Goal: Task Accomplishment & Management: Use online tool/utility

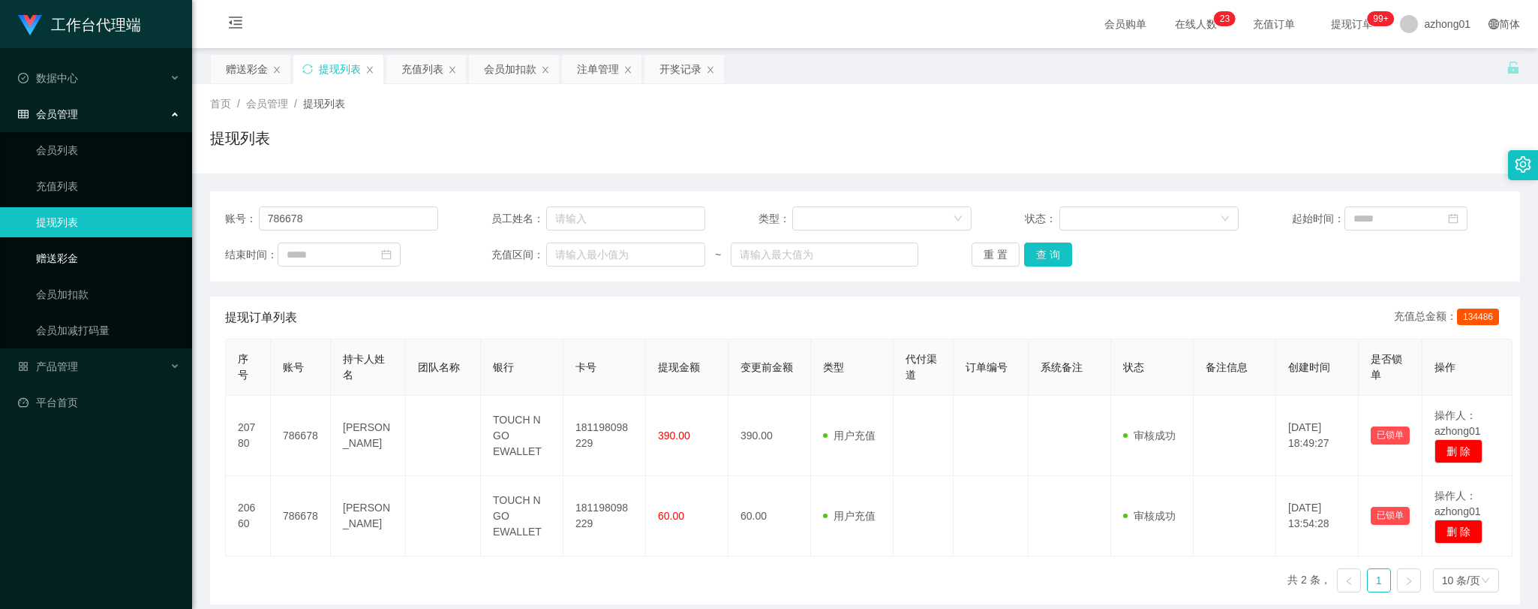
click at [53, 258] on link "赠送彩金" at bounding box center [108, 258] width 144 height 30
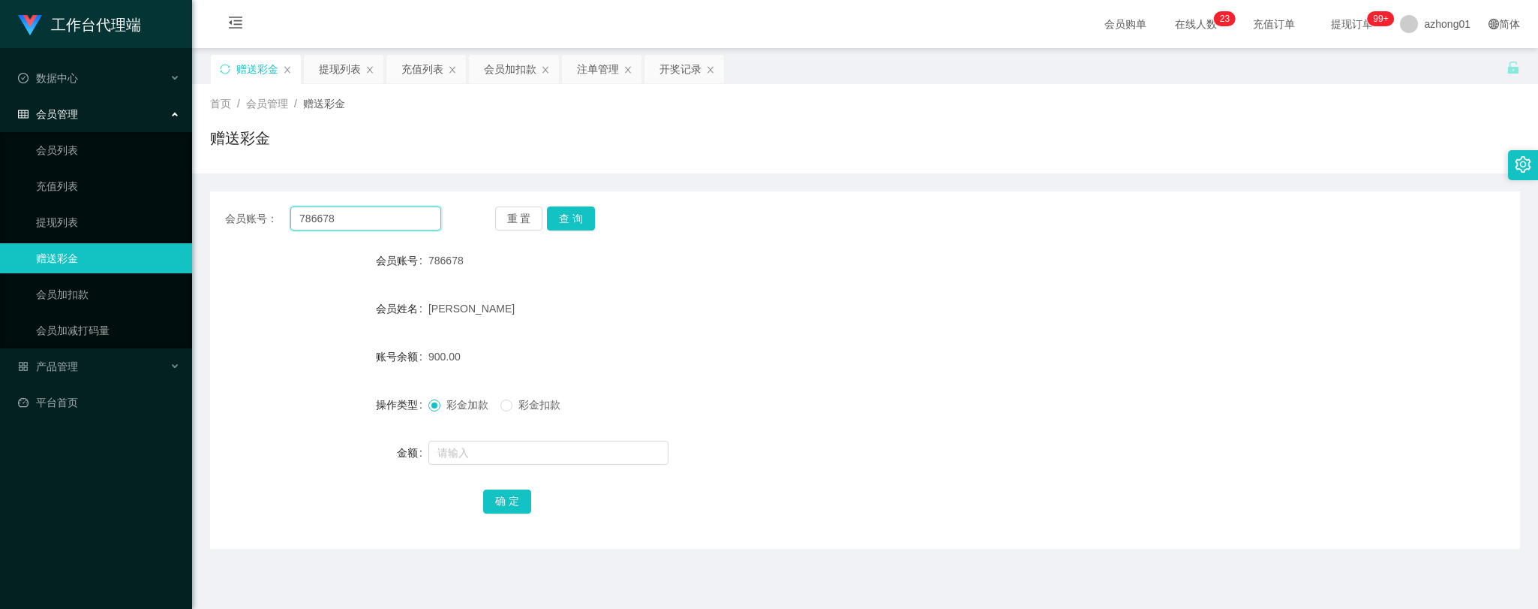
drag, startPoint x: 350, startPoint y: 220, endPoint x: 256, endPoint y: 216, distance: 93.9
click at [256, 216] on div "会员账号： 786678" at bounding box center [333, 218] width 216 height 24
paste input "0175513177"
type input "0175513177"
click at [575, 218] on button "查 询" at bounding box center [571, 218] width 48 height 24
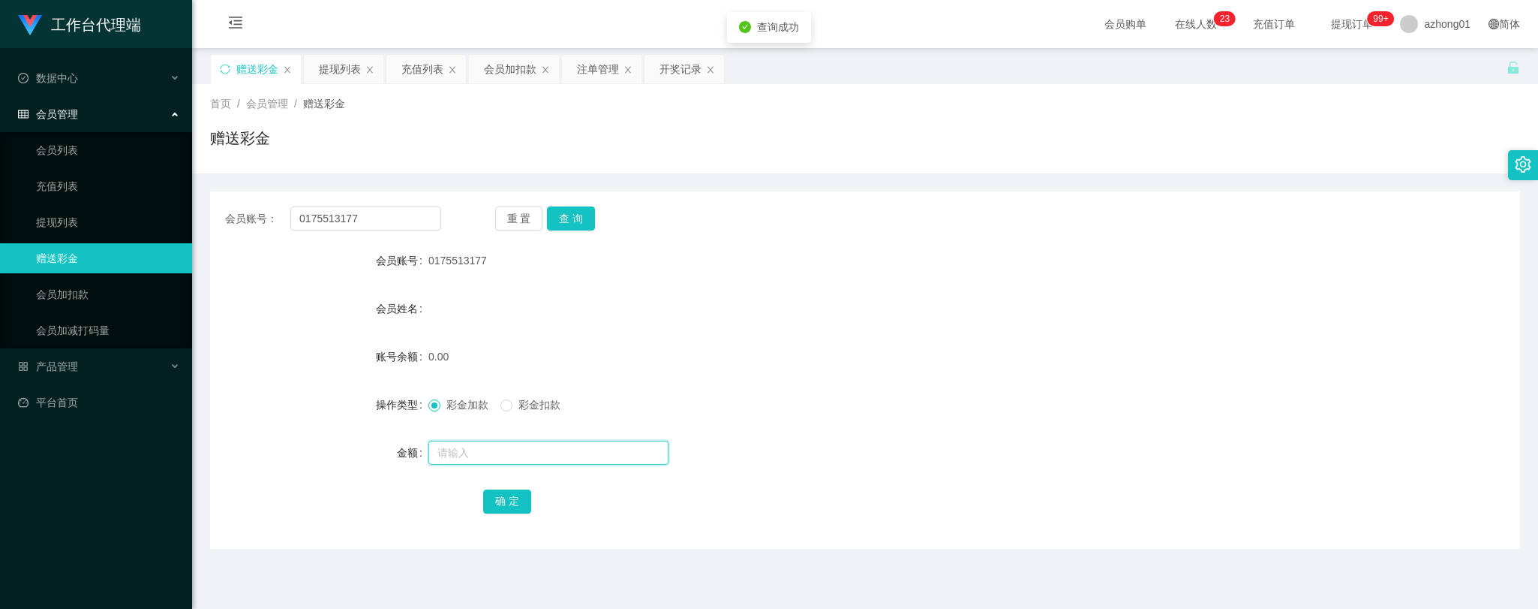
click at [539, 456] on input "text" at bounding box center [548, 452] width 240 height 24
type input "60"
click at [504, 503] on button "确 定" at bounding box center [507, 501] width 48 height 24
drag, startPoint x: 362, startPoint y: 216, endPoint x: 224, endPoint y: 196, distance: 139.6
click at [224, 196] on div "会员账号： 0175513177 重 置 查 询 会员账号 0175513177 会员姓名 账号余额 60.00 操作类型 彩金加款 彩金扣款 金额 确 定" at bounding box center [865, 369] width 1310 height 357
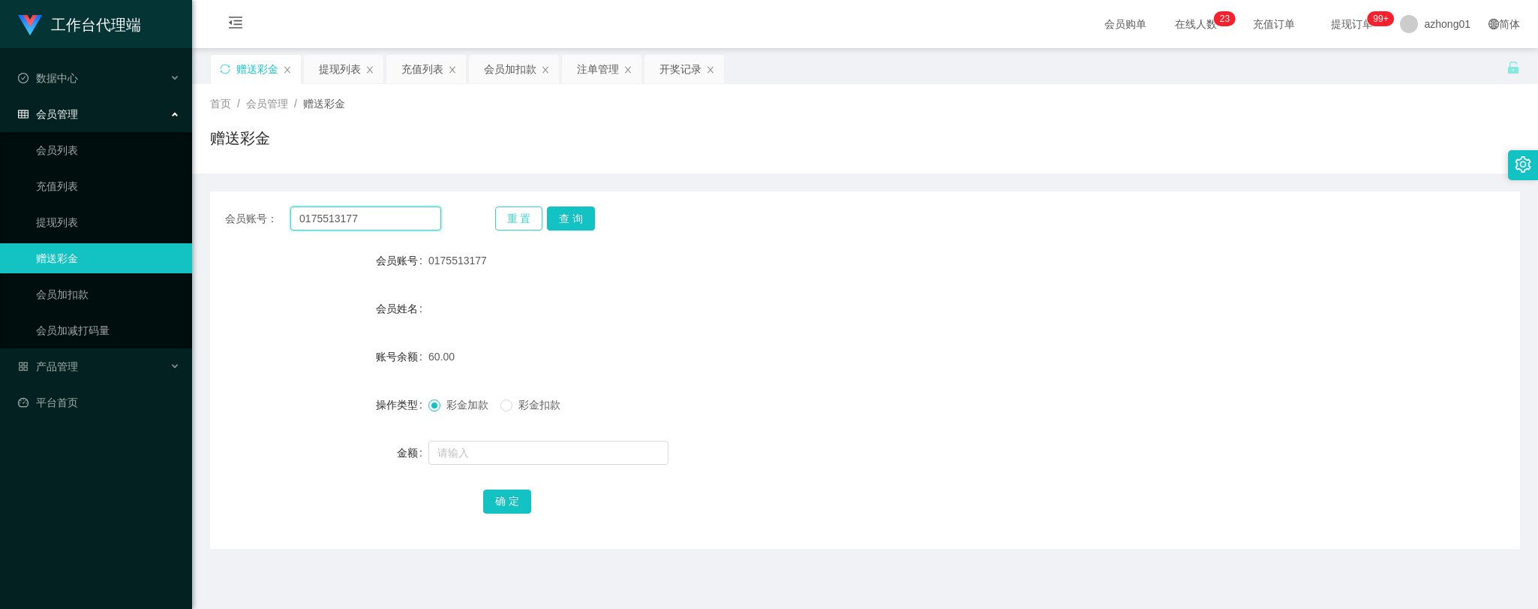
paste input "Kahoe"
type input "Kahoe"
click at [570, 213] on button "查 询" at bounding box center [571, 218] width 48 height 24
click at [515, 446] on input "text" at bounding box center [548, 452] width 240 height 24
type input "60"
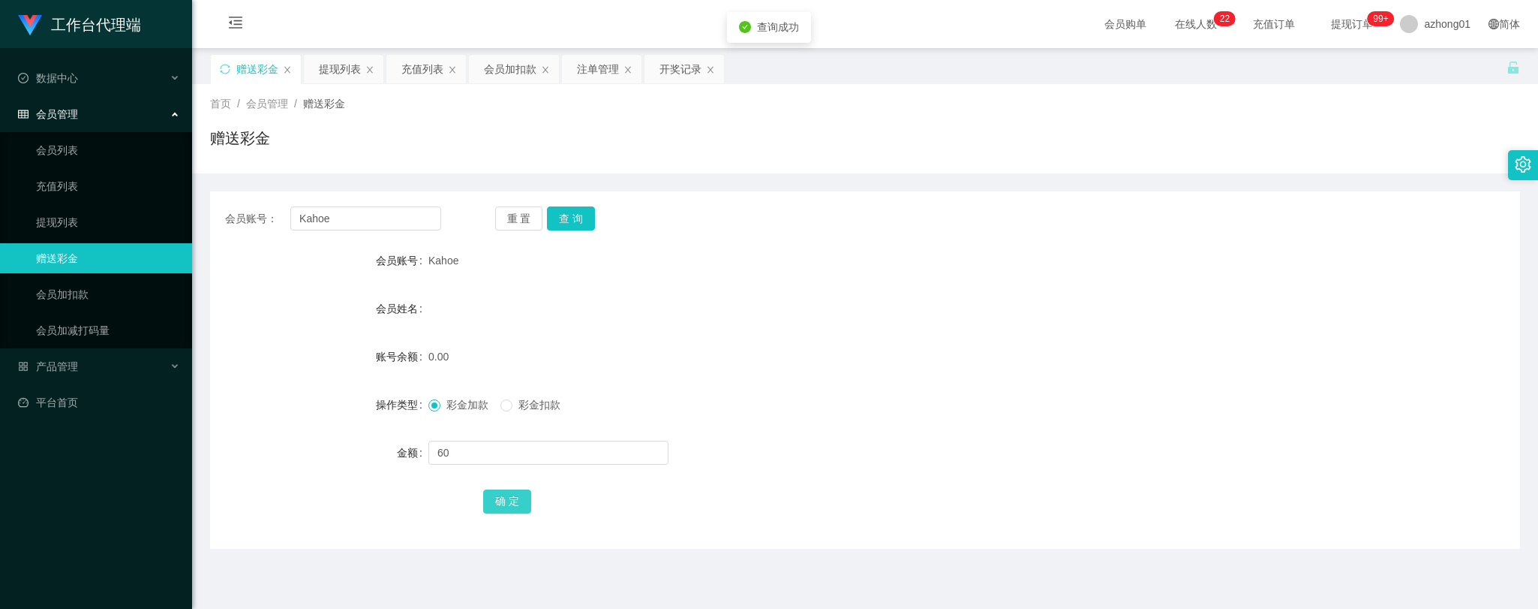
click at [507, 504] on button "确 定" at bounding box center [507, 501] width 48 height 24
drag, startPoint x: 350, startPoint y: 219, endPoint x: 245, endPoint y: 209, distance: 105.6
click at [251, 210] on div "会员账号： Kahoe" at bounding box center [333, 218] width 216 height 24
paste input "Beeyin"
type input "Beeyin"
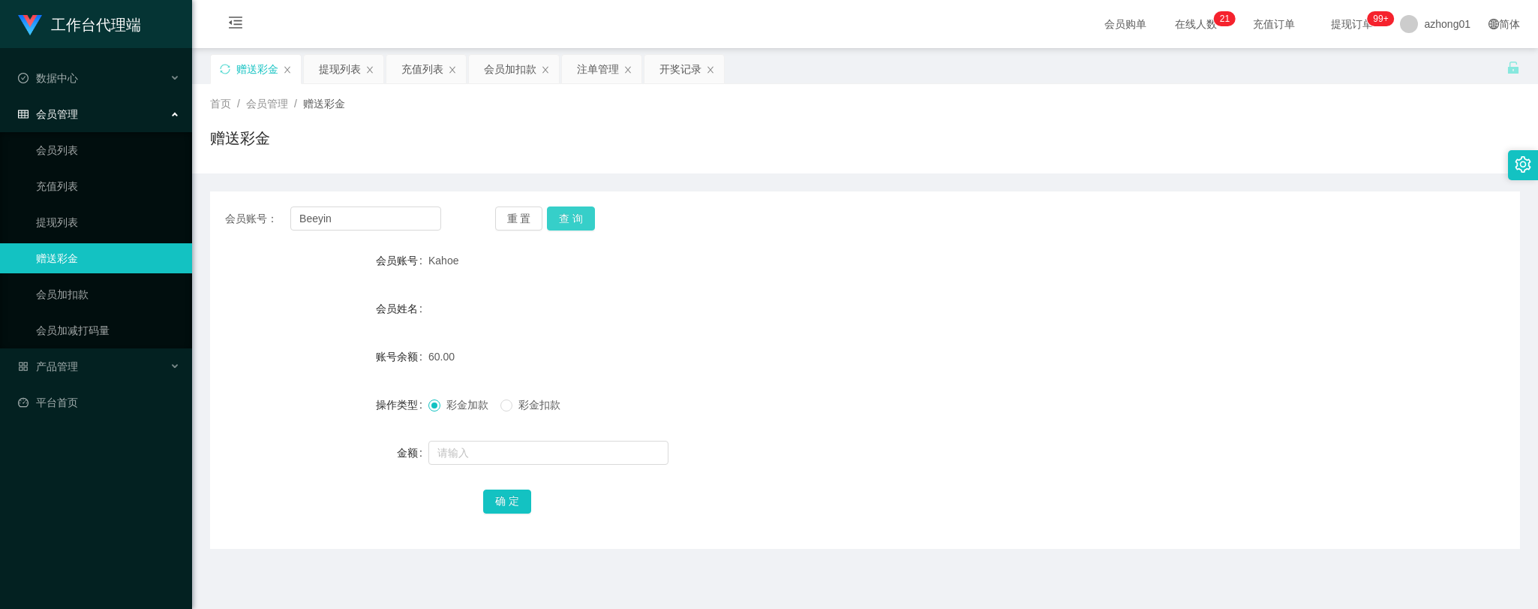
click at [567, 214] on button "查 询" at bounding box center [571, 218] width 48 height 24
click at [526, 446] on input "text" at bounding box center [548, 452] width 240 height 24
type input "60"
click at [525, 495] on button "确 定" at bounding box center [507, 501] width 48 height 24
drag, startPoint x: 350, startPoint y: 215, endPoint x: 223, endPoint y: 198, distance: 127.9
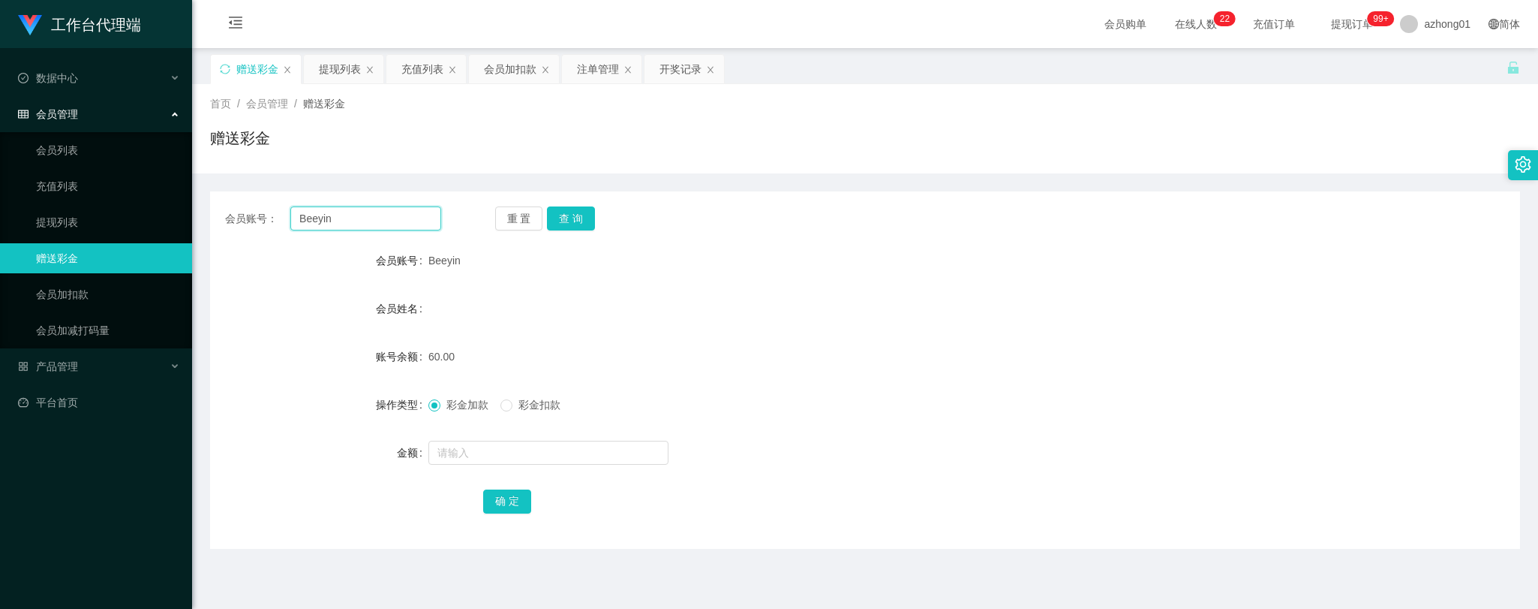
click at [218, 196] on div "会员账号： Beeyin 重 置 查 询 会员账号 Beeyin 会员姓名 账号余额 60.00 操作类型 彩金加款 彩金扣款 金额 确 定" at bounding box center [865, 369] width 1310 height 357
paste input "Aqua"
type input "Aqua"
click at [572, 218] on button "查 询" at bounding box center [571, 218] width 48 height 24
click at [512, 456] on input "text" at bounding box center [548, 452] width 240 height 24
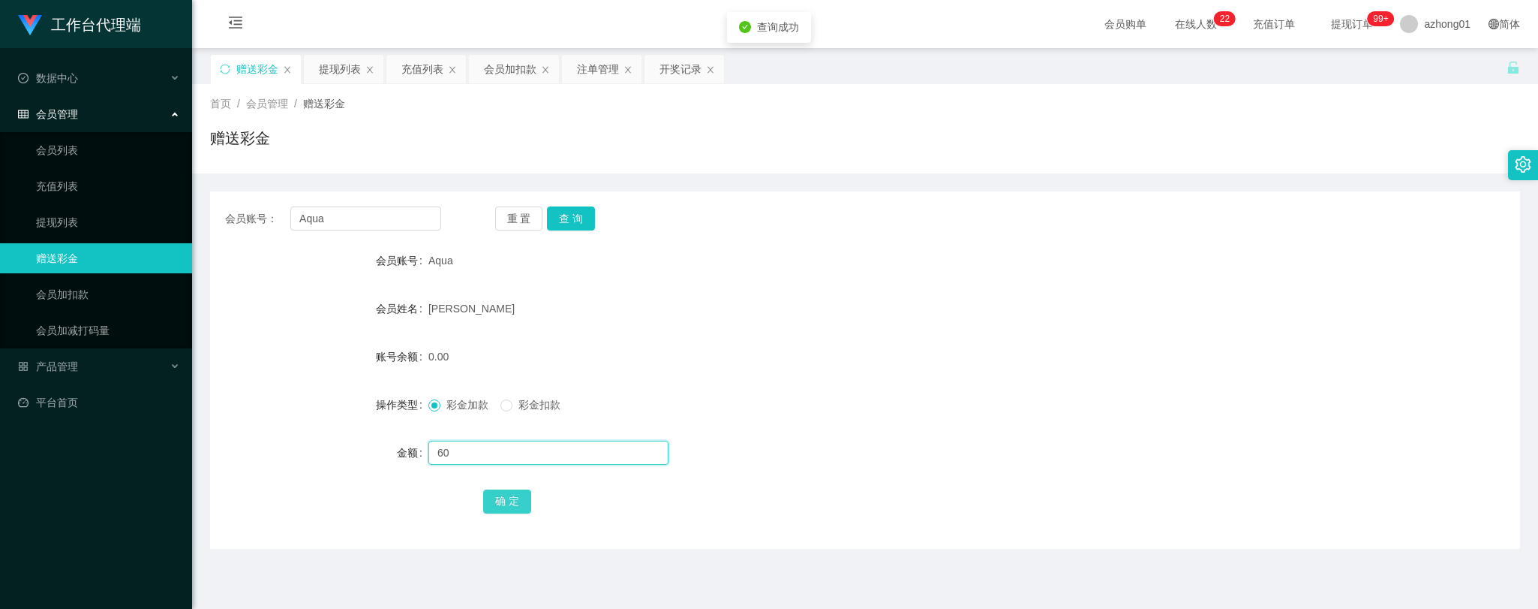
type input "60"
click at [516, 501] on button "确 定" at bounding box center [507, 501] width 48 height 24
drag, startPoint x: 336, startPoint y: 215, endPoint x: 200, endPoint y: 197, distance: 137.9
click at [197, 197] on main "关闭左侧 关闭右侧 关闭其它 刷新页面 赠送彩金 提现列表 充值列表 会员加扣款 注单管理 开奖记录 首页 / 会员管理 / 赠送彩金 / 赠送彩金 会员账号…" at bounding box center [865, 370] width 1346 height 644
paste input "60172914191"
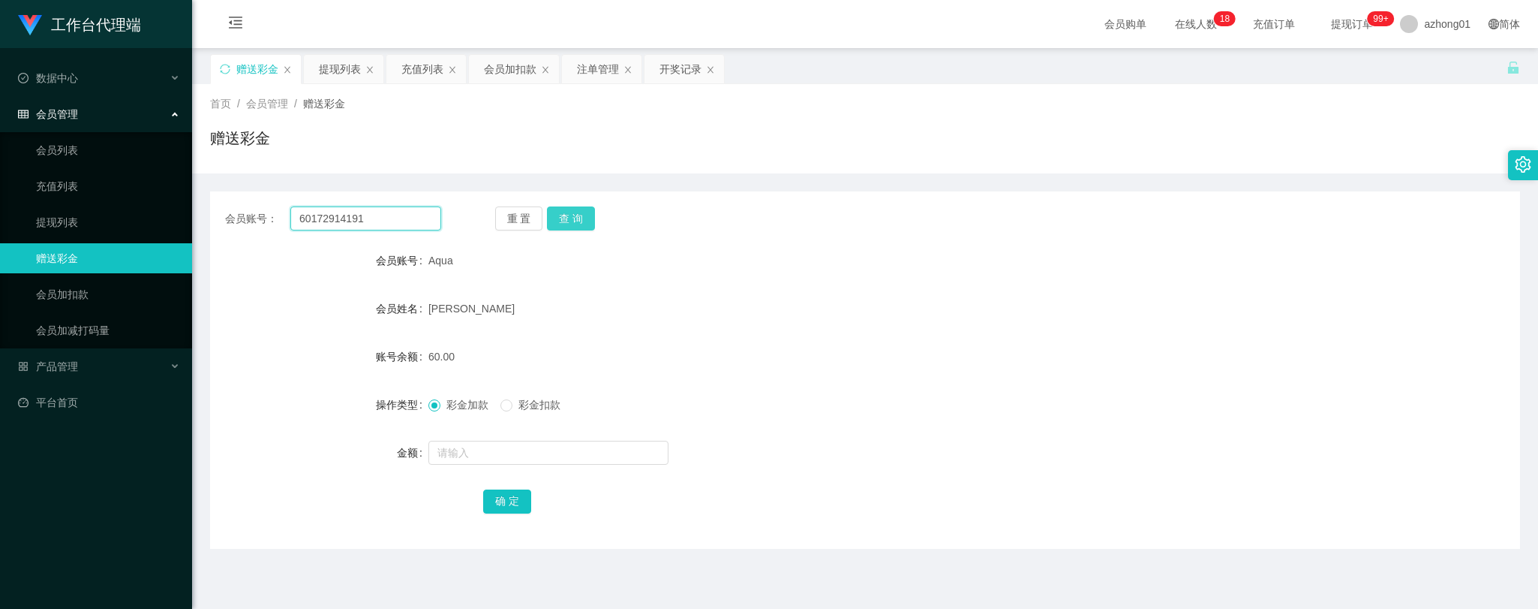
type input "60172914191"
click at [568, 219] on button "查 询" at bounding box center [571, 218] width 48 height 24
click at [558, 449] on input "text" at bounding box center [548, 452] width 240 height 24
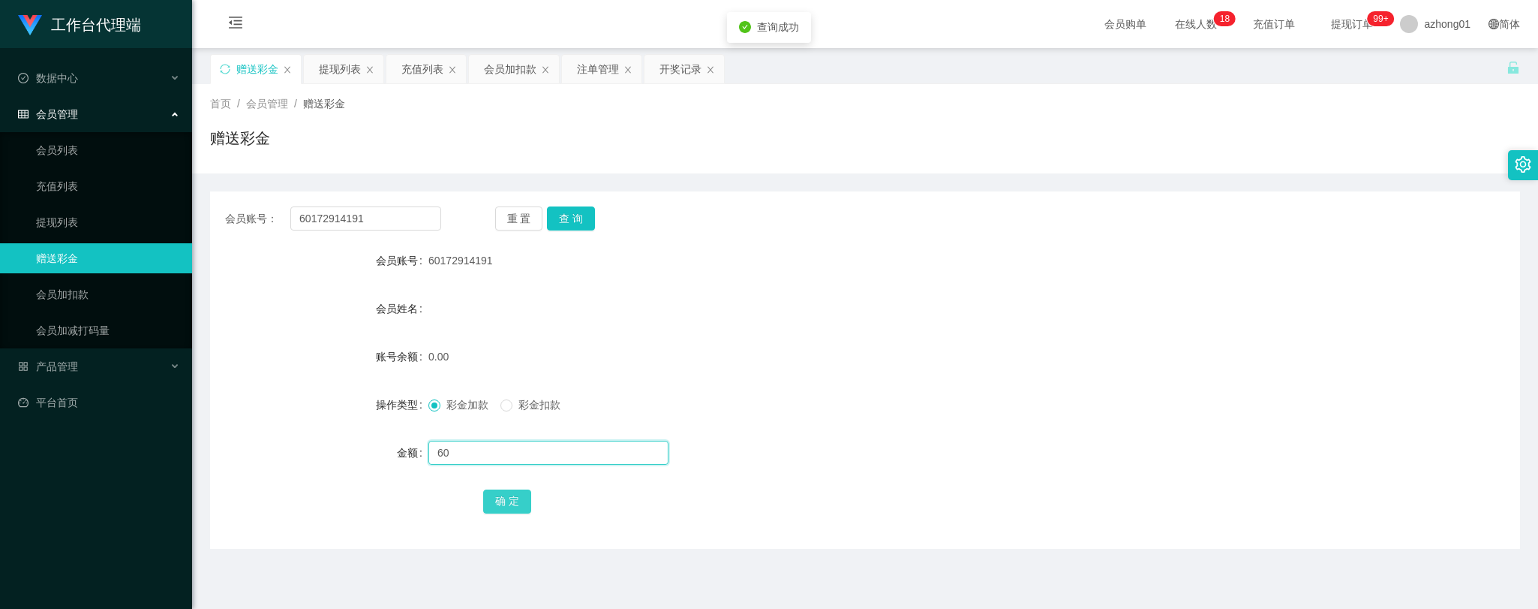
type input "60"
click at [513, 498] on button "确 定" at bounding box center [507, 501] width 48 height 24
drag, startPoint x: 371, startPoint y: 212, endPoint x: 248, endPoint y: 200, distance: 123.0
click at [233, 191] on div "会员账号： 60172914191 重 置 查 询 会员账号 60172914191 会员姓名 账号余额 60.00 操作类型 彩金加款 彩金扣款 金额 确 定" at bounding box center [865, 369] width 1310 height 357
paste input "Account: Fiyzz"
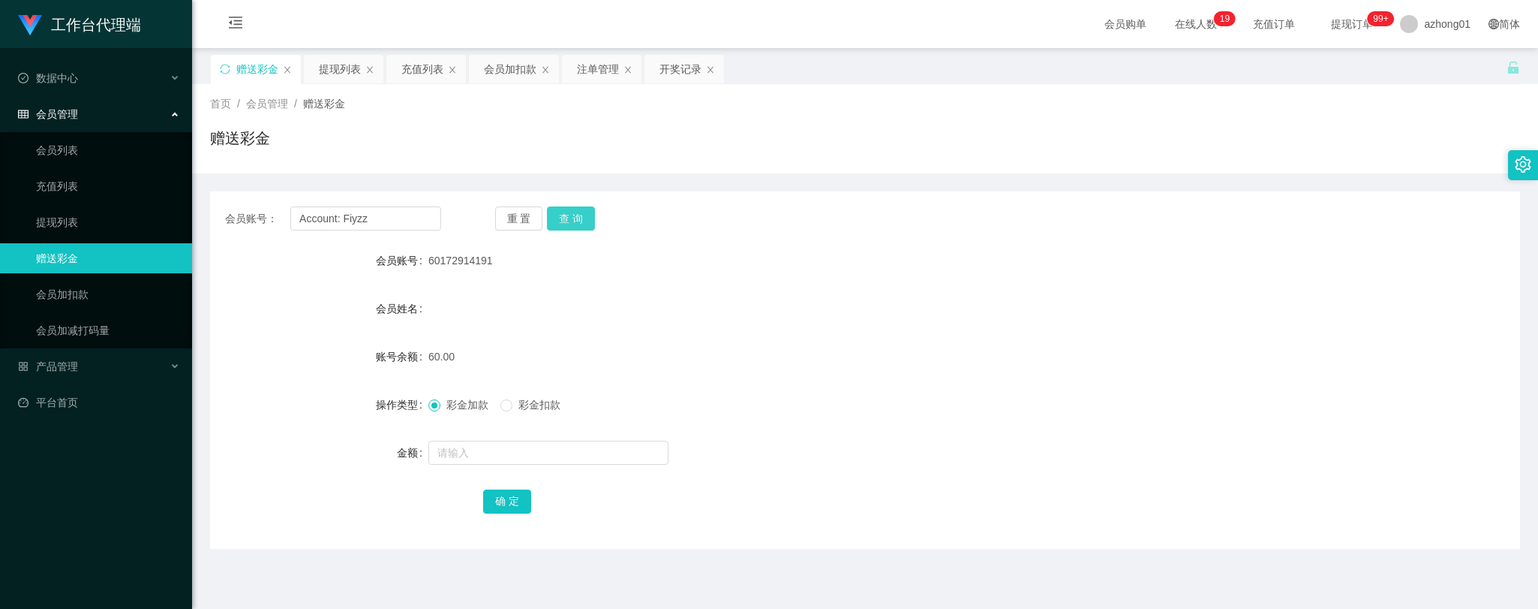
click at [564, 215] on button "查 询" at bounding box center [571, 218] width 48 height 24
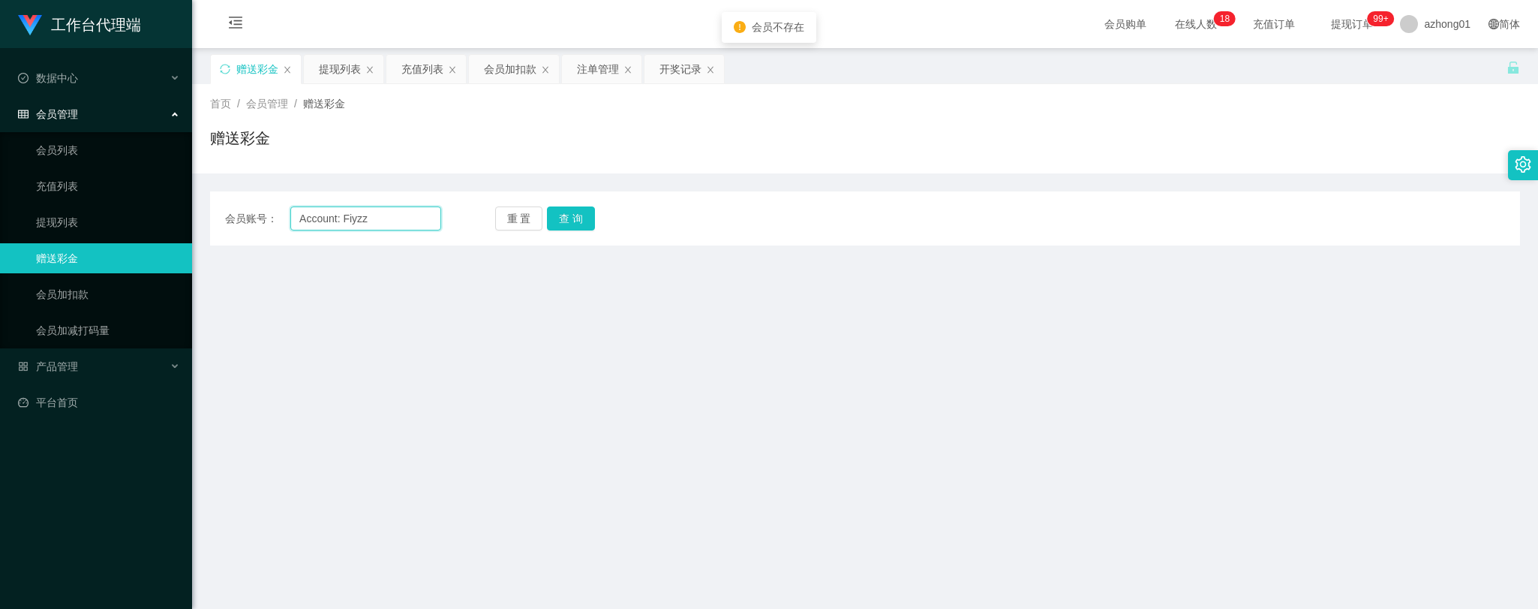
drag, startPoint x: 369, startPoint y: 220, endPoint x: 257, endPoint y: 207, distance: 113.3
click at [257, 207] on div "会员账号： Account: Fiyzz" at bounding box center [333, 218] width 216 height 24
click at [575, 219] on button "查 询" at bounding box center [571, 218] width 48 height 24
click at [531, 554] on main "关闭左侧 关闭右侧 关闭其它 刷新页面 赠送彩金 提现列表 充值列表 会员加扣款 注单管理 开奖记录 首页 / 会员管理 / 赠送彩金 / 赠送彩金 会员账号…" at bounding box center [865, 370] width 1346 height 644
drag, startPoint x: 374, startPoint y: 216, endPoint x: 231, endPoint y: 203, distance: 143.1
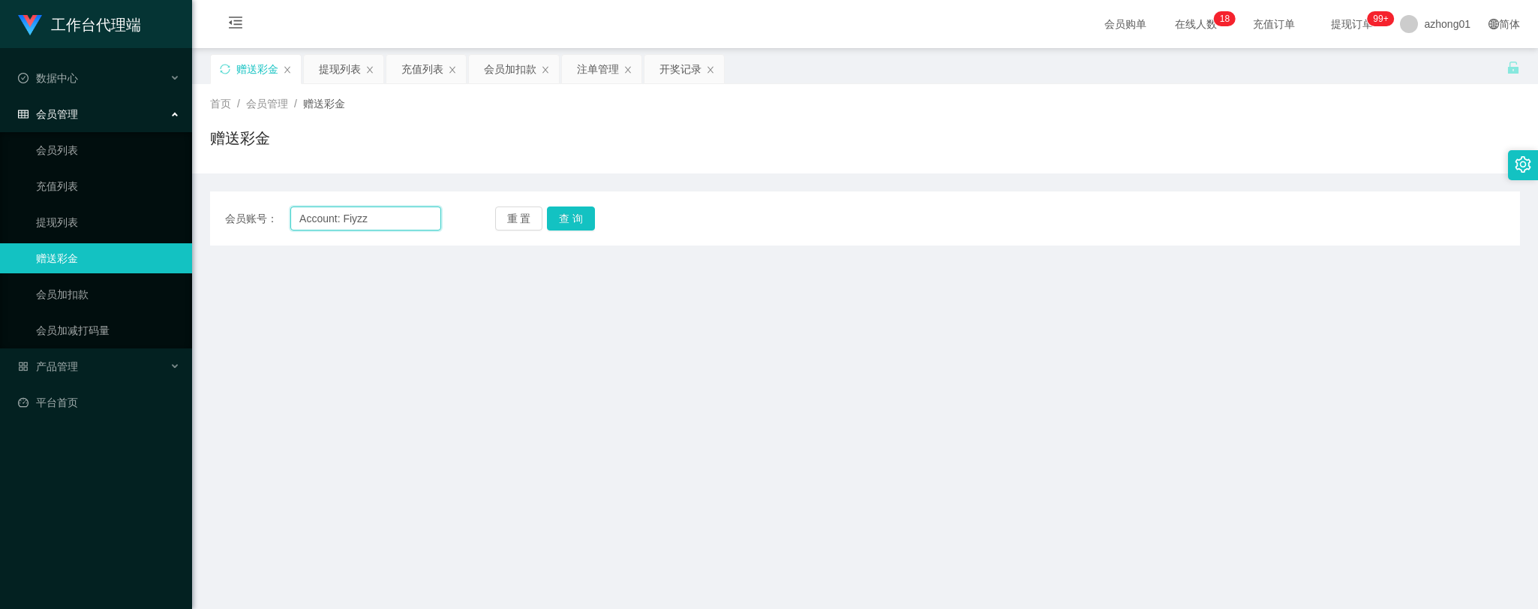
click at [231, 203] on div "会员账号： Account: Fiyzz 重 置 查 询 会员账号 60172914191 会员姓名 账号余额 60.00 操作类型 彩金加款 彩金扣款 金额…" at bounding box center [865, 218] width 1310 height 54
paste input "text"
type input "Fiyzz"
click at [568, 218] on button "查 询" at bounding box center [571, 218] width 48 height 24
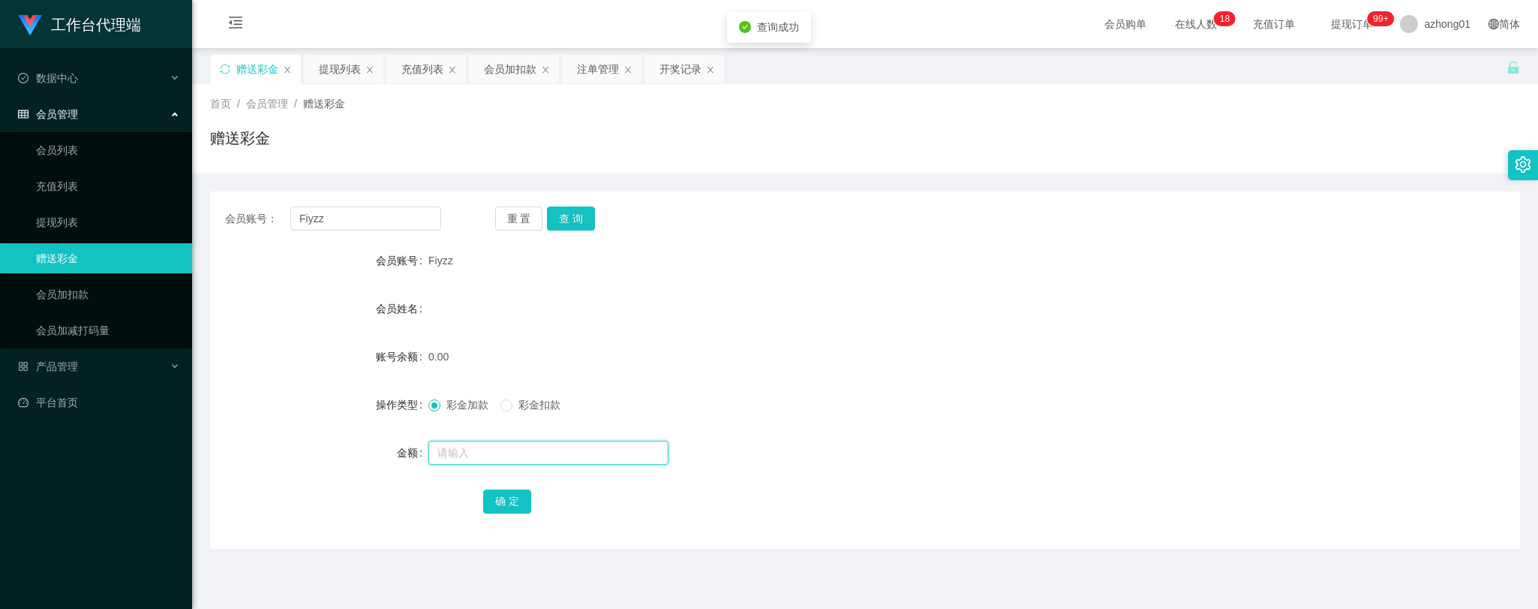
click at [507, 462] on input "text" at bounding box center [548, 452] width 240 height 24
type input "60"
click at [513, 510] on button "确 定" at bounding box center [507, 501] width 48 height 24
drag, startPoint x: 348, startPoint y: 215, endPoint x: 278, endPoint y: 200, distance: 71.4
click at [240, 188] on div "会员账号： Fiyzz 重 置 查 询 会员账号 Fiyzz 会员姓名 账号余额 60.00 操作类型 彩金加款 彩金扣款 金额 确 定" at bounding box center [865, 360] width 1310 height 375
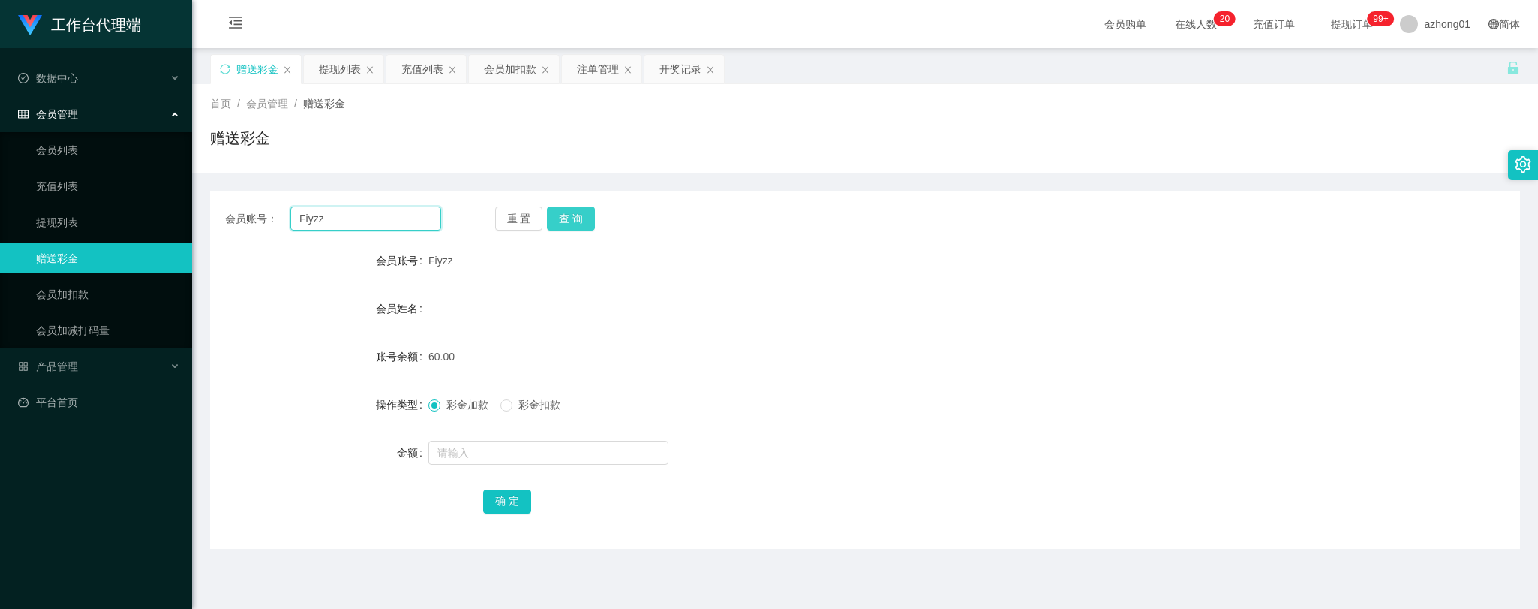
paste input "0175513177"
type input "0175513177"
click at [597, 215] on div "重 置 查 询" at bounding box center [603, 218] width 216 height 24
click at [586, 211] on button "查 询" at bounding box center [571, 218] width 48 height 24
click at [583, 216] on button "查 询" at bounding box center [571, 218] width 48 height 24
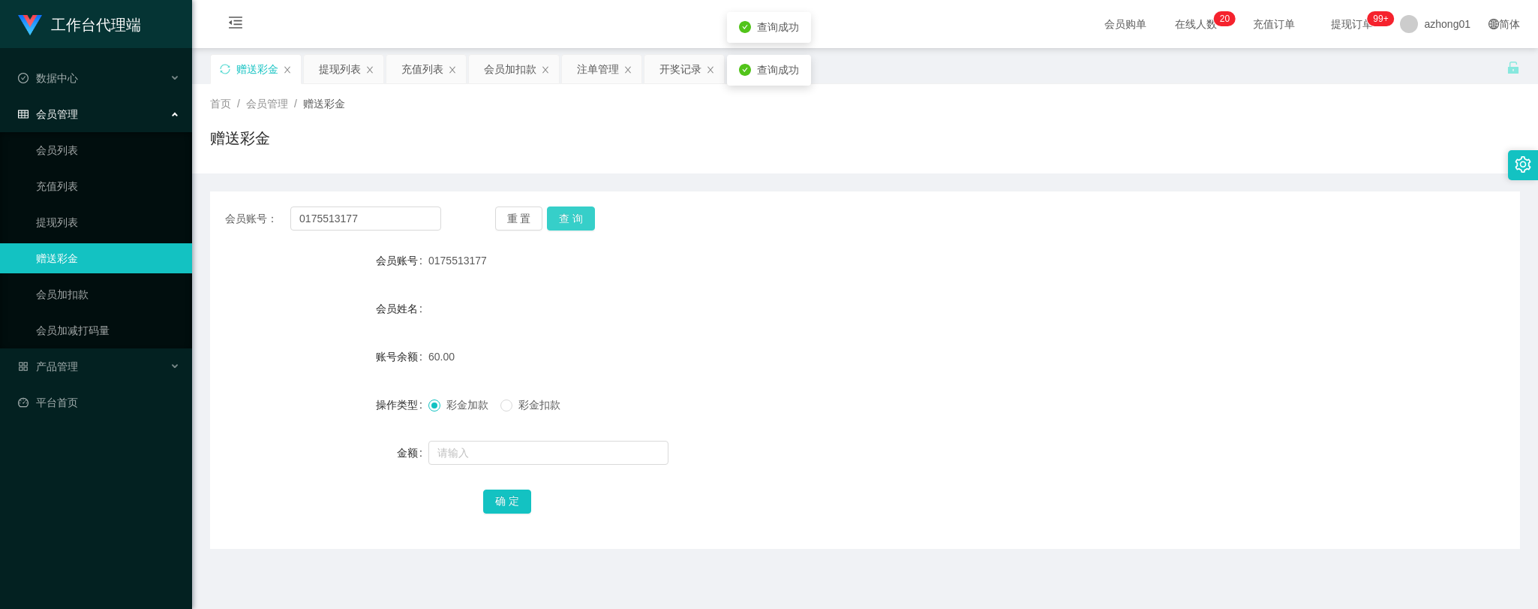
click at [583, 216] on button "查 询" at bounding box center [571, 218] width 48 height 24
click at [583, 216] on div "重 置 查 询" at bounding box center [603, 218] width 216 height 24
click at [57, 221] on link "提现列表" at bounding box center [108, 222] width 144 height 30
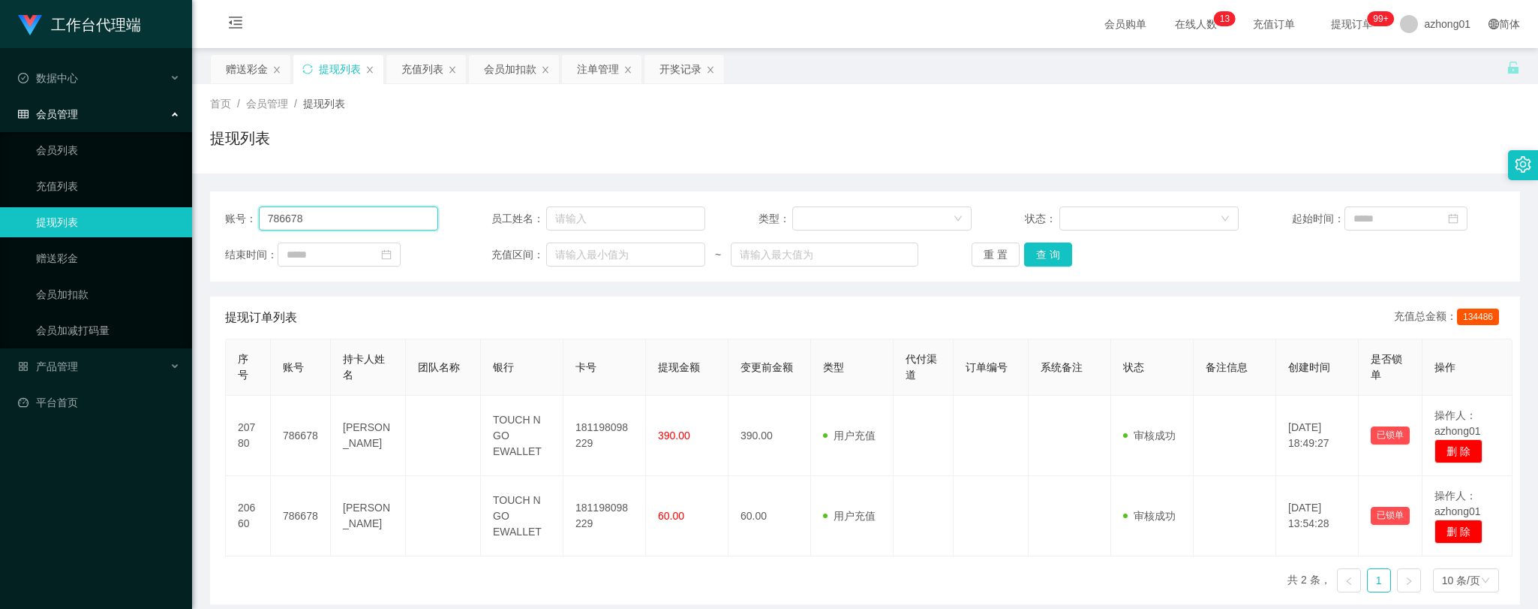
drag, startPoint x: 317, startPoint y: 219, endPoint x: 196, endPoint y: 209, distance: 121.3
click at [197, 207] on main "关闭左侧 关闭右侧 关闭其它 刷新页面 赠送彩金 提现列表 充值列表 会员加扣款 注单管理 开奖记录 首页 / 会员管理 / 提现列表 / 提现列表 账号： …" at bounding box center [865, 370] width 1346 height 644
paste input "Fiyzz"
click at [1046, 248] on button "查 询" at bounding box center [1048, 254] width 48 height 24
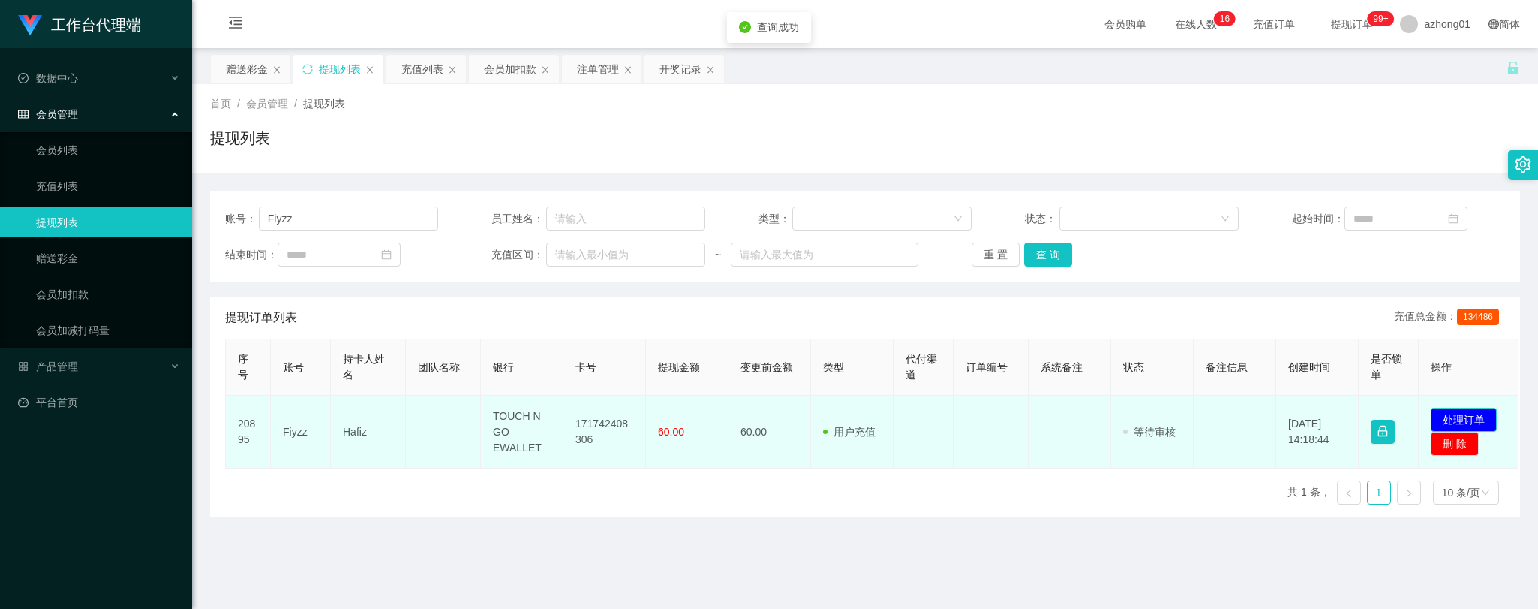
click at [1468, 419] on button "处理订单" at bounding box center [1464, 419] width 66 height 24
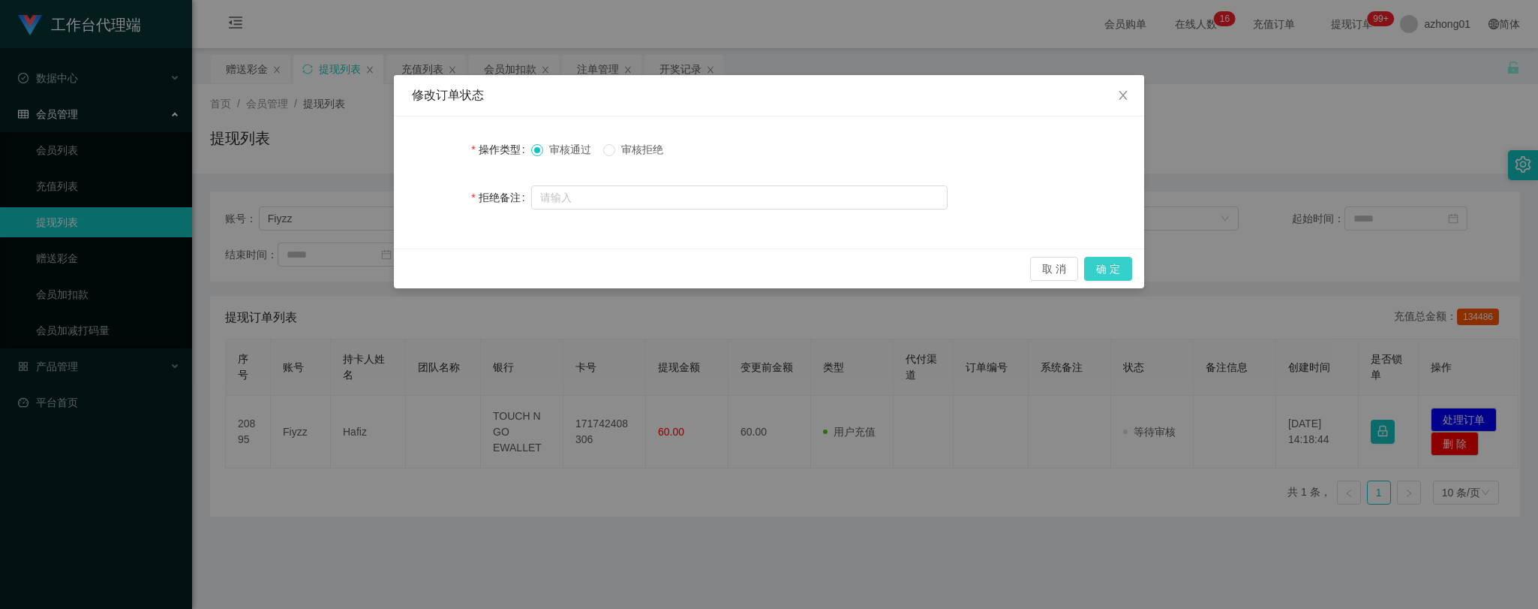
click at [1118, 264] on button "确 定" at bounding box center [1108, 269] width 48 height 24
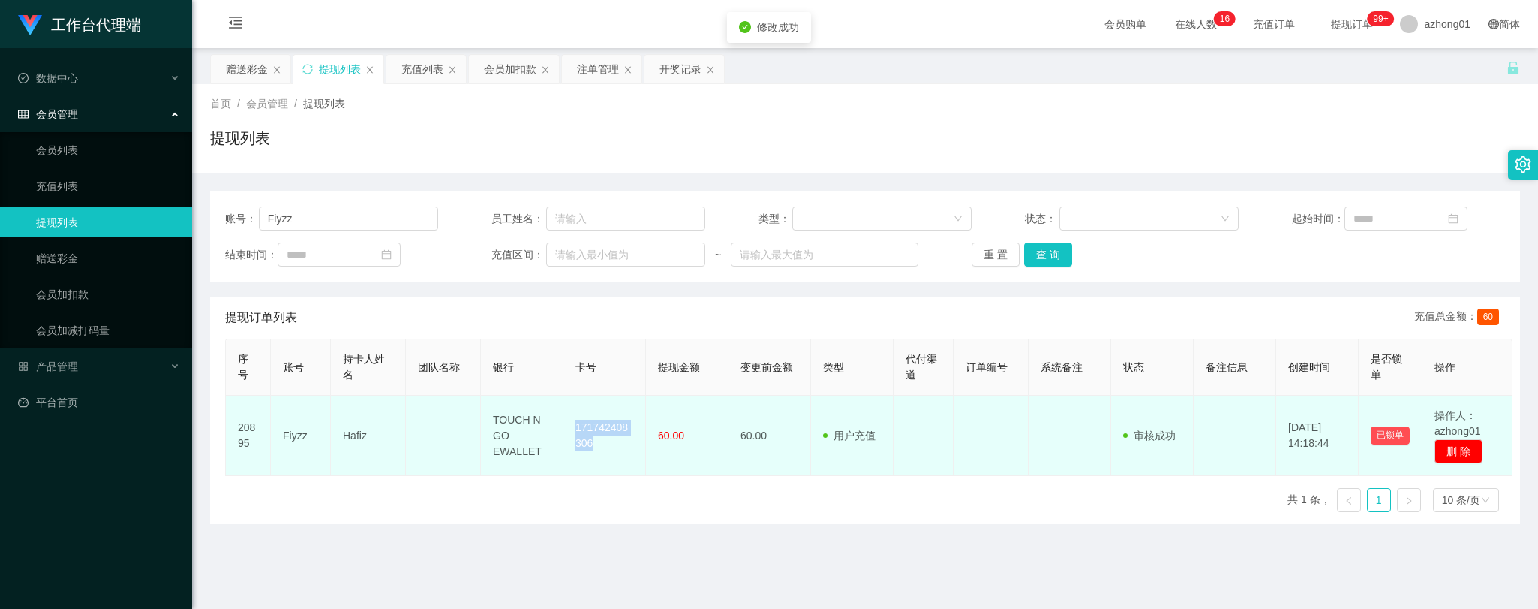
drag, startPoint x: 575, startPoint y: 426, endPoint x: 609, endPoint y: 451, distance: 42.5
click at [609, 451] on td "171742408306" at bounding box center [605, 435] width 83 height 80
copy td "171742408306"
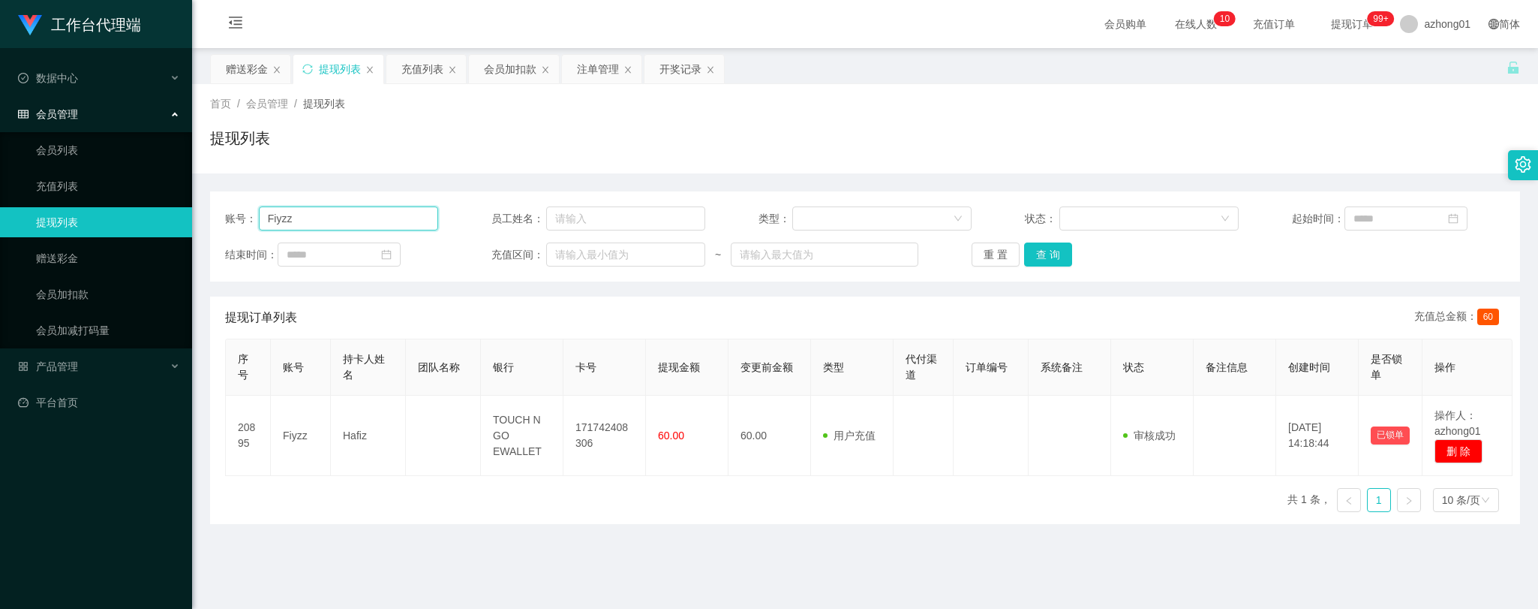
drag, startPoint x: 296, startPoint y: 218, endPoint x: 212, endPoint y: 201, distance: 85.8
click at [204, 199] on main "关闭左侧 关闭右侧 关闭其它 刷新页面 赠送彩金 提现列表 充值列表 会员加扣款 注单管理 开奖记录 首页 / 会员管理 / 提现列表 / 提现列表 账号： …" at bounding box center [865, 370] width 1346 height 644
paste input "Kahoe"
type input "Kahoe"
click at [1047, 251] on button "查 询" at bounding box center [1048, 254] width 48 height 24
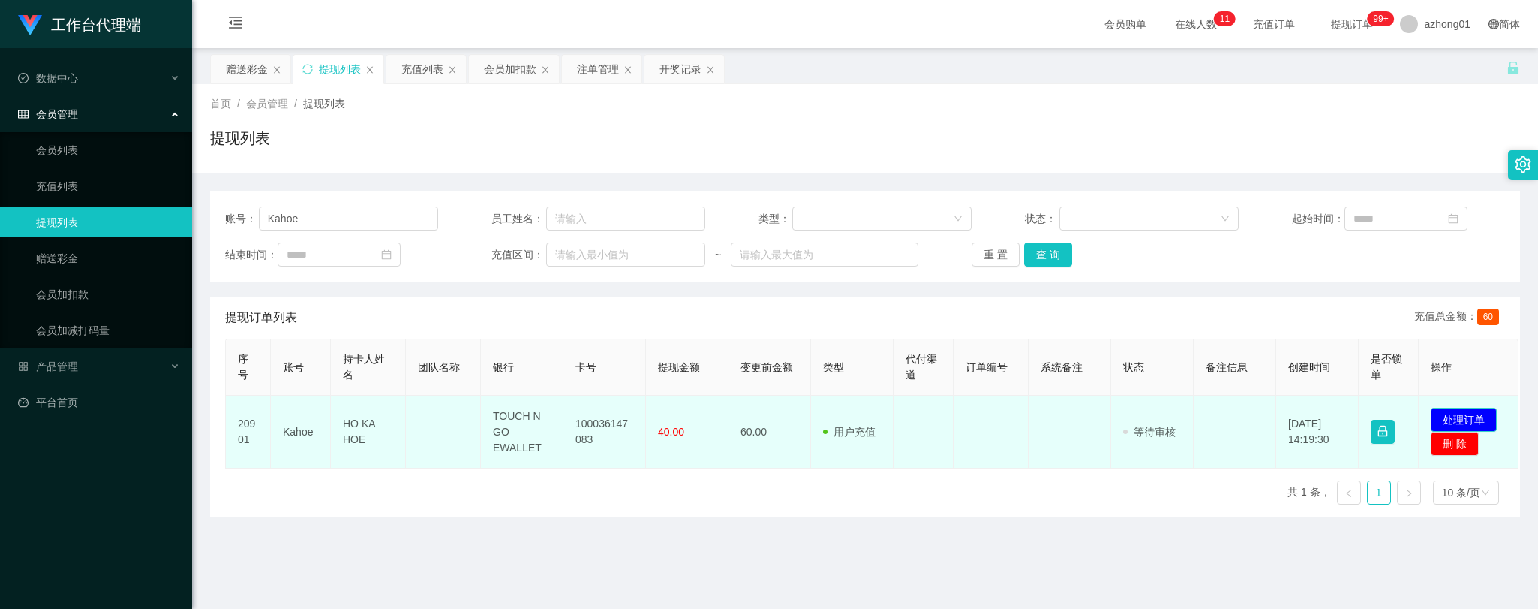
click at [1478, 414] on button "处理订单" at bounding box center [1464, 419] width 66 height 24
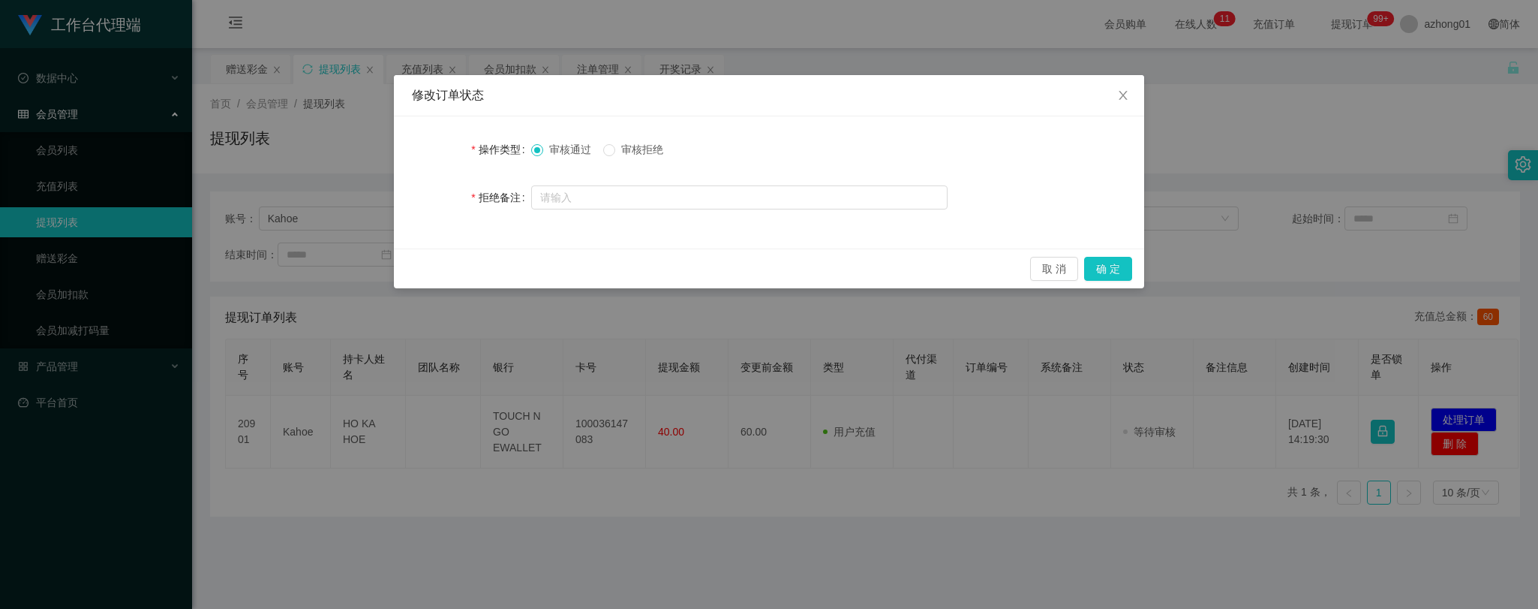
click at [1135, 274] on div "取 消 确 定" at bounding box center [769, 268] width 750 height 40
click at [1113, 270] on button "确 定" at bounding box center [1108, 269] width 48 height 24
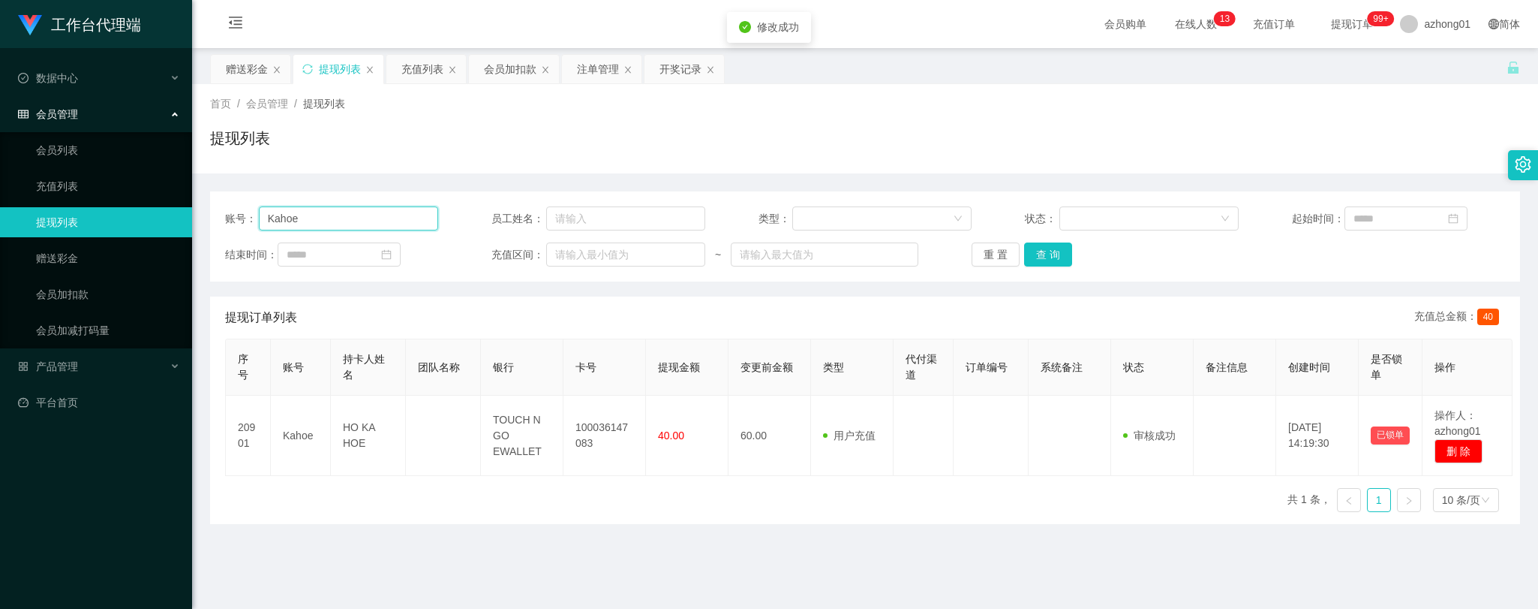
drag, startPoint x: 304, startPoint y: 221, endPoint x: 223, endPoint y: 219, distance: 81.1
click at [223, 219] on div "账号： Kahoe 员工姓名： 类型： 状态： 起始时间： 结束时间： 充值区间： ~ 重 置 查 询" at bounding box center [865, 236] width 1310 height 90
click at [72, 255] on link "赠送彩金" at bounding box center [108, 258] width 144 height 30
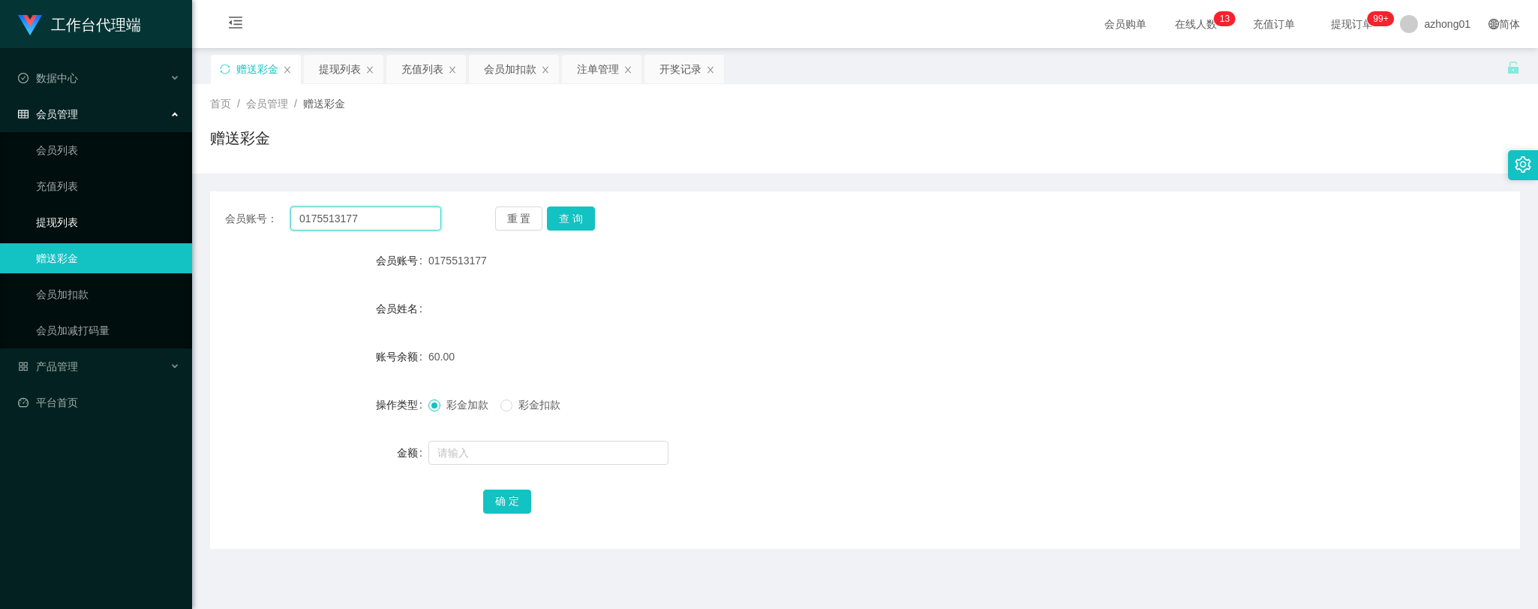
drag, startPoint x: 362, startPoint y: 221, endPoint x: 155, endPoint y: 223, distance: 207.9
click at [145, 218] on section "工作台代理端 数据中心 会员管理 会员列表 充值列表 提现列表 赠送彩金 会员加扣款 会员加减打码量 产品管理 开奖记录 注单管理 产品列表 即时注单 产品预…" at bounding box center [769, 381] width 1538 height 762
paste input "Kahoe"
type input "Kahoe"
click at [566, 215] on button "查 询" at bounding box center [571, 218] width 48 height 24
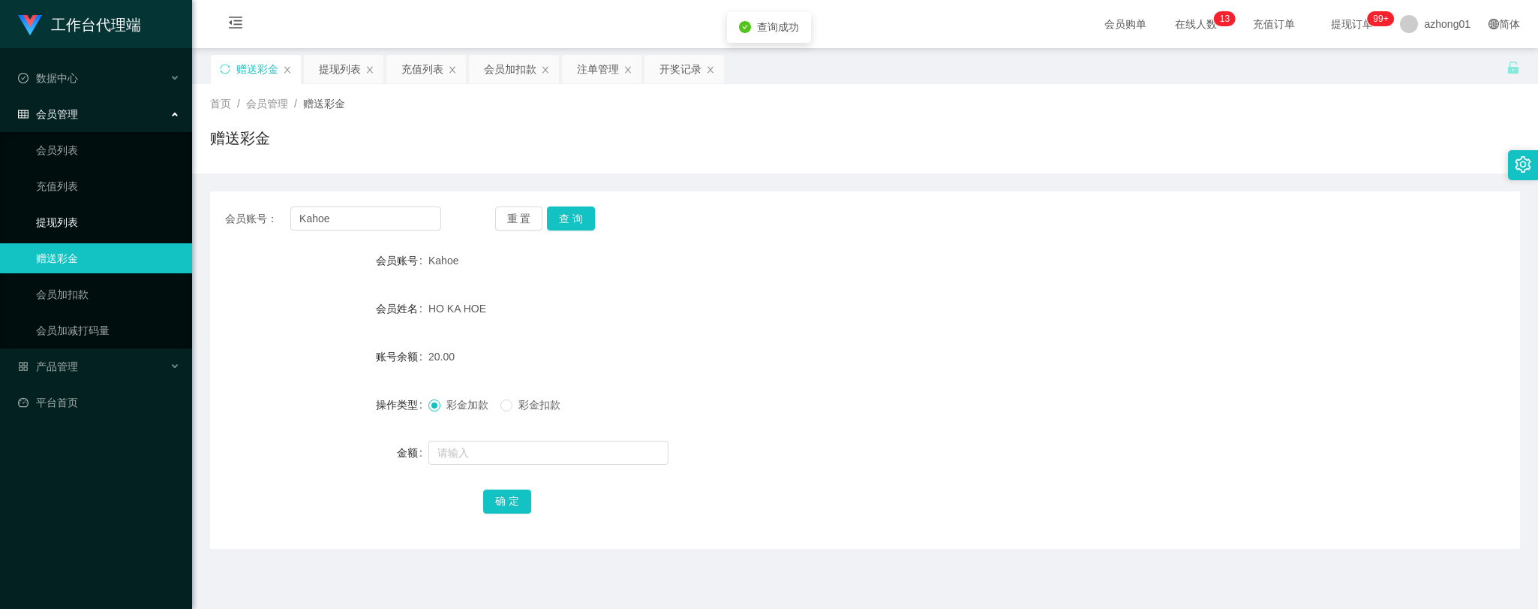
click at [56, 223] on link "提现列表" at bounding box center [108, 222] width 144 height 30
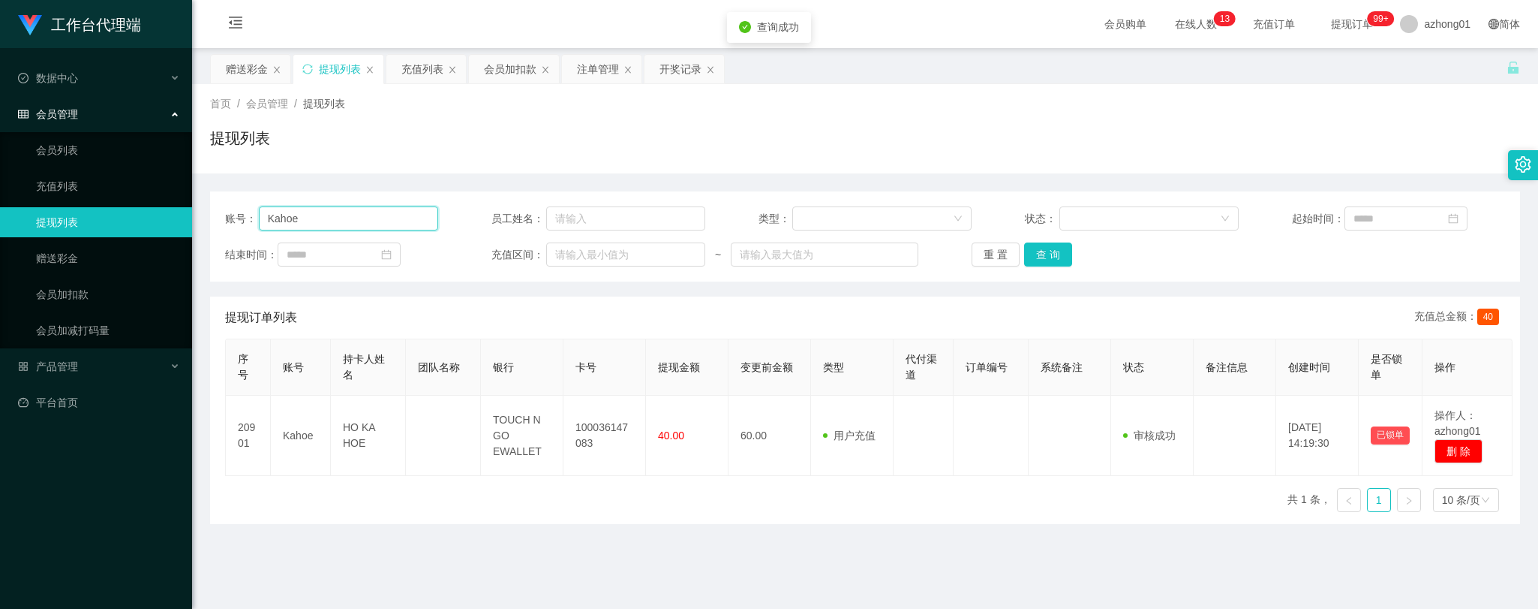
drag, startPoint x: 349, startPoint y: 220, endPoint x: 170, endPoint y: 212, distance: 179.5
click at [170, 212] on section "工作台代理端 数据中心 会员管理 会员列表 充值列表 提现列表 赠送彩金 会员加扣款 会员加减打码量 产品管理 开奖记录 注单管理 产品列表 即时注单 产品预…" at bounding box center [769, 381] width 1538 height 762
drag, startPoint x: 1036, startPoint y: 250, endPoint x: 1030, endPoint y: 260, distance: 11.1
click at [1036, 251] on button "查 询" at bounding box center [1048, 254] width 48 height 24
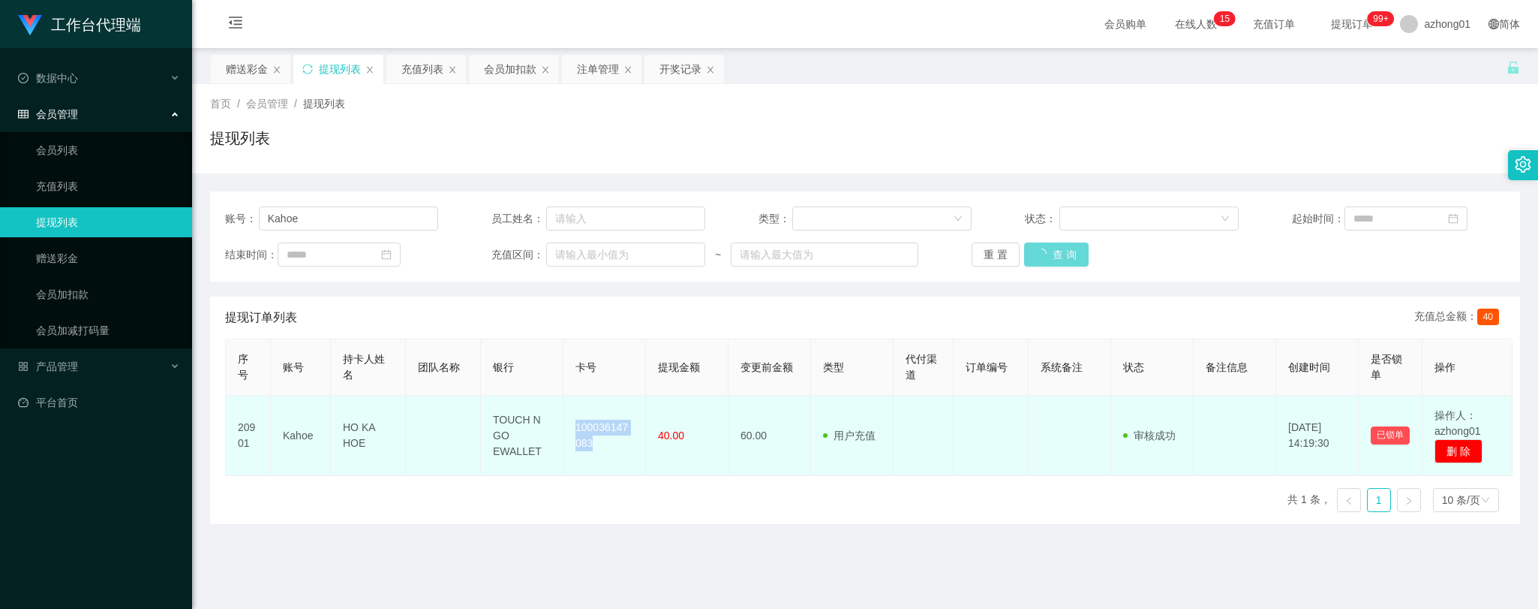
drag, startPoint x: 573, startPoint y: 418, endPoint x: 613, endPoint y: 455, distance: 54.7
click at [613, 455] on td "100036147083" at bounding box center [605, 435] width 83 height 80
copy td "100036147083"
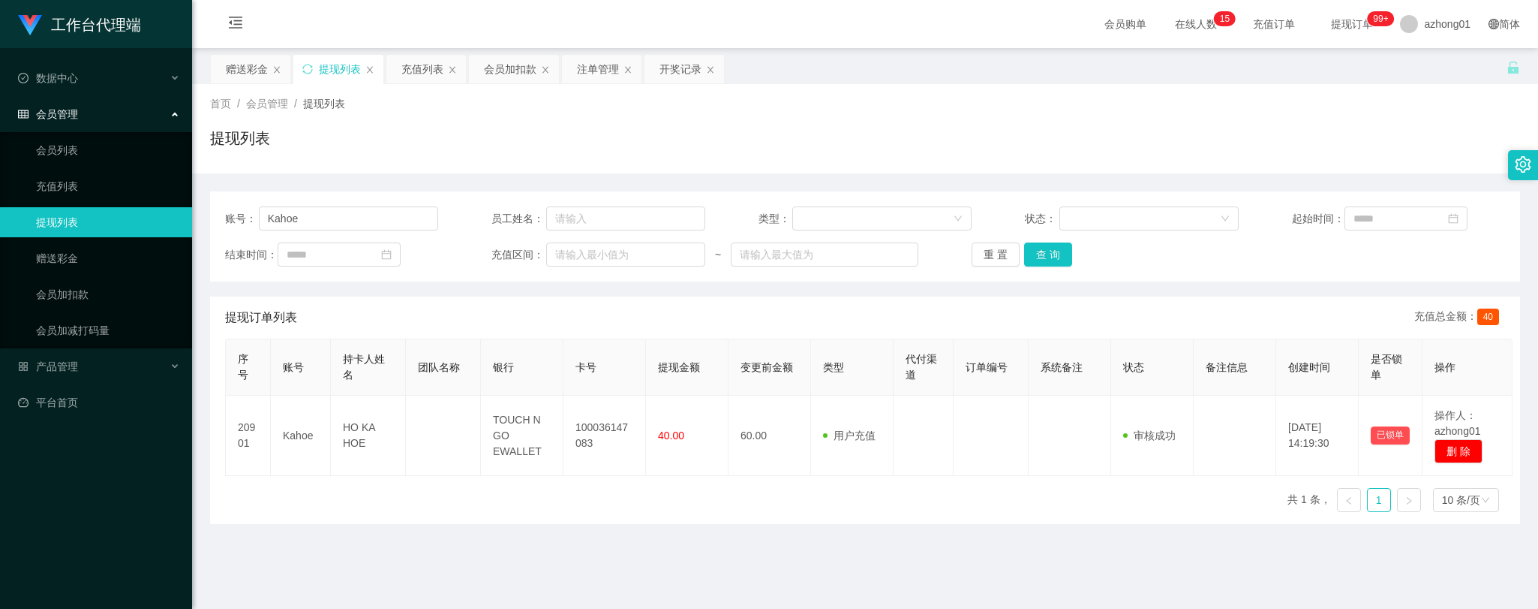
click at [590, 500] on div "序号 账号 持卡人姓名 团队名称 银行 卡号 提现金额 变更前金额 类型 代付渠道 订单编号 系统备注 状态 备注信息 创建时间 是否锁单 操作 20901 …" at bounding box center [865, 430] width 1280 height 185
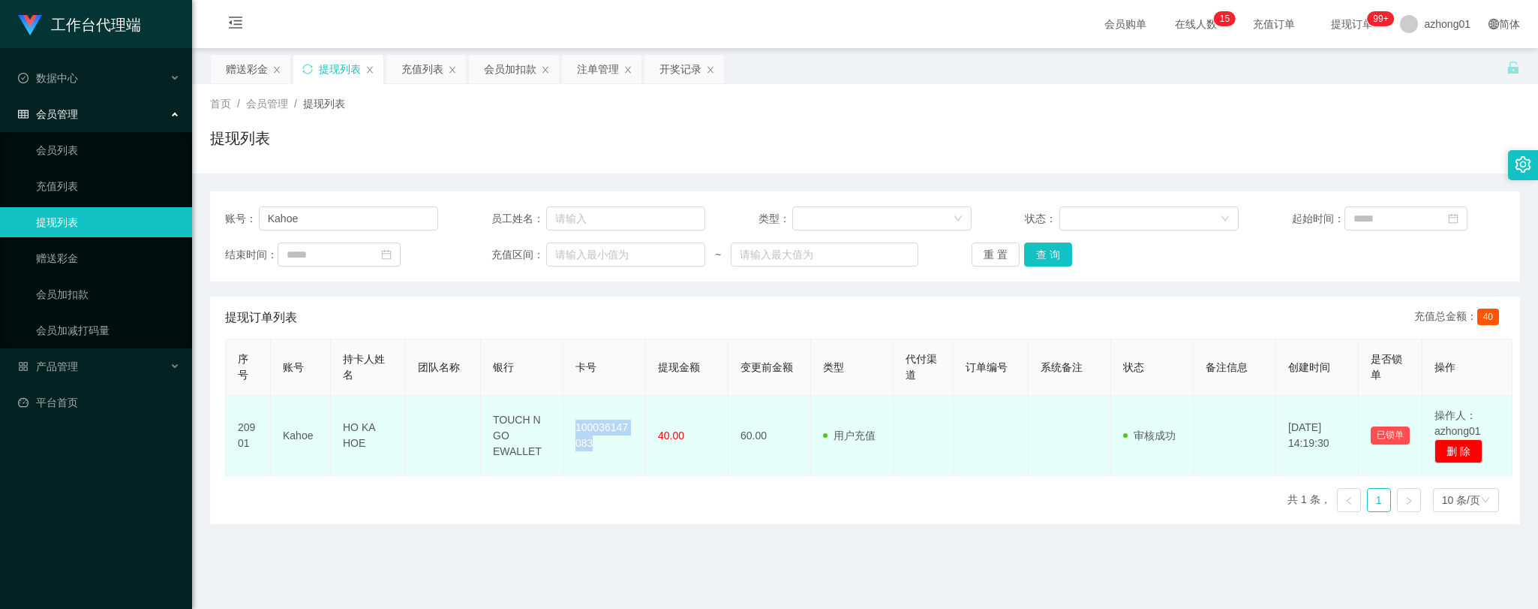
drag, startPoint x: 573, startPoint y: 422, endPoint x: 612, endPoint y: 446, distance: 45.8
click at [612, 446] on td "100036147083" at bounding box center [605, 435] width 83 height 80
copy td "100036147083"
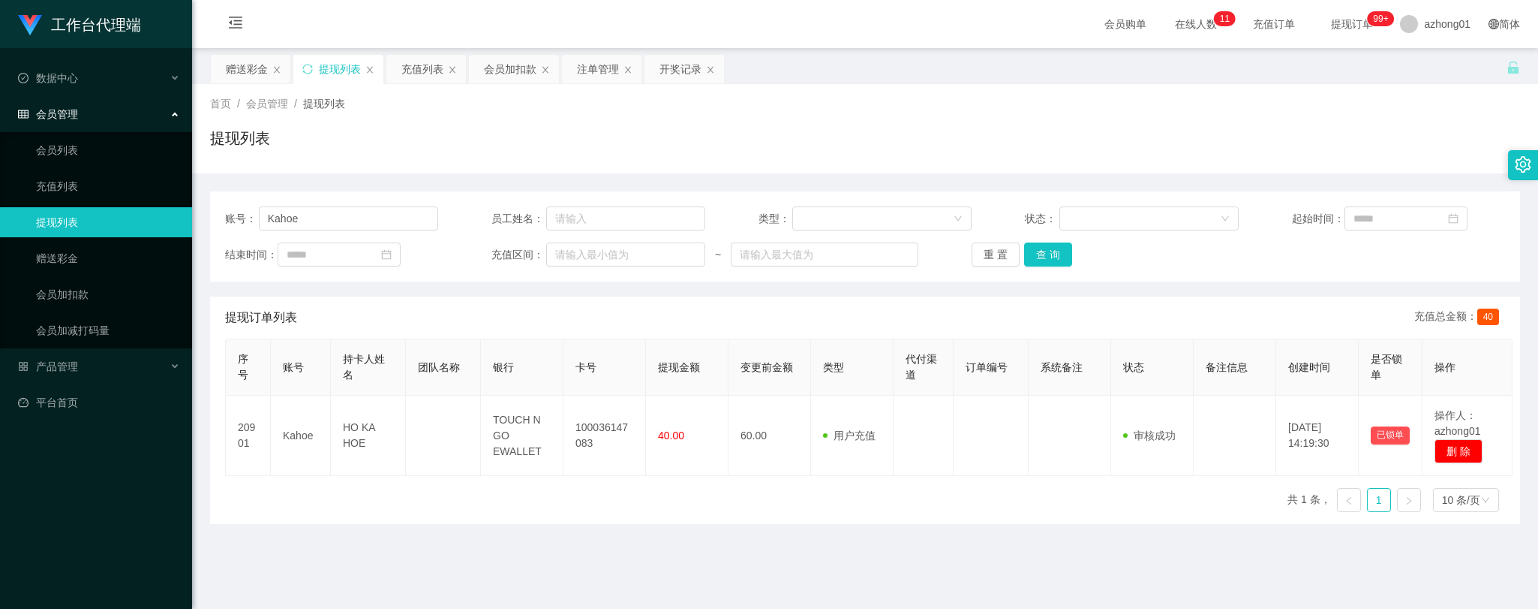
click at [812, 527] on main "关闭左侧 关闭右侧 关闭其它 刷新页面 赠送彩金 提现列表 充值列表 会员加扣款 注单管理 开奖记录 首页 / 会员管理 / 提现列表 / 提现列表 账号： …" at bounding box center [865, 370] width 1346 height 644
click at [331, 576] on main "关闭左侧 关闭右侧 关闭其它 刷新页面 赠送彩金 提现列表 充值列表 会员加扣款 注单管理 开奖记录 首页 / 会员管理 / 提现列表 / 提现列表 账号： …" at bounding box center [865, 370] width 1346 height 644
drag, startPoint x: 314, startPoint y: 219, endPoint x: 170, endPoint y: 215, distance: 143.4
click at [170, 215] on section "工作台代理端 数据中心 会员管理 会员列表 充值列表 提现列表 赠送彩金 会员加扣款 会员加减打码量 产品管理 开奖记录 注单管理 产品列表 即时注单 产品预…" at bounding box center [769, 381] width 1538 height 762
paste input "0175513177"
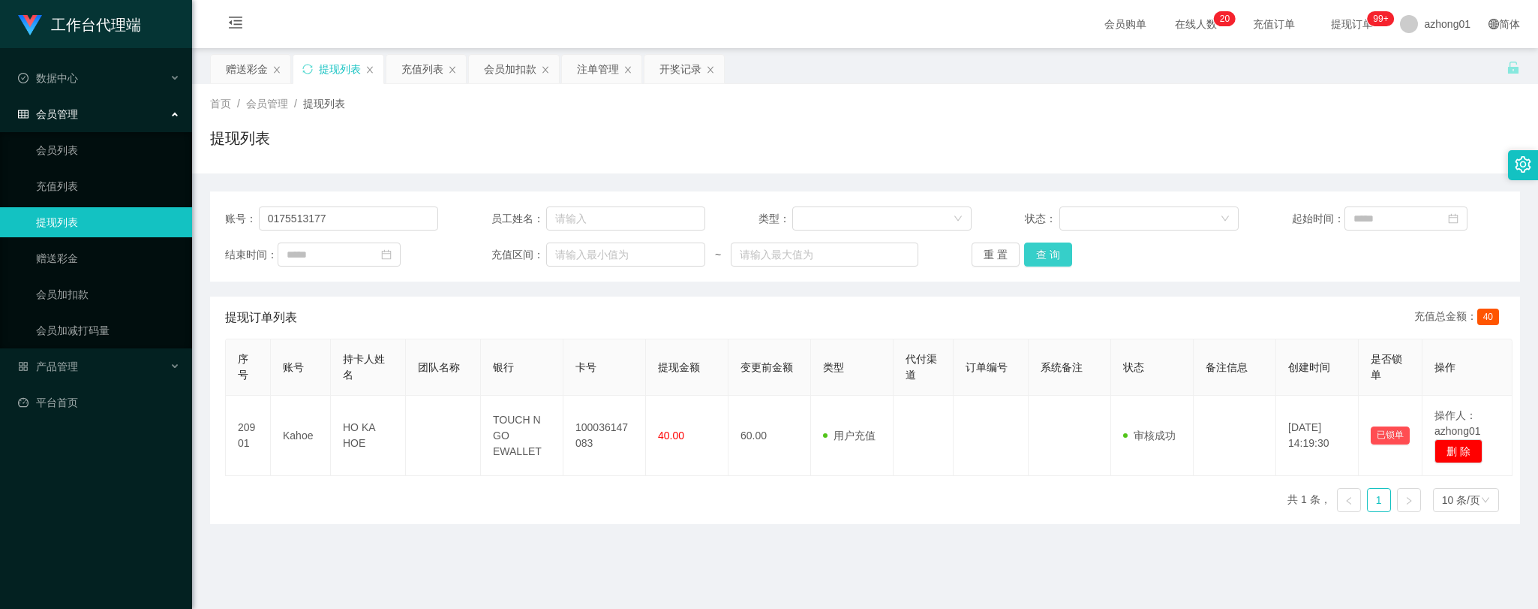
click at [1060, 255] on button "查 询" at bounding box center [1048, 254] width 48 height 24
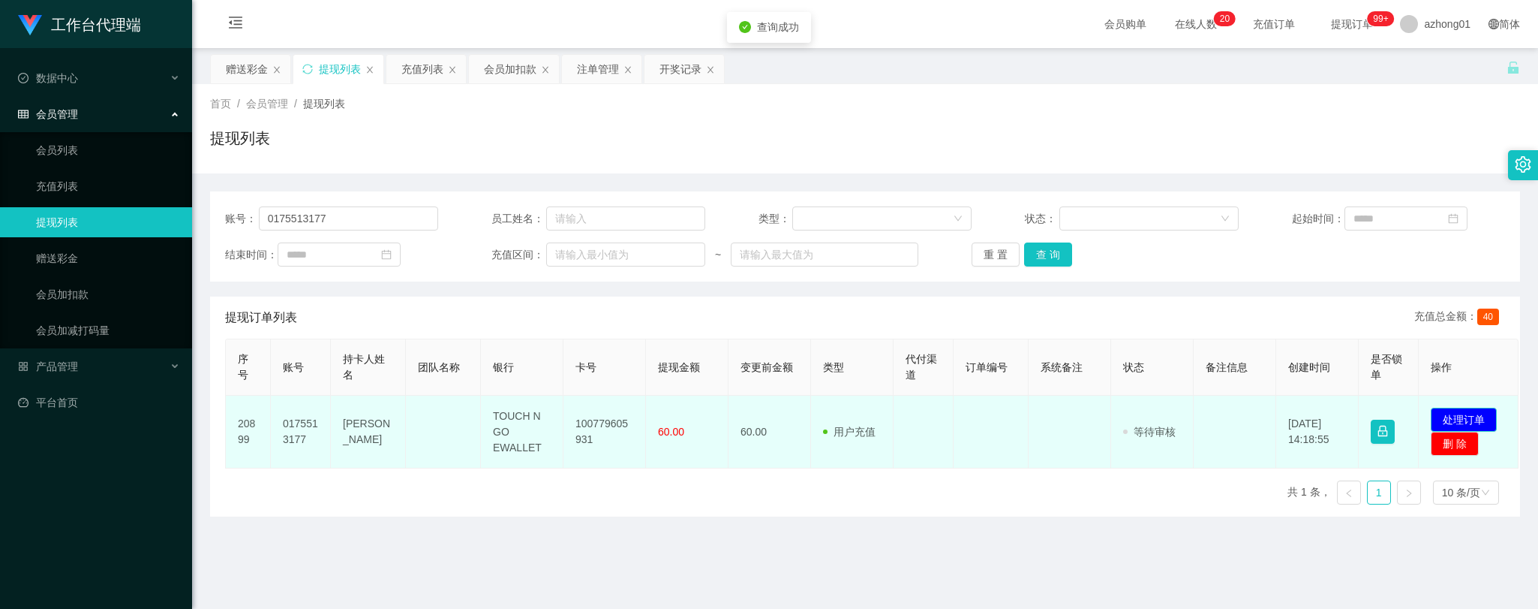
click at [1467, 411] on button "处理订单" at bounding box center [1464, 419] width 66 height 24
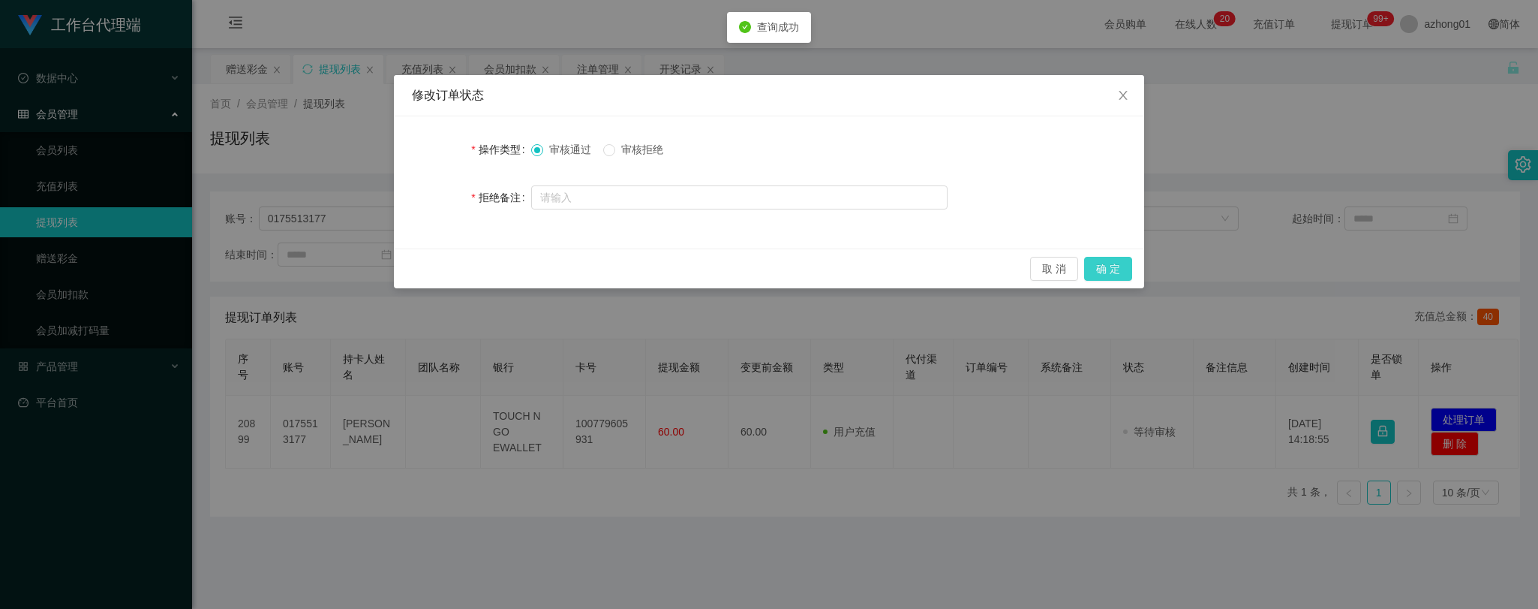
click at [1108, 269] on button "确 定" at bounding box center [1108, 269] width 48 height 24
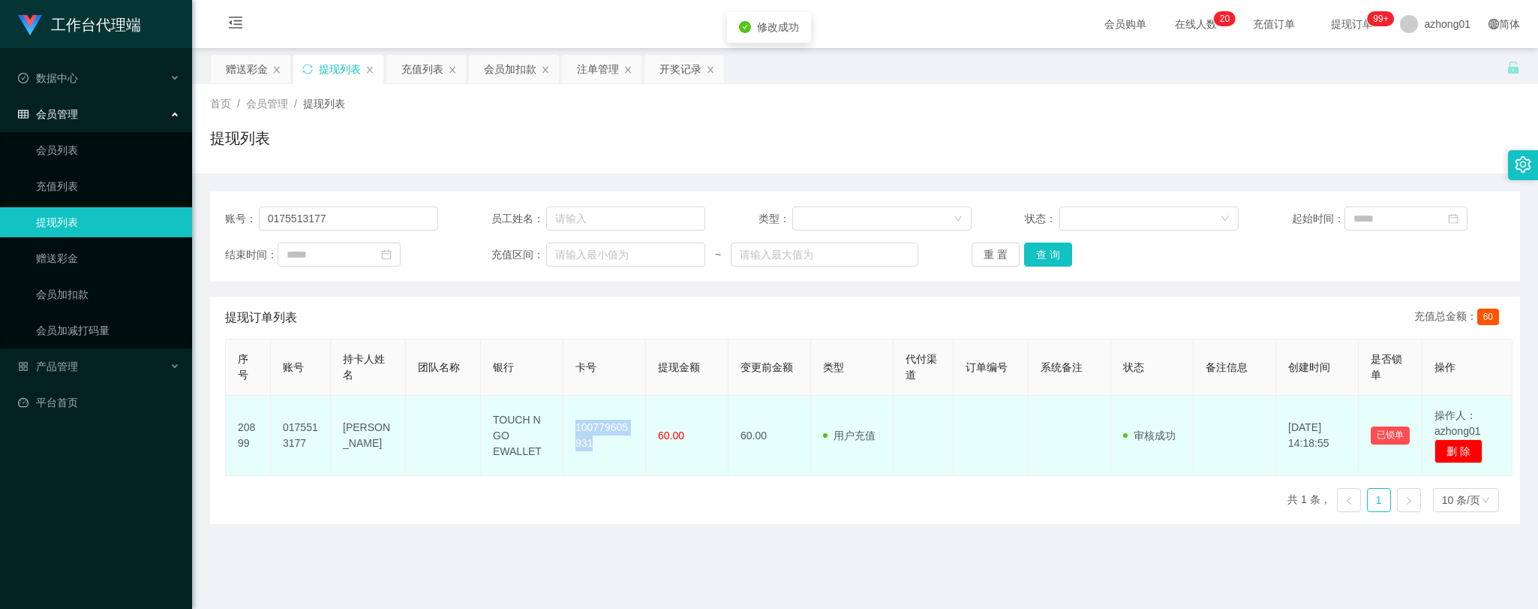
drag, startPoint x: 568, startPoint y: 418, endPoint x: 600, endPoint y: 450, distance: 45.6
click at [600, 450] on td "100779605931" at bounding box center [605, 435] width 83 height 80
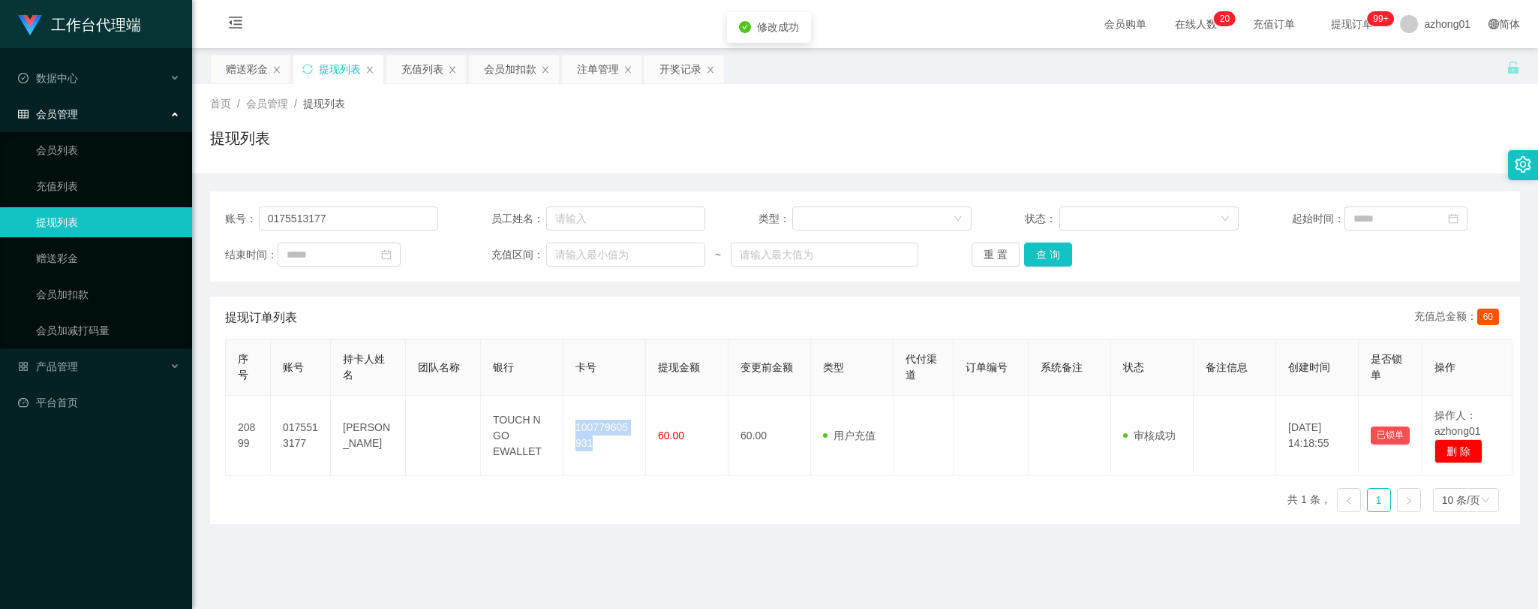
copy td "100779605931"
drag, startPoint x: 278, startPoint y: 548, endPoint x: 272, endPoint y: 523, distance: 25.5
click at [276, 541] on main "关闭左侧 关闭右侧 关闭其它 刷新页面 赠送彩金 提现列表 充值列表 会员加扣款 注单管理 开奖记录 首页 / 会员管理 / 提现列表 / 提现列表 账号： …" at bounding box center [865, 370] width 1346 height 644
drag, startPoint x: 338, startPoint y: 218, endPoint x: 150, endPoint y: 218, distance: 188.4
click at [148, 218] on section "工作台代理端 数据中心 会员管理 会员列表 充值列表 提现列表 赠送彩金 会员加扣款 会员加减打码量 产品管理 开奖记录 注单管理 产品列表 即时注单 产品预…" at bounding box center [769, 381] width 1538 height 762
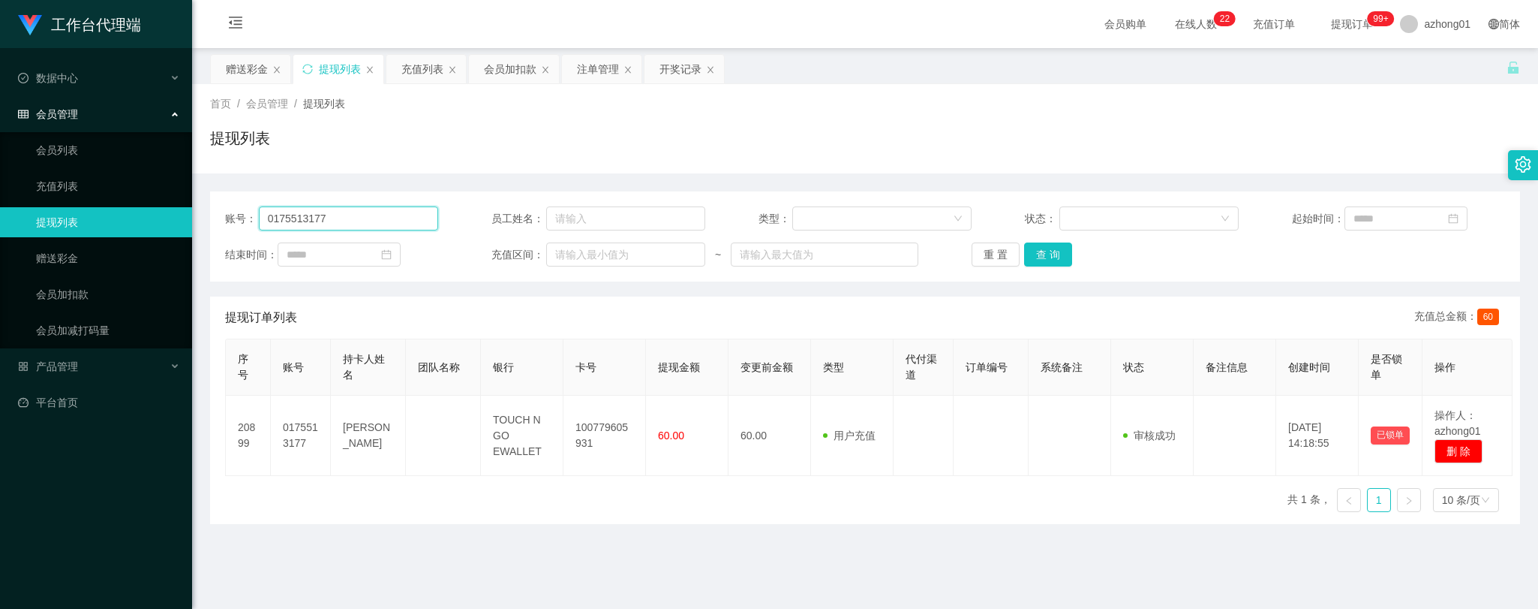
paste input "Beeyin"
click at [1052, 251] on button "查 询" at bounding box center [1048, 254] width 48 height 24
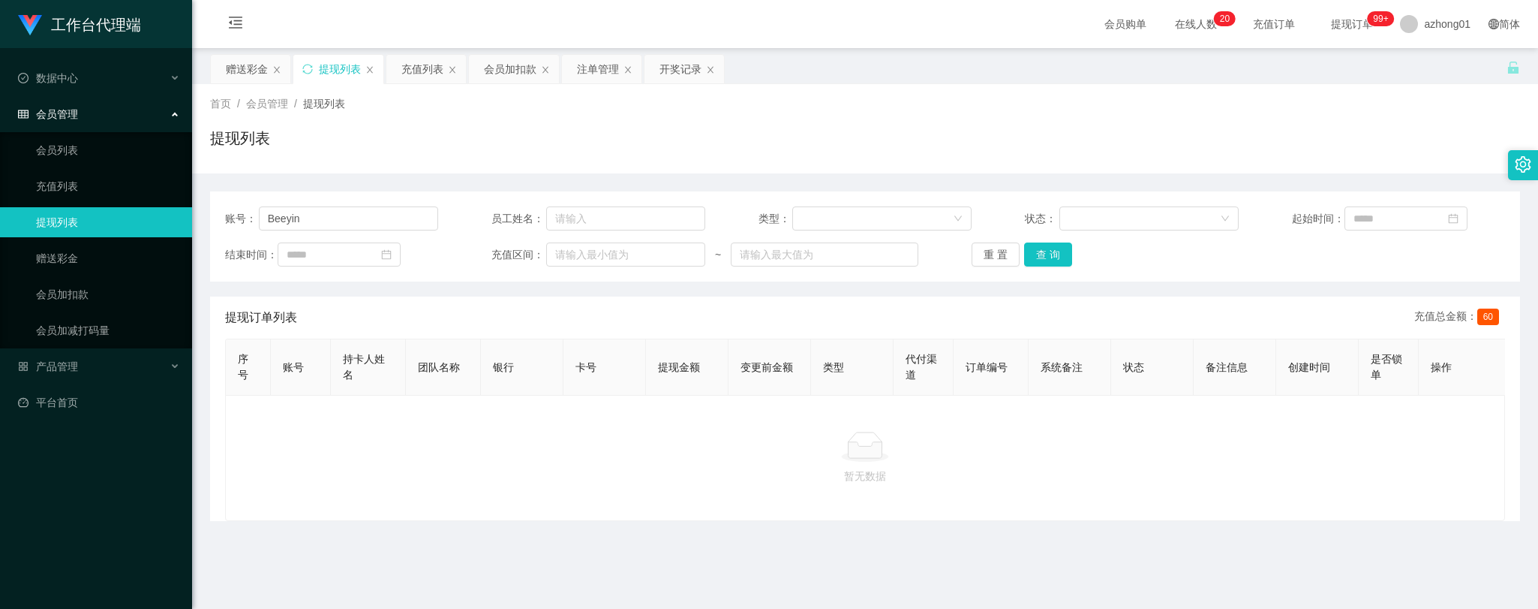
drag, startPoint x: 297, startPoint y: 479, endPoint x: 290, endPoint y: 420, distance: 58.9
click at [294, 471] on div "暂无数据" at bounding box center [865, 457] width 1255 height 53
drag, startPoint x: 323, startPoint y: 218, endPoint x: 183, endPoint y: 212, distance: 139.7
click at [183, 212] on section "工作台代理端 数据中心 会员管理 会员列表 充值列表 提现列表 赠送彩金 会员加扣款 会员加减打码量 产品管理 开奖记录 注单管理 产品列表 即时注单 产品预…" at bounding box center [769, 381] width 1538 height 762
paste input "Aqua"
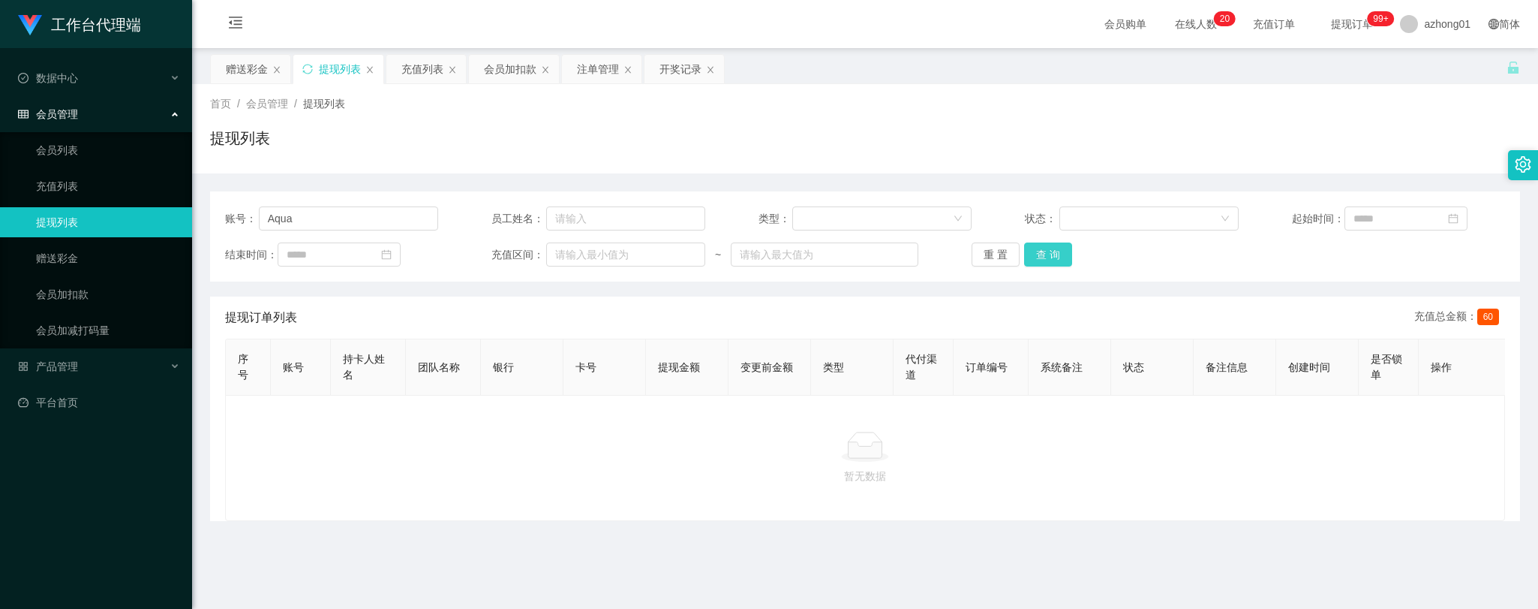
click at [1055, 255] on button "查 询" at bounding box center [1048, 254] width 48 height 24
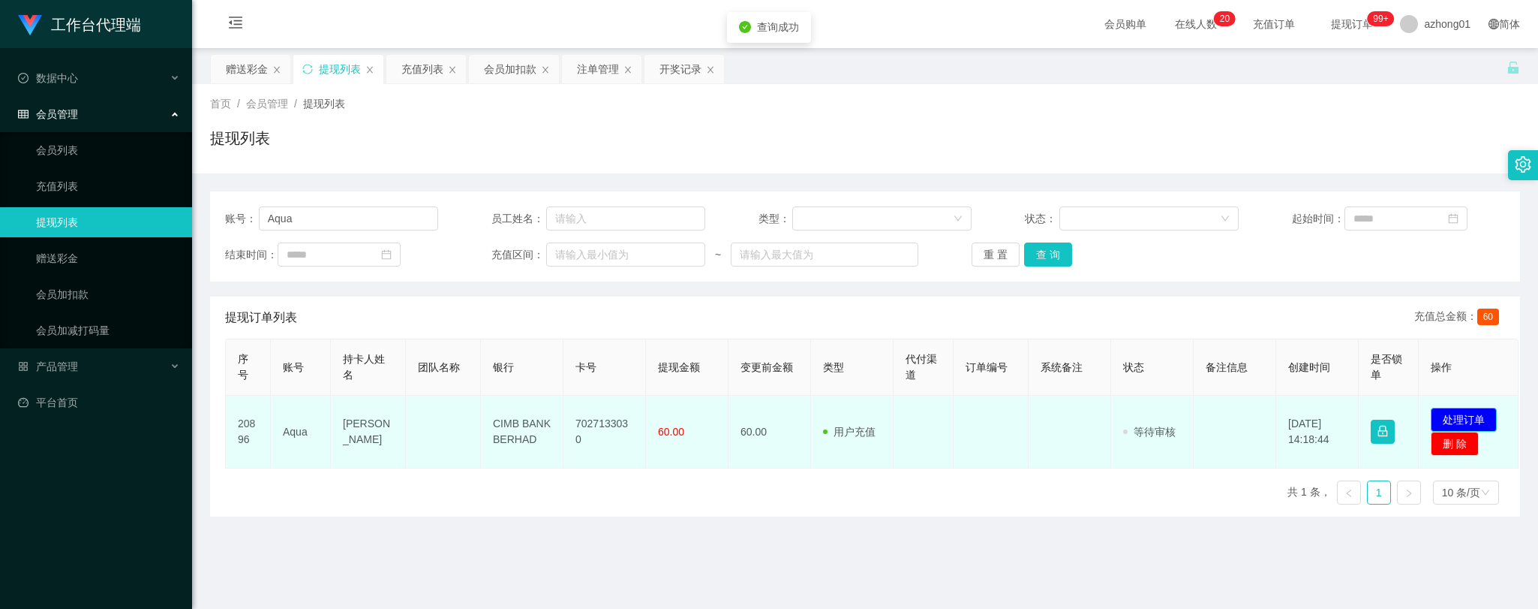
click at [1452, 416] on button "处理订单" at bounding box center [1464, 419] width 66 height 24
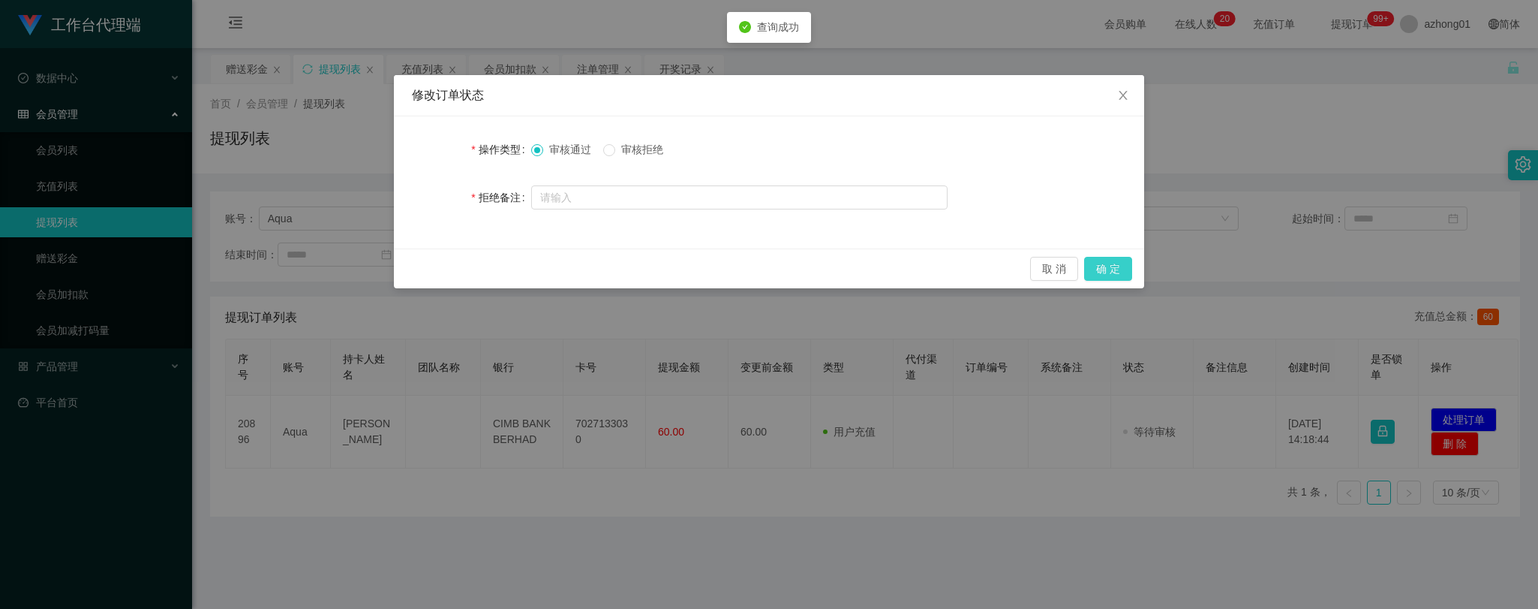
click at [1099, 268] on button "确 定" at bounding box center [1108, 269] width 48 height 24
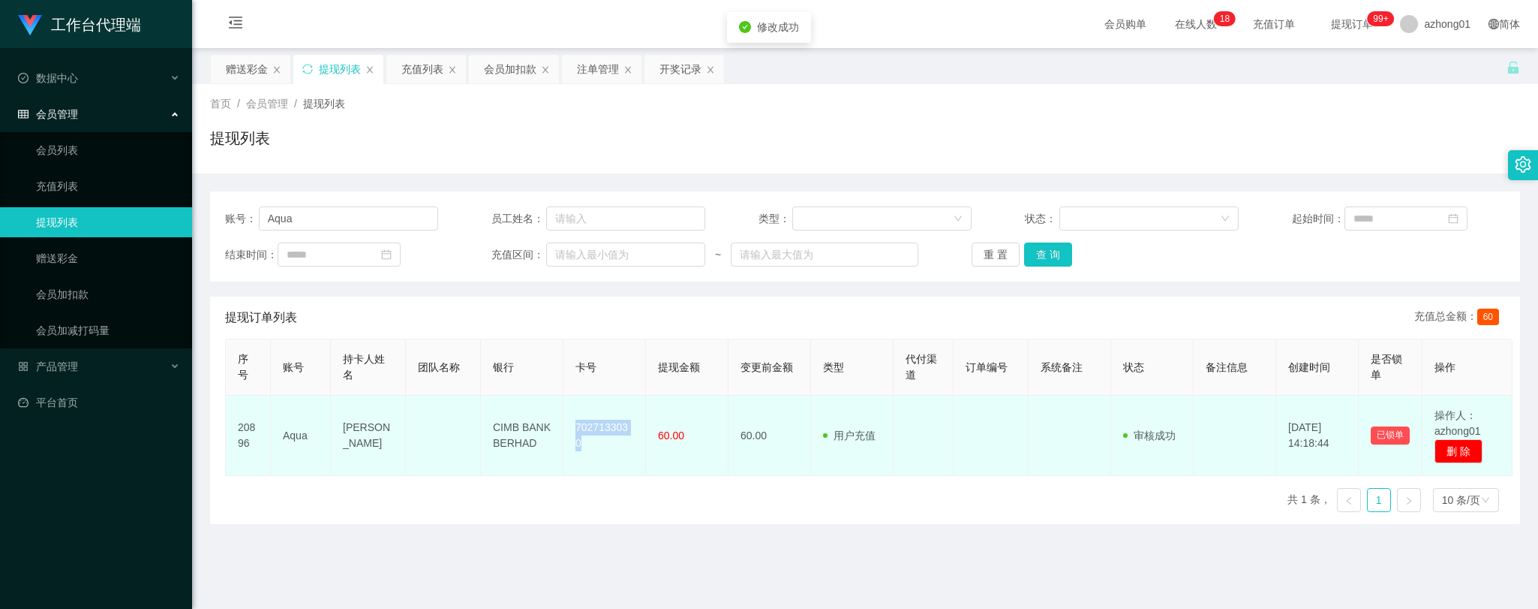
drag, startPoint x: 569, startPoint y: 431, endPoint x: 635, endPoint y: 446, distance: 67.6
click at [635, 446] on td "7027133030" at bounding box center [605, 435] width 83 height 80
copy td "7027133030"
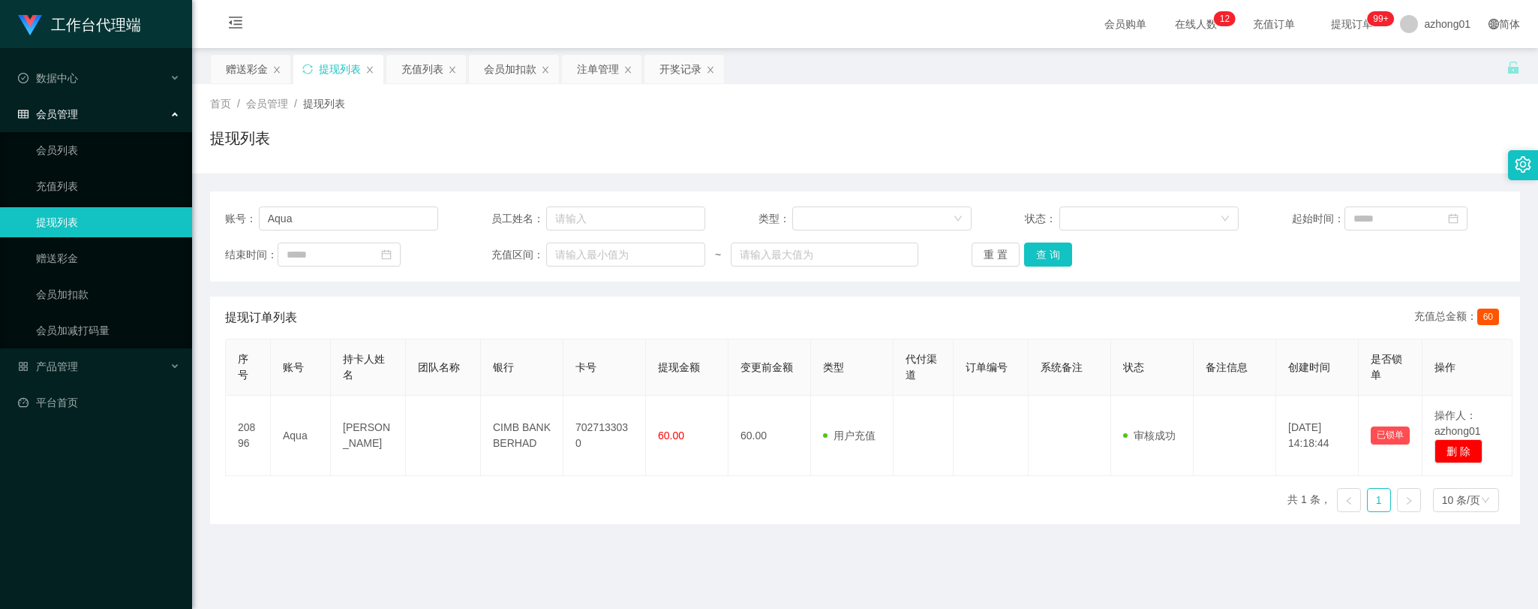
drag, startPoint x: 348, startPoint y: 574, endPoint x: 328, endPoint y: 550, distance: 31.4
click at [331, 555] on main "关闭左侧 关闭右侧 关闭其它 刷新页面 赠送彩金 提现列表 充值列表 会员加扣款 注单管理 开奖记录 首页 / 会员管理 / 提现列表 / 提现列表 账号： …" at bounding box center [865, 370] width 1346 height 644
drag, startPoint x: 298, startPoint y: 220, endPoint x: 218, endPoint y: 206, distance: 80.8
click at [218, 206] on div "账号： Aqua 员工姓名： 类型： 状态： 起始时间： 结束时间： 充值区间： ~ 重 置 查 询" at bounding box center [865, 236] width 1310 height 90
paste input "60172914191"
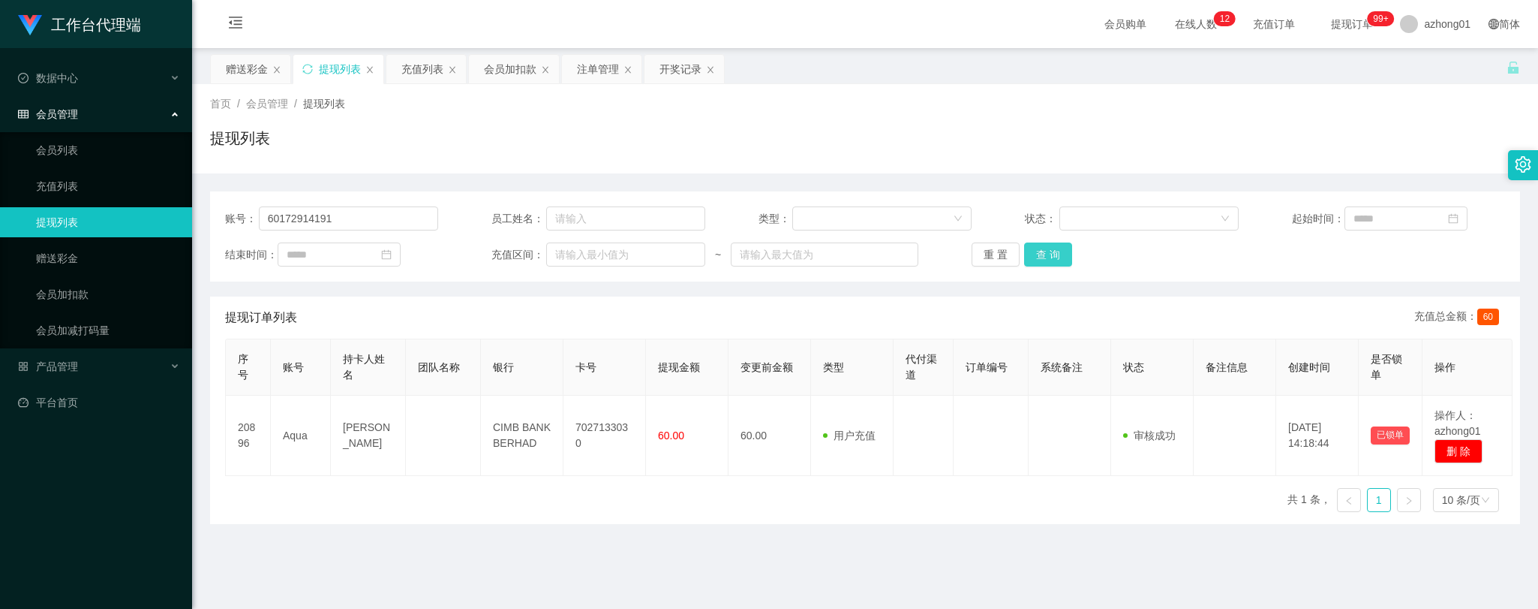
click at [1046, 253] on button "查 询" at bounding box center [1048, 254] width 48 height 24
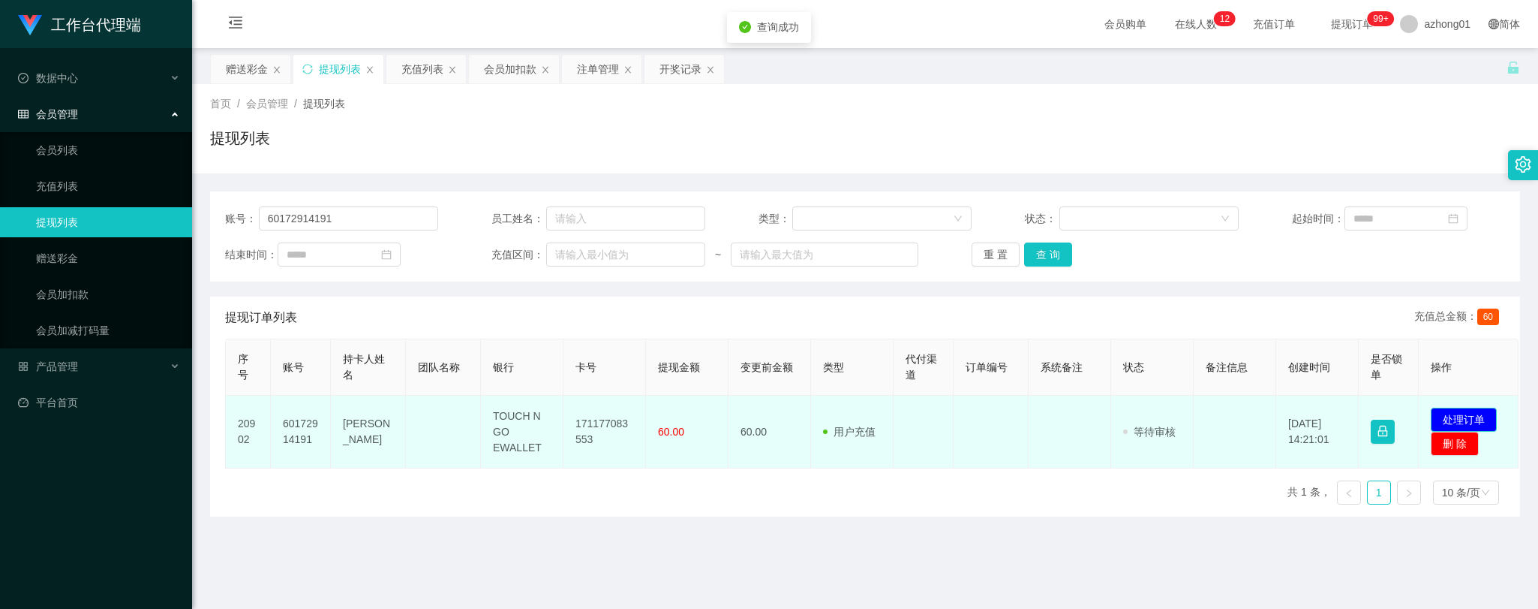
click at [1477, 417] on button "处理订单" at bounding box center [1464, 419] width 66 height 24
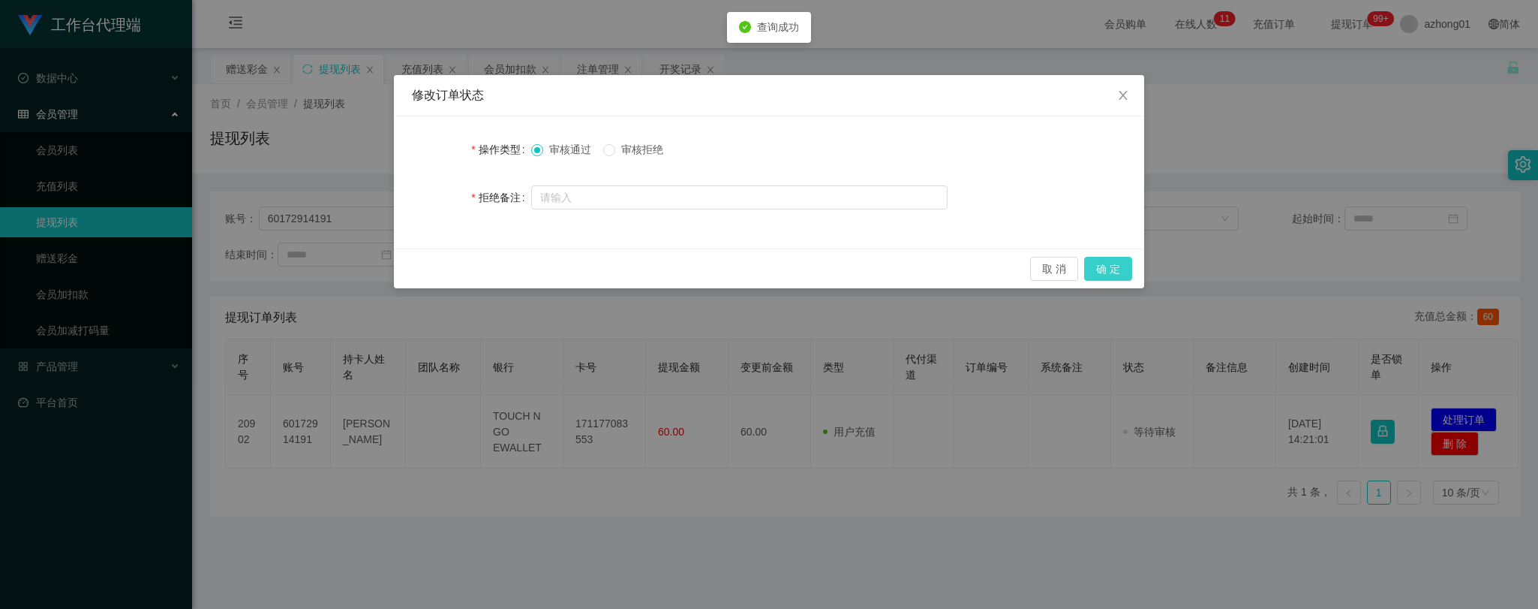
click at [1115, 265] on button "确 定" at bounding box center [1108, 269] width 48 height 24
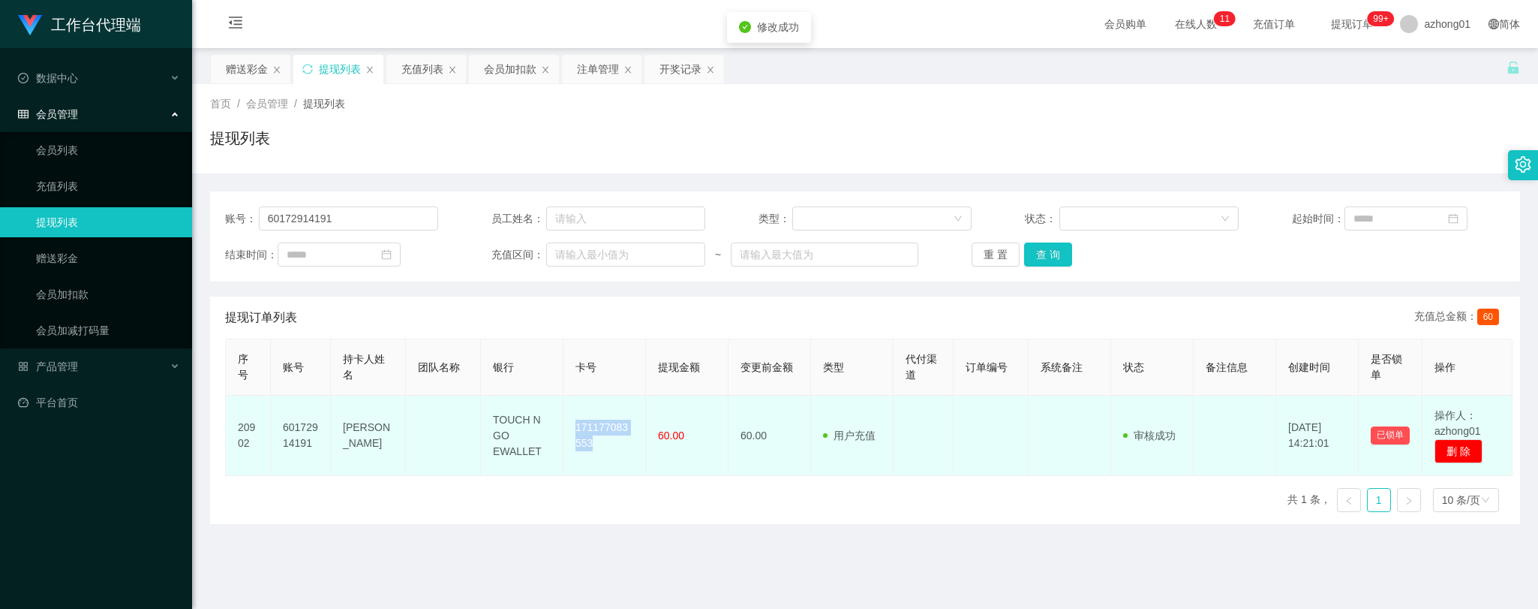
drag, startPoint x: 573, startPoint y: 424, endPoint x: 617, endPoint y: 453, distance: 53.1
click at [617, 453] on td "171177083553" at bounding box center [605, 435] width 83 height 80
copy td "171177083553"
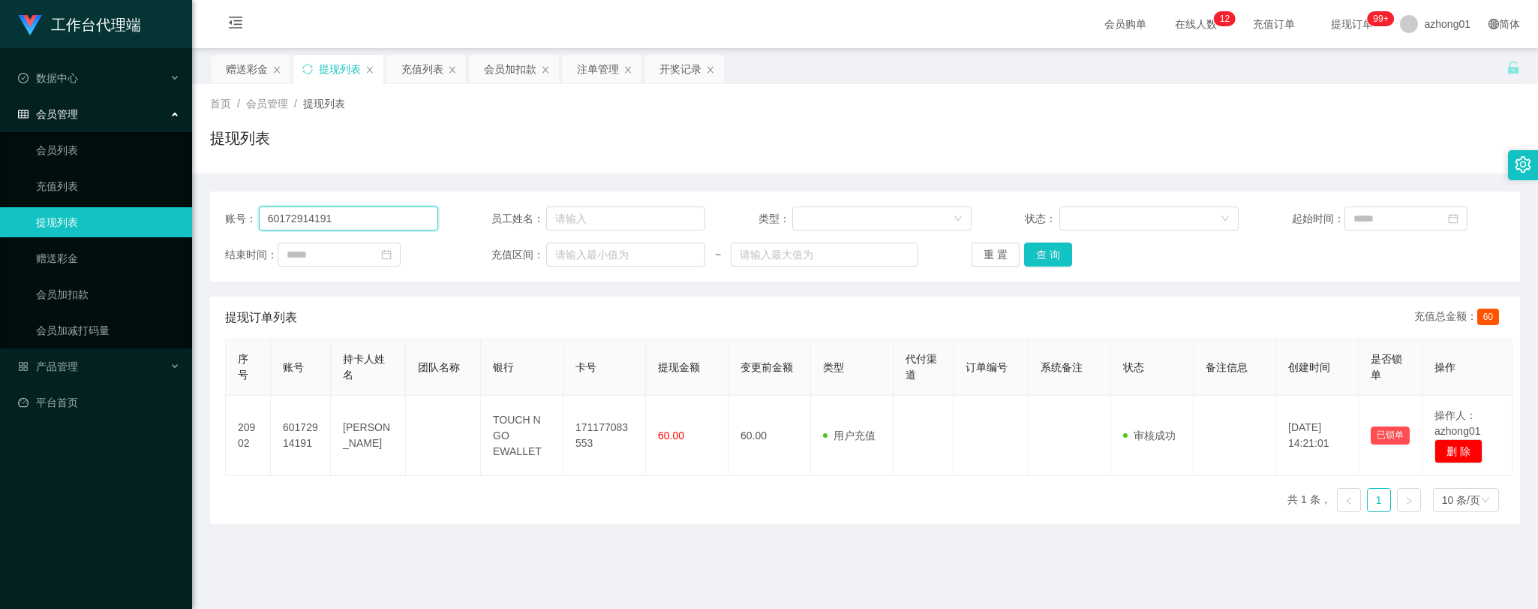
drag, startPoint x: 354, startPoint y: 215, endPoint x: 155, endPoint y: 216, distance: 198.9
click at [155, 216] on section "工作台代理端 数据中心 会员管理 会员列表 充值列表 提现列表 赠送彩金 会员加扣款 会员加减打码量 产品管理 开奖记录 注单管理 产品列表 即时注单 产品预…" at bounding box center [769, 381] width 1538 height 762
paste input "Beeyin"
type input "Beeyin"
click at [1048, 256] on button "查 询" at bounding box center [1048, 254] width 48 height 24
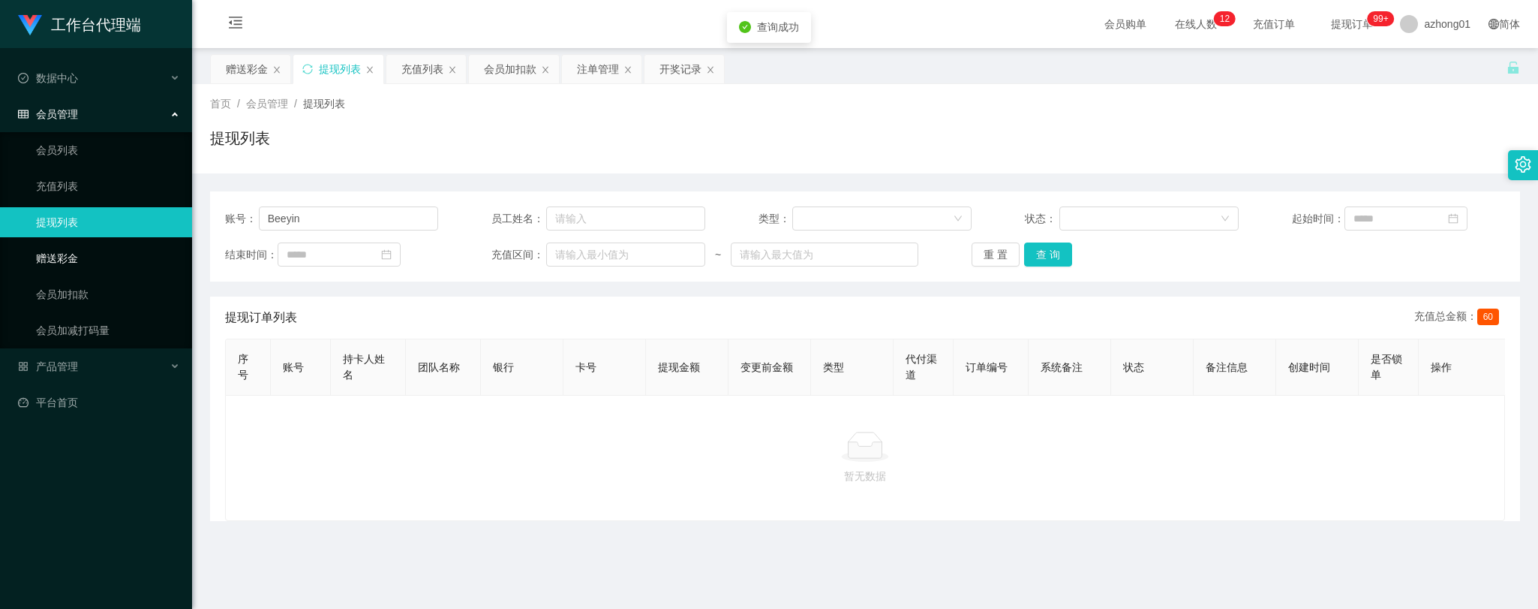
click at [65, 251] on link "赠送彩金" at bounding box center [108, 258] width 144 height 30
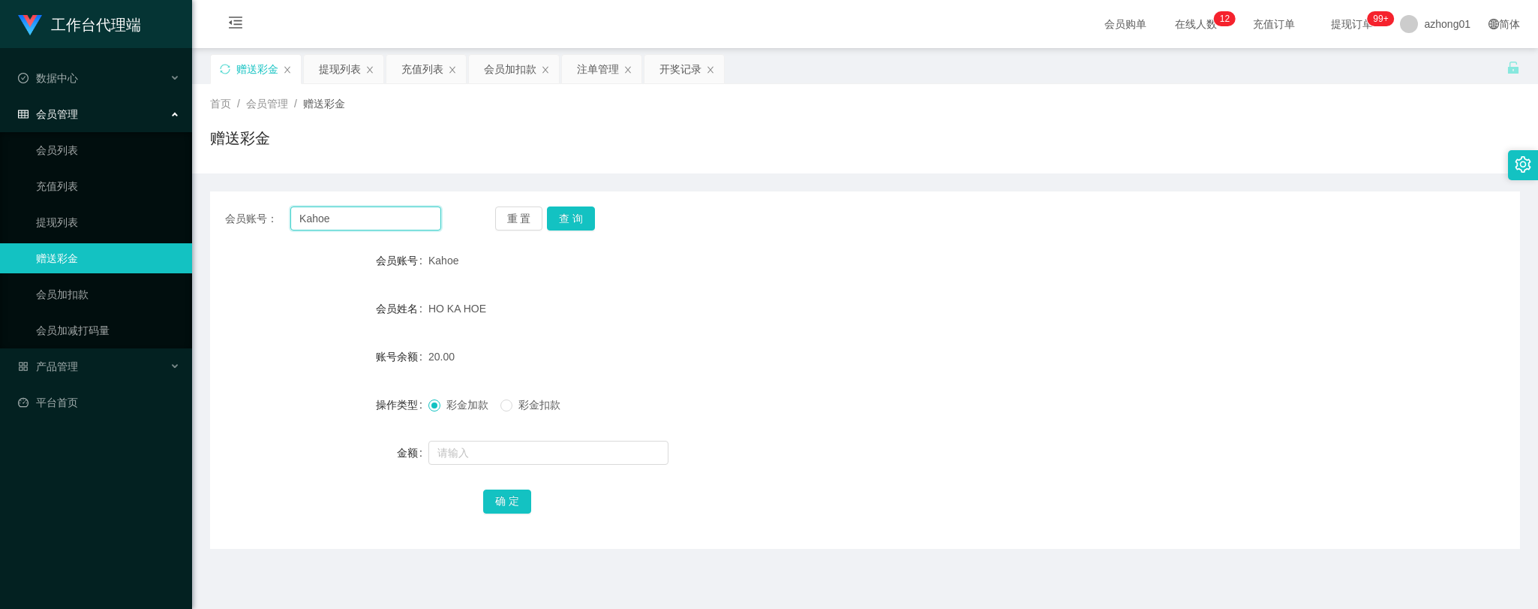
drag, startPoint x: 338, startPoint y: 218, endPoint x: 218, endPoint y: 223, distance: 120.2
click at [222, 215] on div "会员账号： Kahoe 重 置 查 询" at bounding box center [865, 218] width 1310 height 24
paste input "Beeyin"
click at [561, 212] on button "查 询" at bounding box center [571, 218] width 48 height 24
drag, startPoint x: 347, startPoint y: 220, endPoint x: 215, endPoint y: 200, distance: 133.6
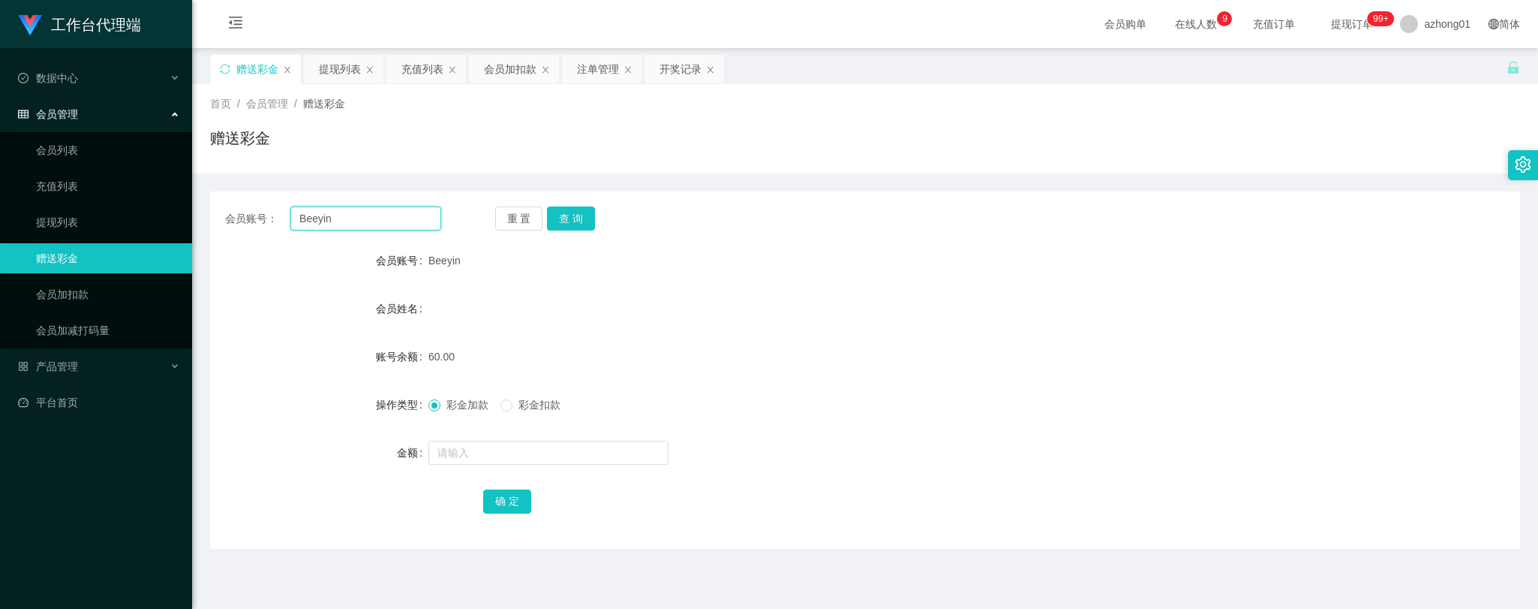
click at [215, 199] on div "会员账号： Beeyin 重 置 查 询 会员账号 Beeyin 会员姓名 账号余额 60.00 操作类型 彩金加款 彩金扣款 金额 确 定" at bounding box center [865, 369] width 1310 height 357
paste input "text"
type input "Beeyin"
click at [574, 215] on button "查 询" at bounding box center [571, 218] width 48 height 24
click at [42, 214] on link "提现列表" at bounding box center [108, 222] width 144 height 30
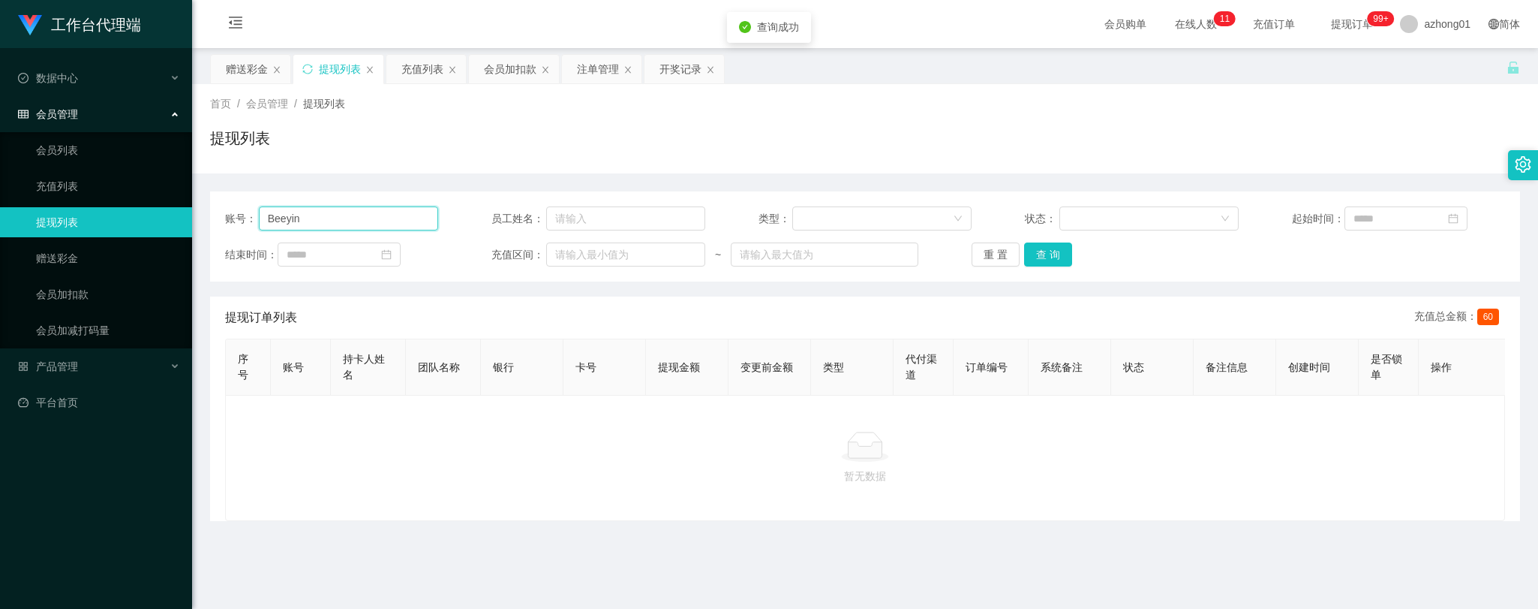
drag, startPoint x: 318, startPoint y: 215, endPoint x: 166, endPoint y: 218, distance: 152.4
click at [166, 218] on section "工作台代理端 数据中心 会员管理 会员列表 充值列表 提现列表 赠送彩金 会员加扣款 会员加减打码量 产品管理 开奖记录 注单管理 产品列表 即时注单 产品预…" at bounding box center [769, 381] width 1538 height 762
click at [1052, 248] on button "查 询" at bounding box center [1048, 254] width 48 height 24
drag, startPoint x: 343, startPoint y: 225, endPoint x: 175, endPoint y: 218, distance: 168.2
click at [182, 218] on section "工作台代理端 数据中心 会员管理 会员列表 充值列表 提现列表 赠送彩金 会员加扣款 会员加减打码量 产品管理 开奖记录 注单管理 产品列表 即时注单 产品预…" at bounding box center [769, 381] width 1538 height 762
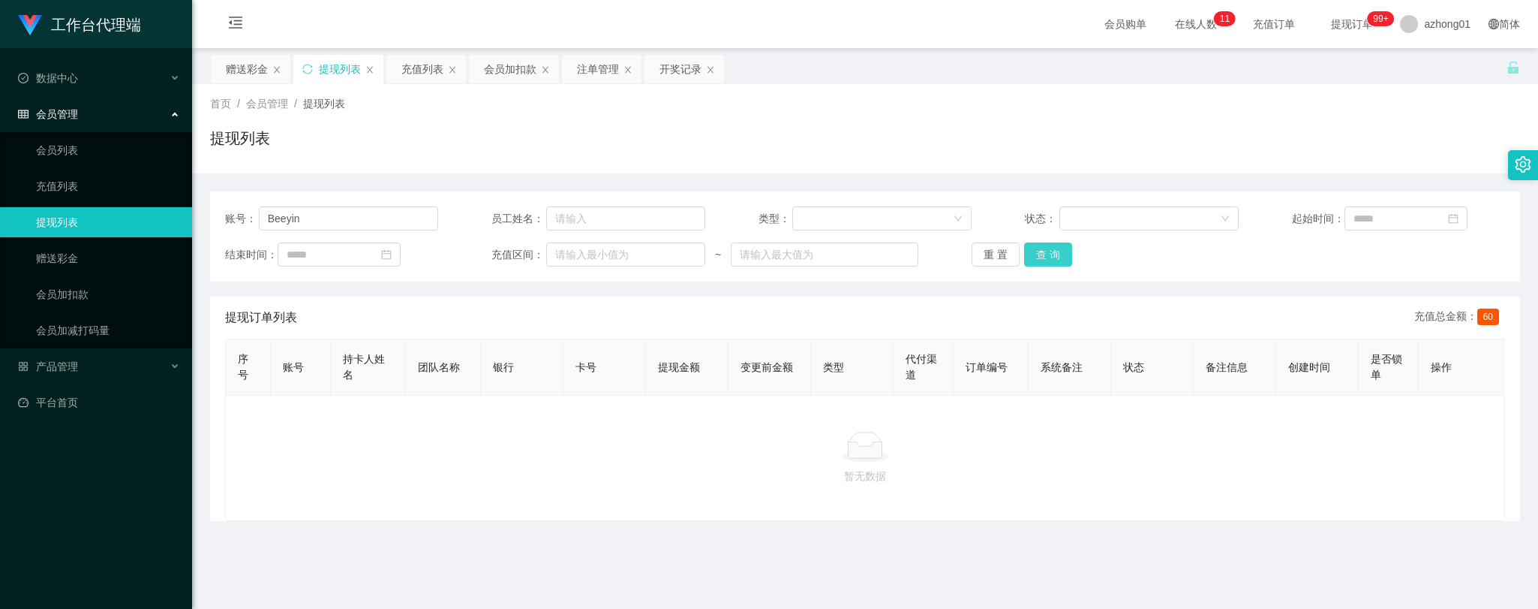
click at [1039, 251] on button "查 询" at bounding box center [1048, 254] width 48 height 24
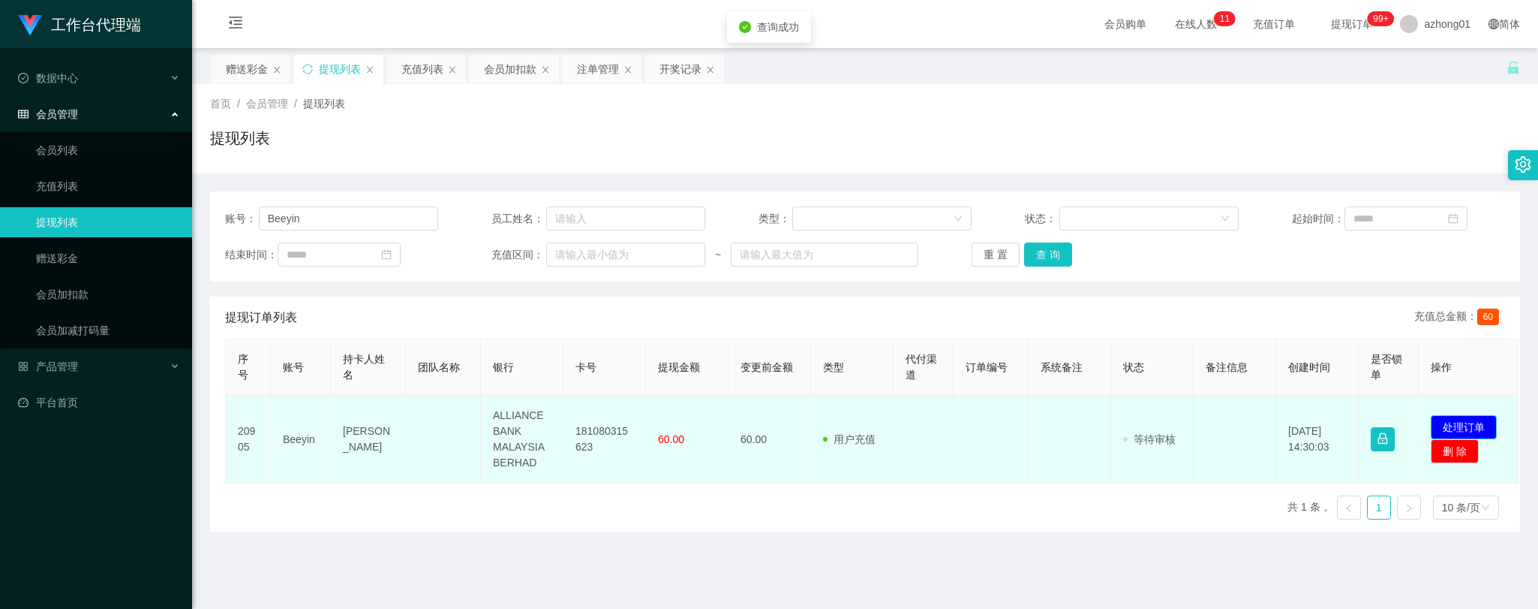
click at [1482, 421] on button "处理订单" at bounding box center [1464, 427] width 66 height 24
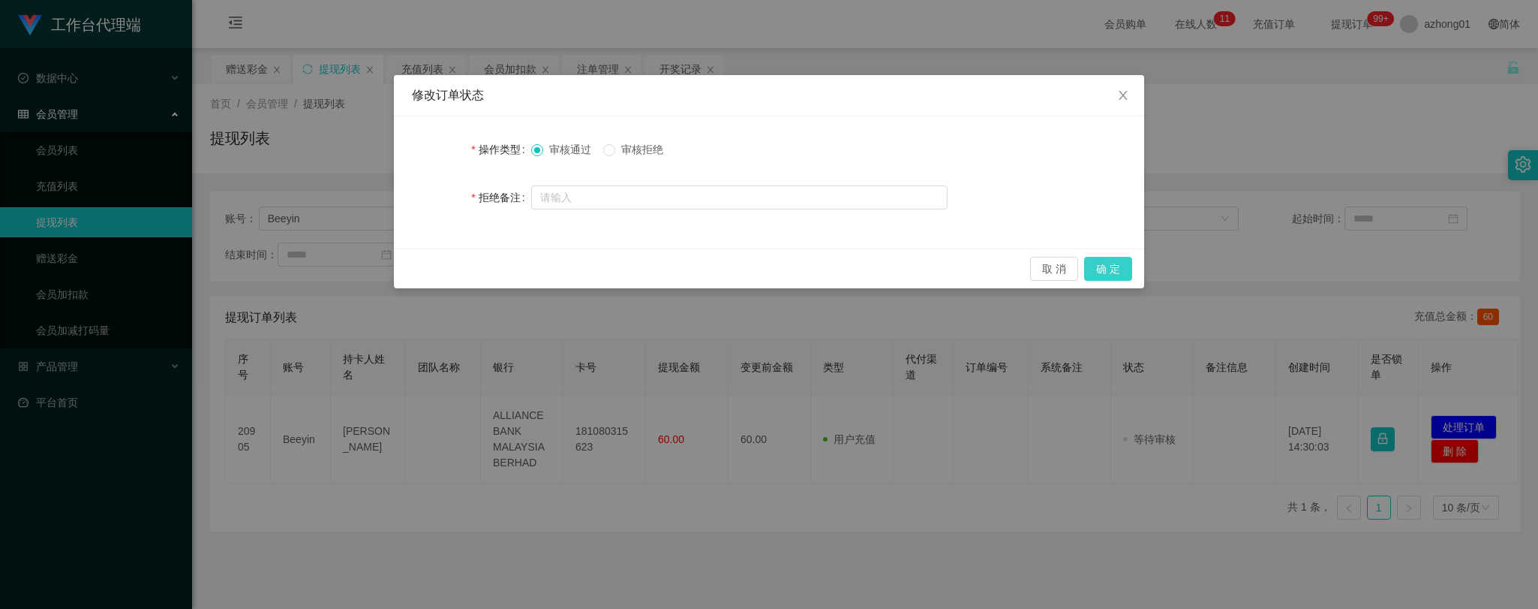
click at [1115, 267] on button "确 定" at bounding box center [1108, 269] width 48 height 24
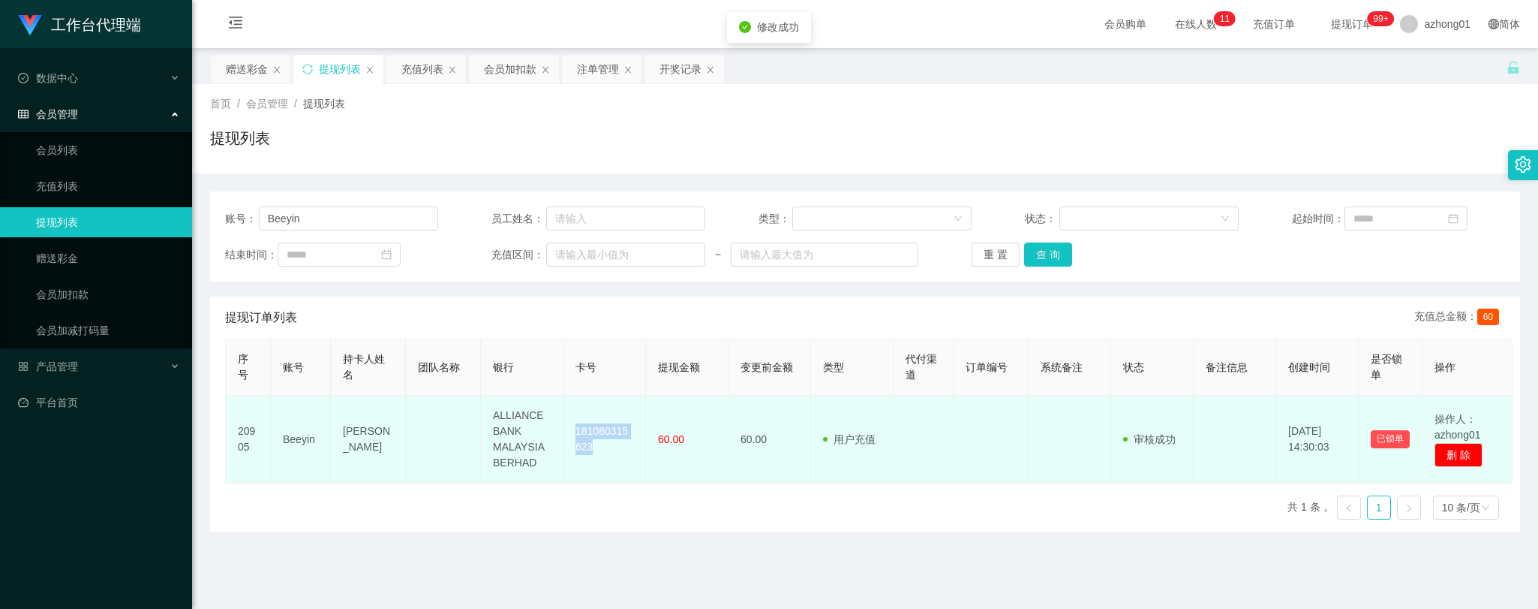
drag, startPoint x: 570, startPoint y: 424, endPoint x: 606, endPoint y: 461, distance: 51.5
click at [606, 461] on td "181080315623" at bounding box center [605, 439] width 83 height 88
copy td "181080315623"
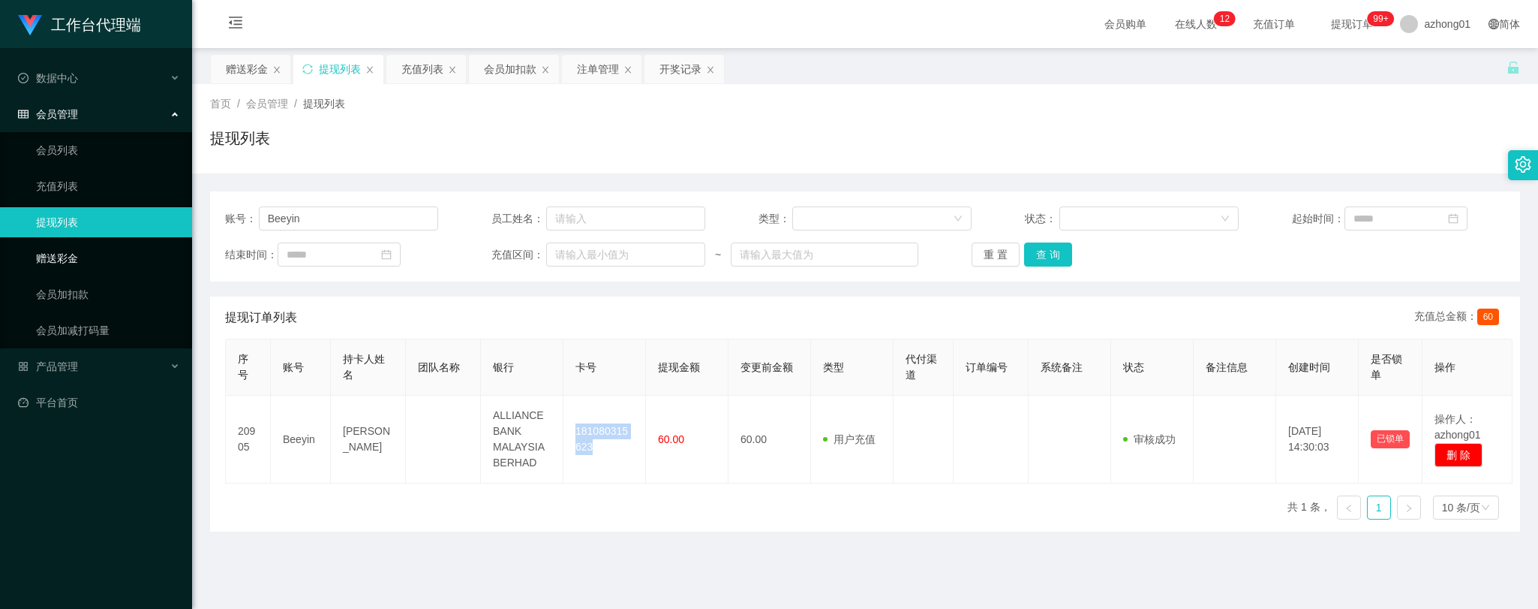
click at [65, 257] on link "赠送彩金" at bounding box center [108, 258] width 144 height 30
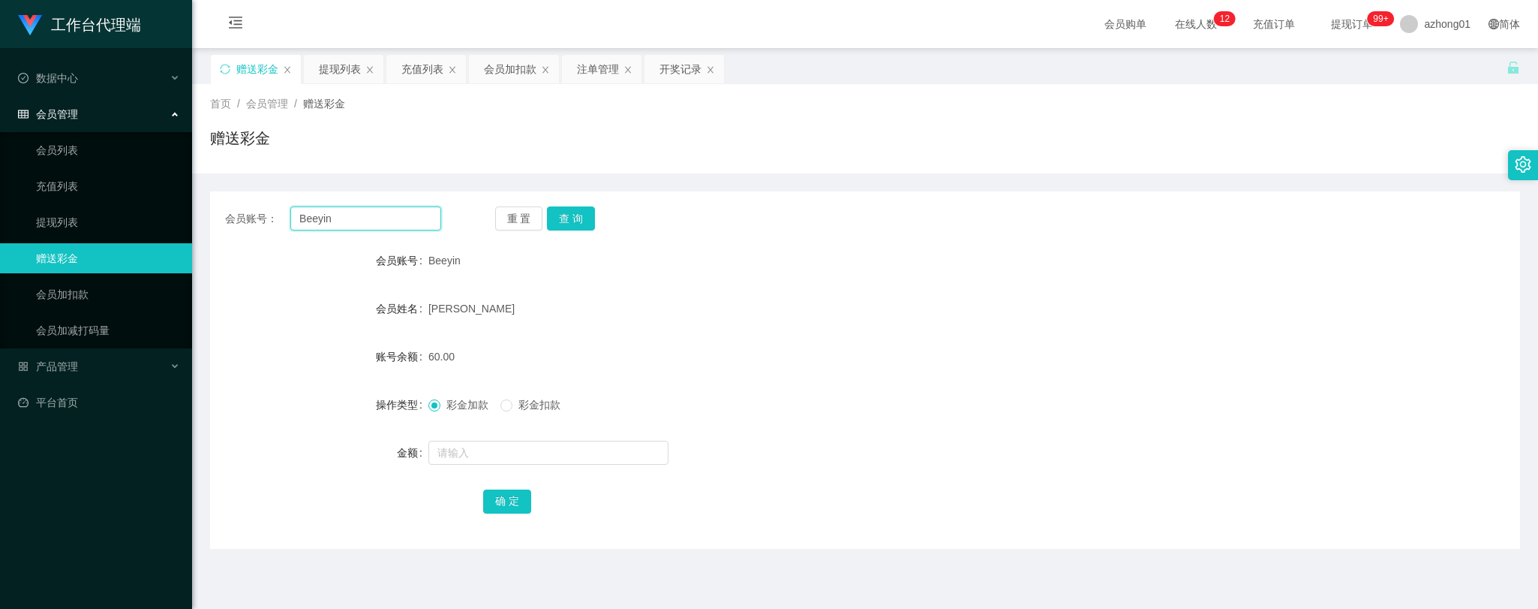
drag, startPoint x: 343, startPoint y: 219, endPoint x: 213, endPoint y: 200, distance: 131.2
click at [221, 203] on div "会员账号： Beeyin 重 置 查 询 会员账号 Beeyin 会员姓名 [PERSON_NAME] 账号余额 60.00 操作类型 彩金加款 彩金扣款 金…" at bounding box center [865, 369] width 1310 height 357
paste input "athiam"
type input "athiam"
click at [570, 218] on button "查 询" at bounding box center [571, 218] width 48 height 24
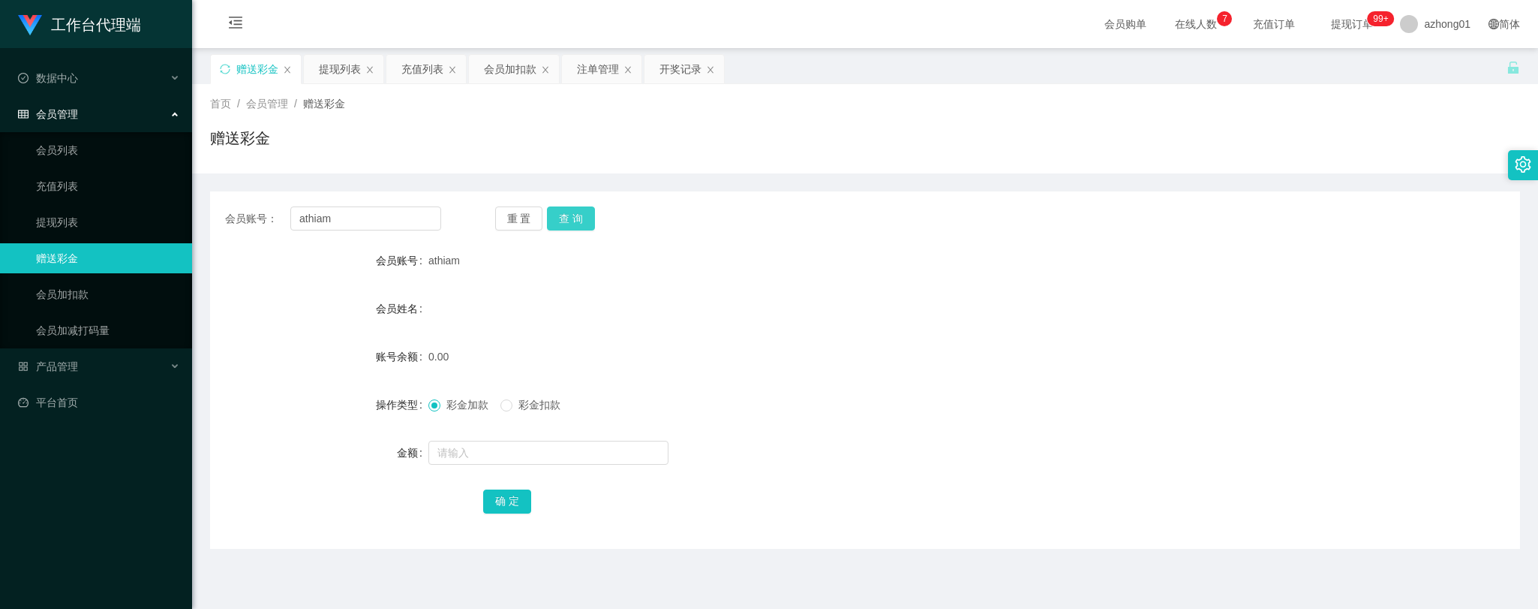
click at [572, 218] on button "查 询" at bounding box center [571, 218] width 48 height 24
click at [573, 223] on button "查 询" at bounding box center [571, 218] width 48 height 24
drag, startPoint x: 347, startPoint y: 214, endPoint x: 242, endPoint y: 206, distance: 106.1
click at [242, 206] on div "会员账号： [PERSON_NAME]" at bounding box center [333, 218] width 216 height 24
click at [580, 221] on button "查 询" at bounding box center [571, 218] width 48 height 24
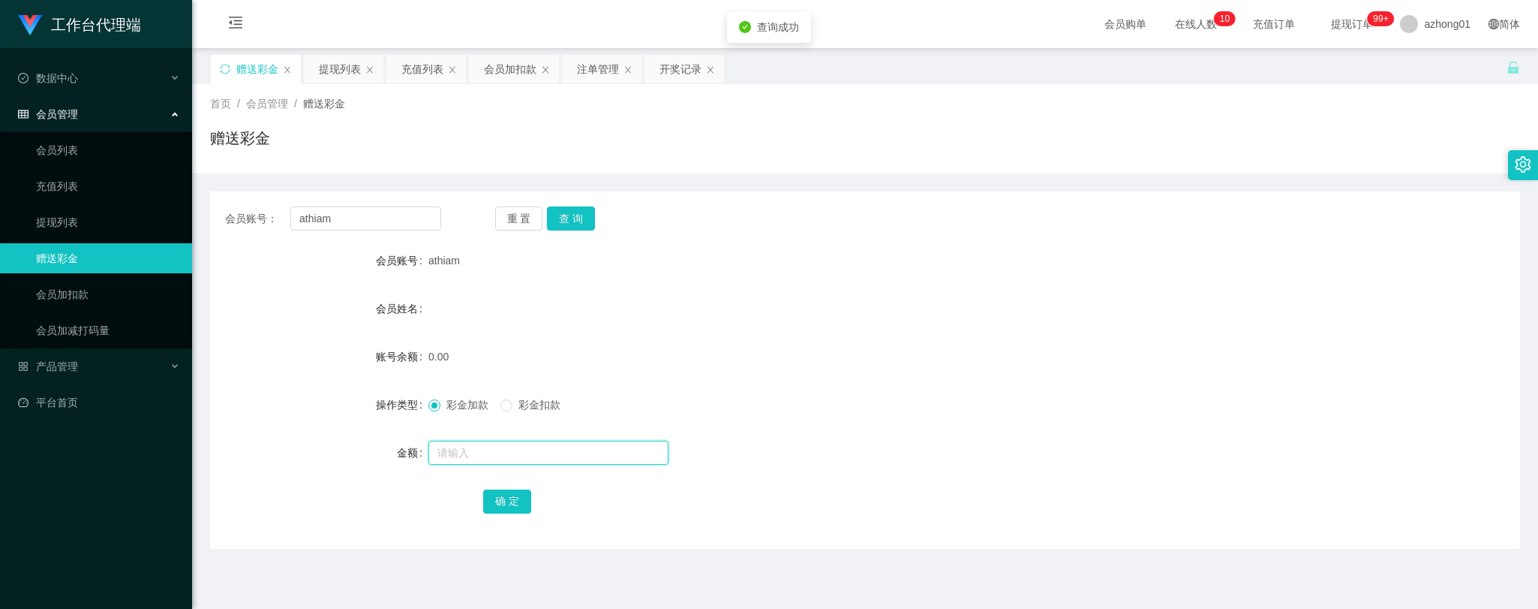
click at [534, 446] on input "text" at bounding box center [548, 452] width 240 height 24
type input "3"
type input "60"
click at [498, 495] on button "确 定" at bounding box center [507, 501] width 48 height 24
click at [576, 218] on button "查 询" at bounding box center [571, 218] width 48 height 24
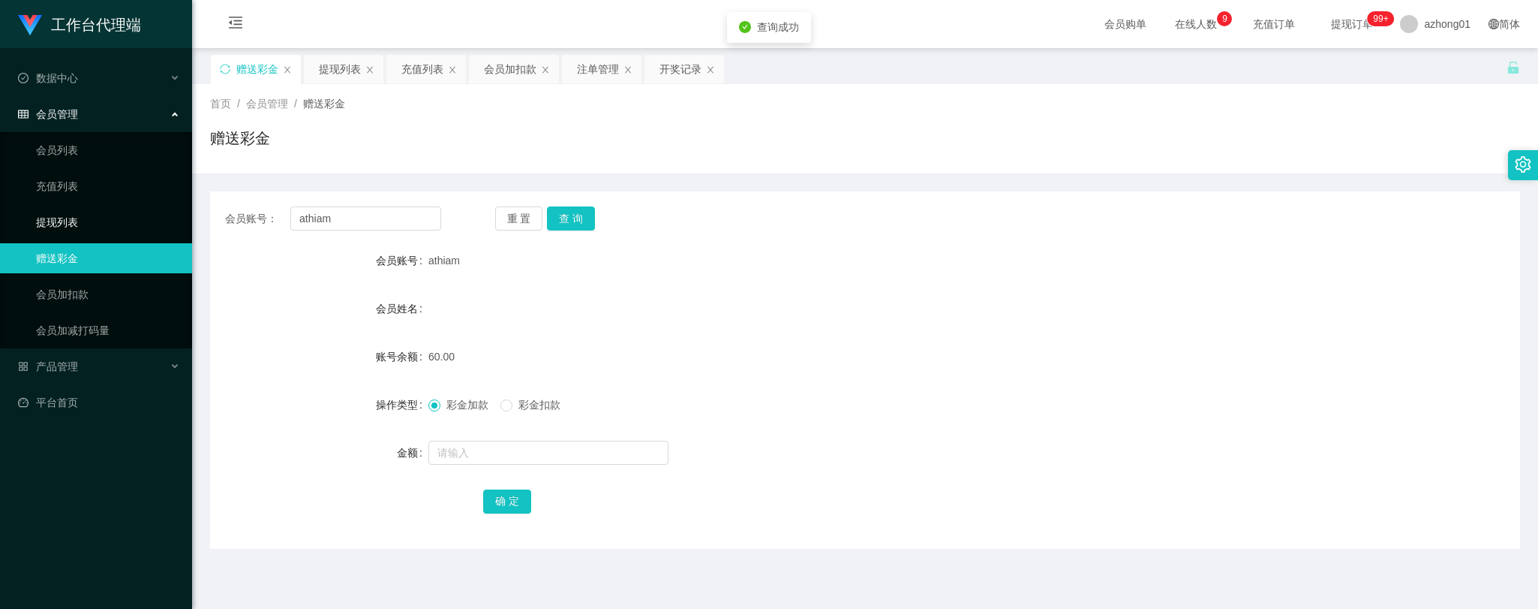
click at [36, 224] on link "提现列表" at bounding box center [108, 222] width 144 height 30
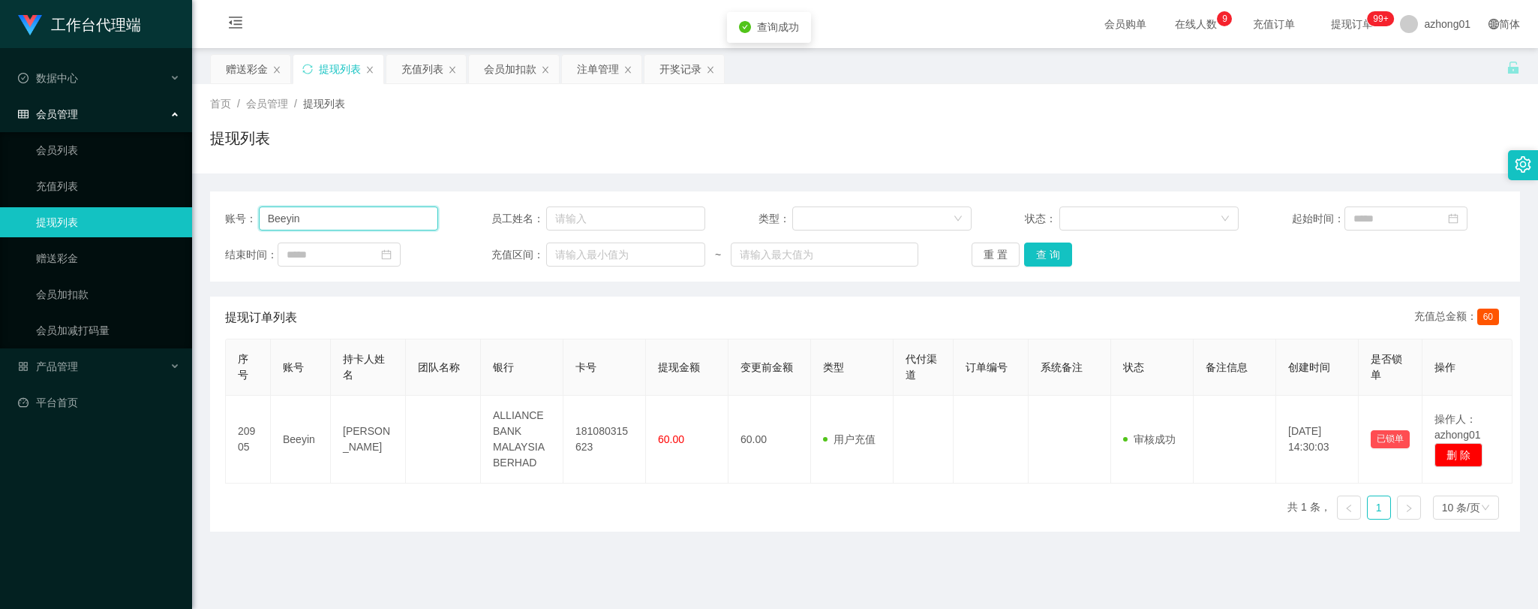
drag, startPoint x: 353, startPoint y: 222, endPoint x: 191, endPoint y: 218, distance: 162.1
click at [188, 215] on section "工作台代理端 数据中心 会员管理 会员列表 充值列表 提现列表 赠送彩金 会员加扣款 会员加减打码量 产品管理 开奖记录 注单管理 产品列表 即时注单 产品预…" at bounding box center [769, 381] width 1538 height 762
paste input "未结算累计薪资：RM5 x 3"
type input "未结算累计薪资：RM5 x 3"
drag, startPoint x: 347, startPoint y: 212, endPoint x: 169, endPoint y: 196, distance: 178.6
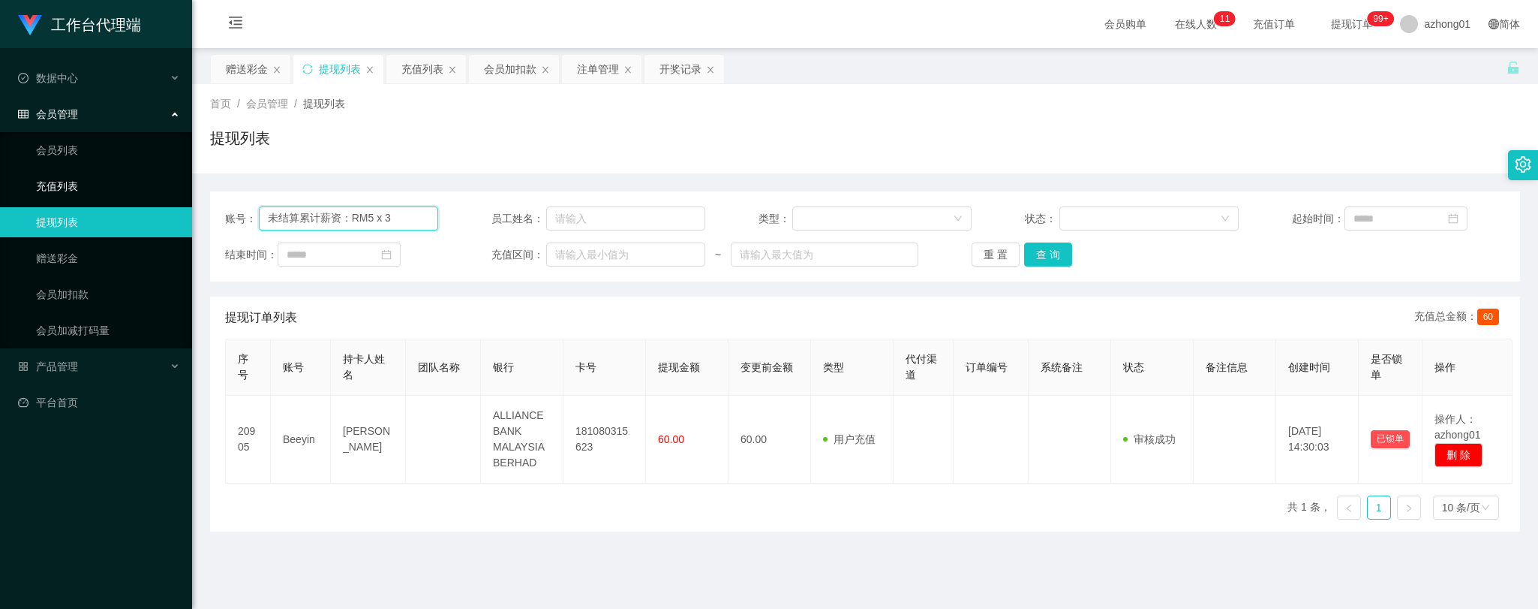
click at [170, 196] on section "工作台代理端 数据中心 会员管理 会员列表 充值列表 提现列表 赠送彩金 会员加扣款 会员加减打码量 产品管理 开奖记录 注单管理 产品列表 即时注单 产品预…" at bounding box center [769, 381] width 1538 height 762
click at [377, 224] on input "text" at bounding box center [349, 218] width 180 height 24
paste input "athiam"
type input "athiam"
click at [1054, 257] on button "查 询" at bounding box center [1048, 254] width 48 height 24
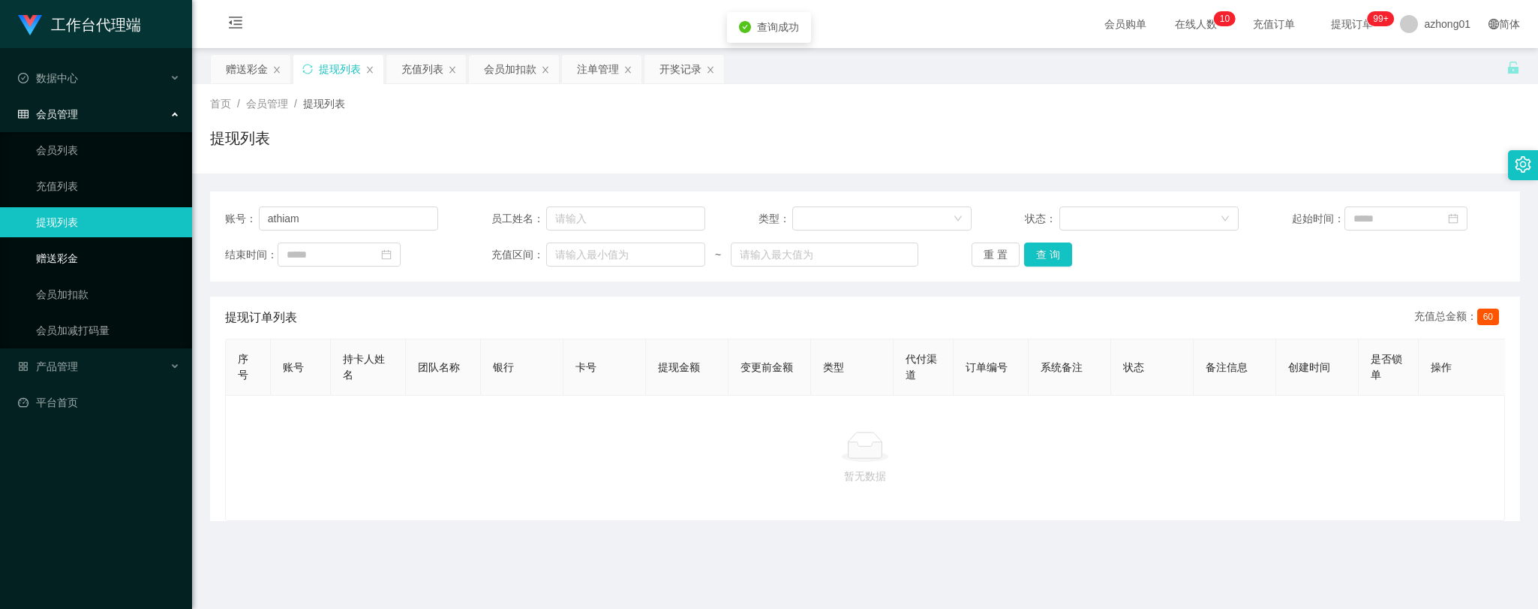
click at [36, 259] on link "赠送彩金" at bounding box center [108, 258] width 144 height 30
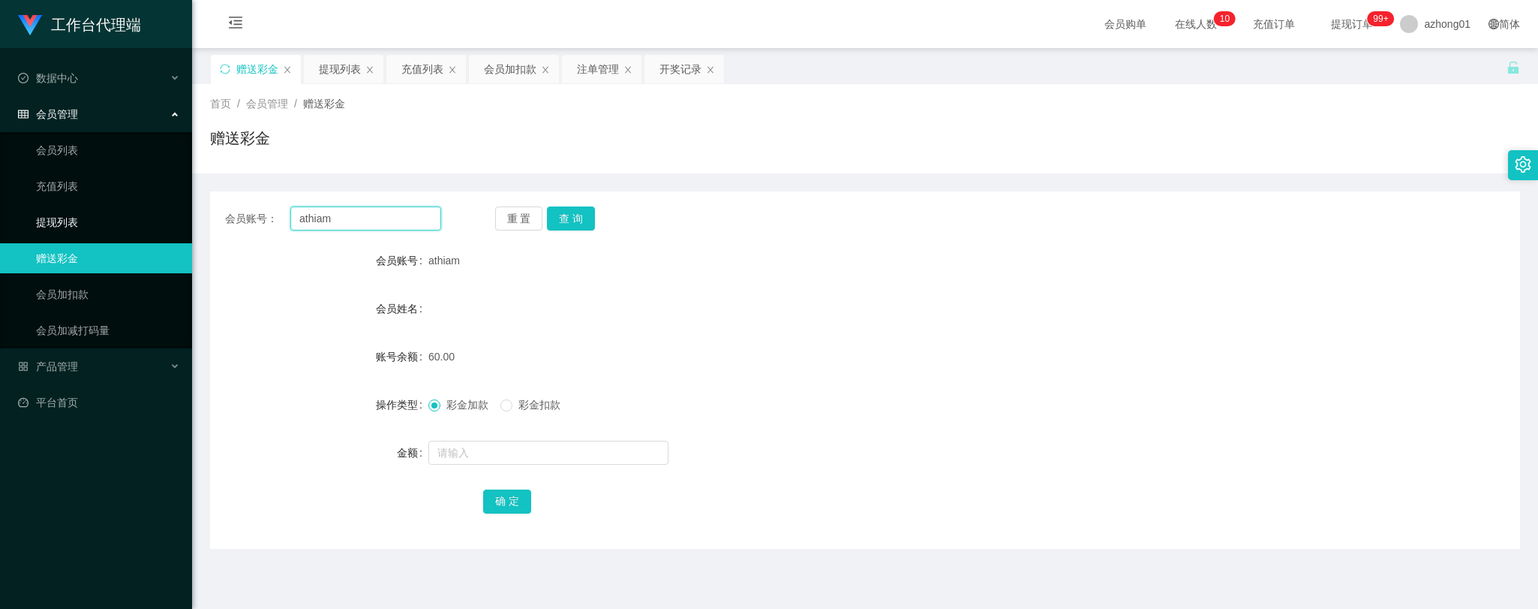
drag, startPoint x: 350, startPoint y: 220, endPoint x: 170, endPoint y: 208, distance: 180.5
click at [173, 207] on section "工作台代理端 数据中心 会员管理 会员列表 充值列表 提现列表 赠送彩金 会员加扣款 会员加减打码量 产品管理 开奖记录 注单管理 产品列表 即时注单 产品预…" at bounding box center [769, 381] width 1538 height 762
click at [579, 225] on button "查 询" at bounding box center [571, 218] width 48 height 24
drag, startPoint x: 364, startPoint y: 215, endPoint x: 203, endPoint y: 206, distance: 161.6
click at [203, 206] on main "关闭左侧 关闭右侧 关闭其它 刷新页面 赠送彩金 提现列表 充值列表 会员加扣款 注单管理 开奖记录 首页 / 会员管理 / 赠送彩金 / 赠送彩金 会员账号…" at bounding box center [865, 370] width 1346 height 644
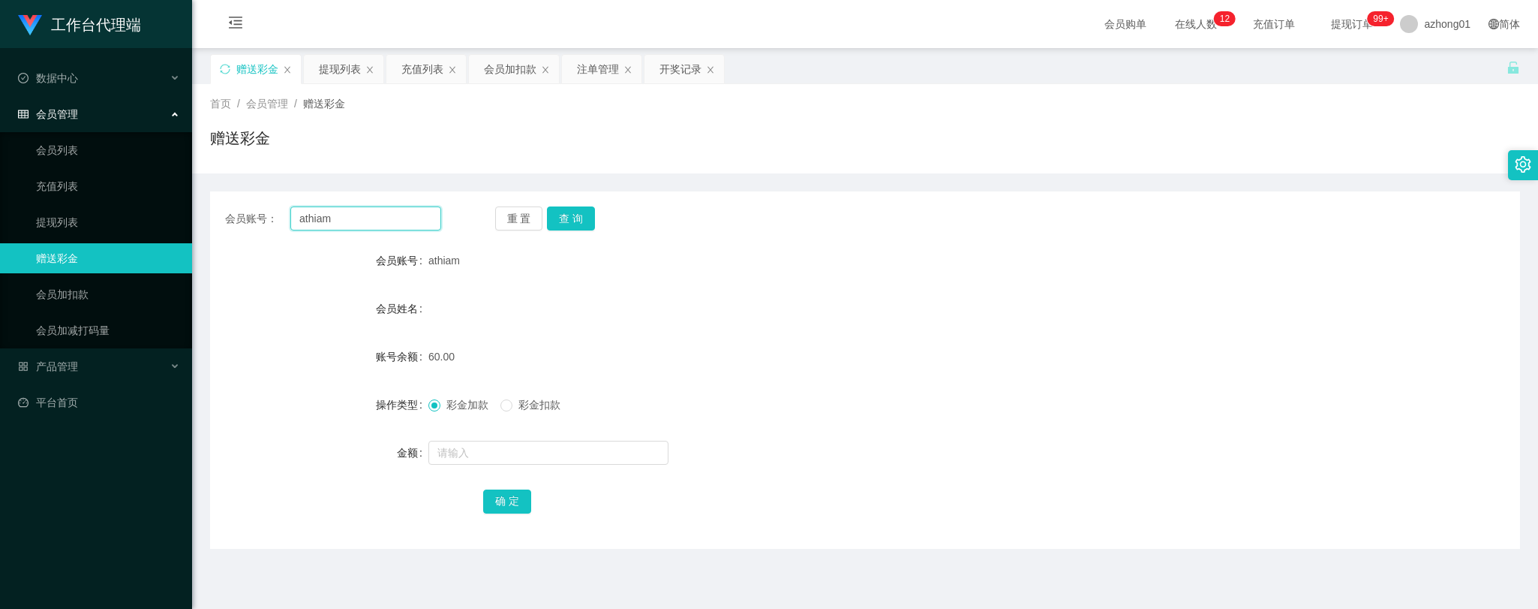
paste input "text"
type input "athiam"
click at [572, 218] on button "查 询" at bounding box center [571, 218] width 48 height 24
click at [587, 213] on button "查 询" at bounding box center [571, 218] width 48 height 24
click at [79, 222] on link "提现列表" at bounding box center [108, 222] width 144 height 30
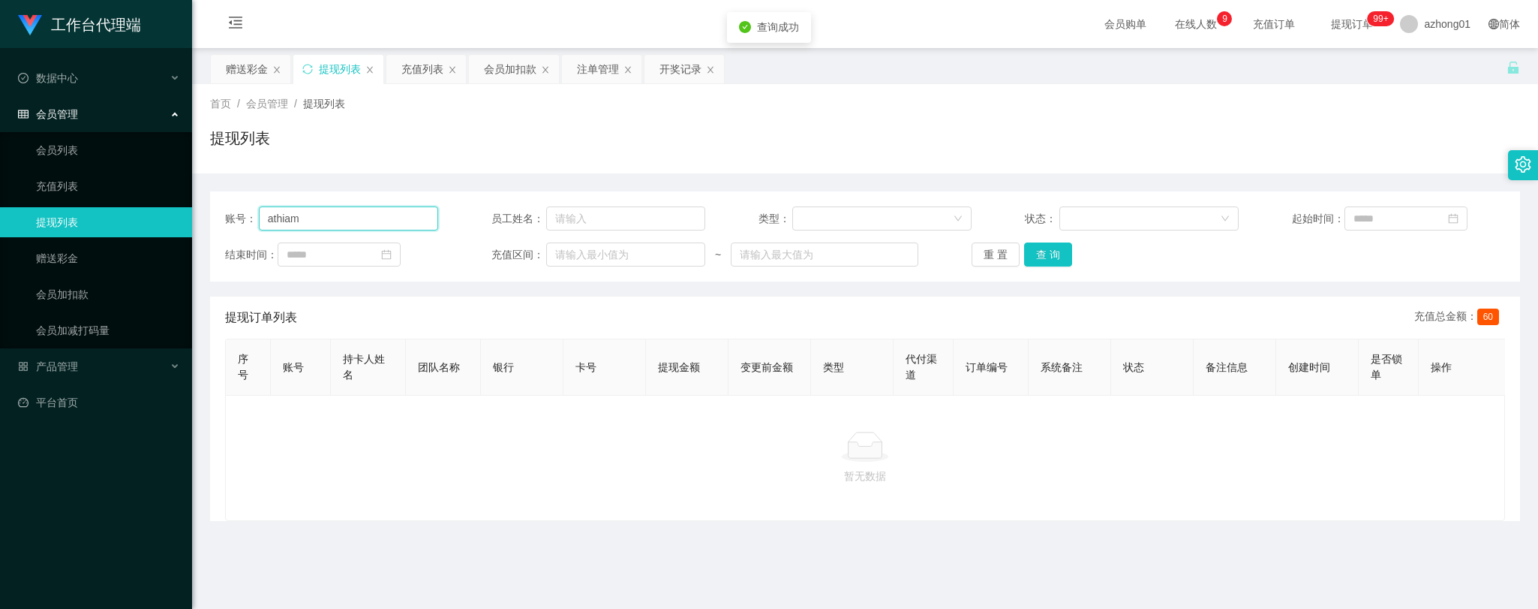
drag, startPoint x: 336, startPoint y: 221, endPoint x: 190, endPoint y: 206, distance: 147.1
click at [190, 206] on section "工作台代理端 数据中心 会员管理 会员列表 充值列表 提现列表 赠送彩金 会员加扣款 会员加减打码量 产品管理 开奖记录 注单管理 产品列表 即时注单 产品预…" at bounding box center [769, 381] width 1538 height 762
click at [1053, 253] on button "查 询" at bounding box center [1048, 254] width 48 height 24
click at [86, 184] on link "充值列表" at bounding box center [108, 186] width 144 height 30
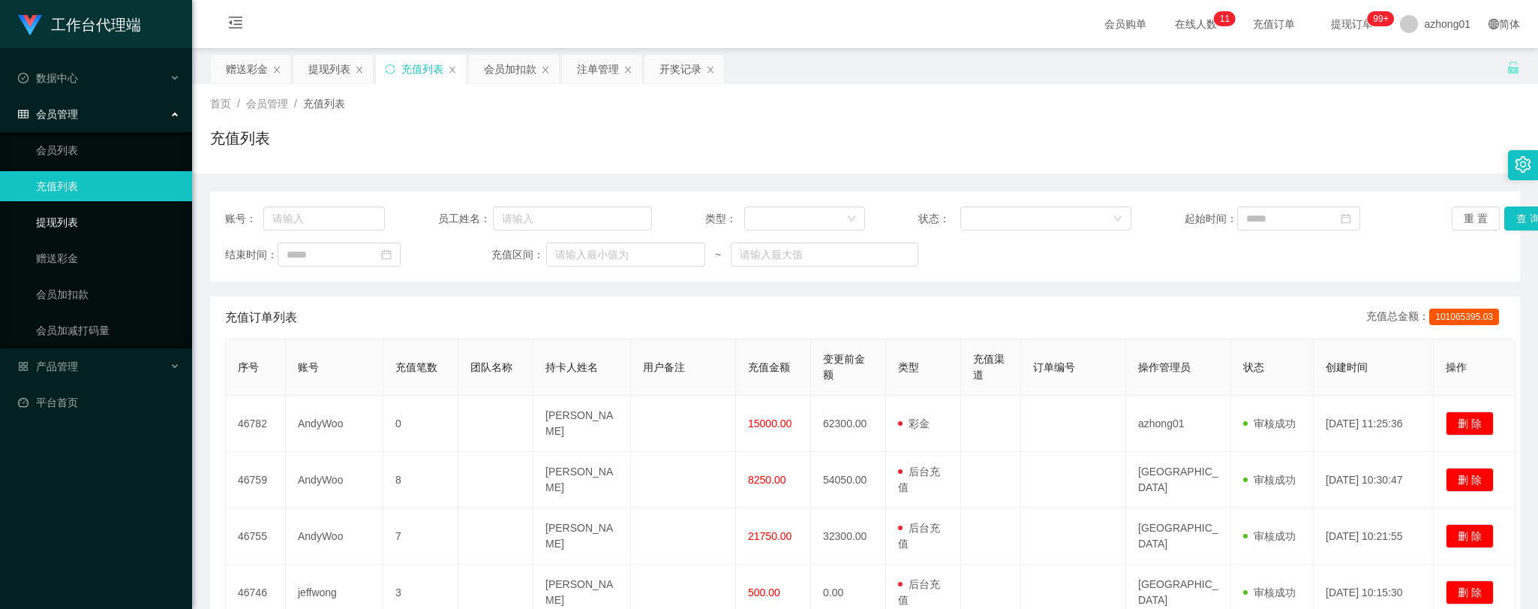
drag, startPoint x: 83, startPoint y: 223, endPoint x: 92, endPoint y: 227, distance: 10.5
click at [83, 223] on link "提现列表" at bounding box center [108, 222] width 144 height 30
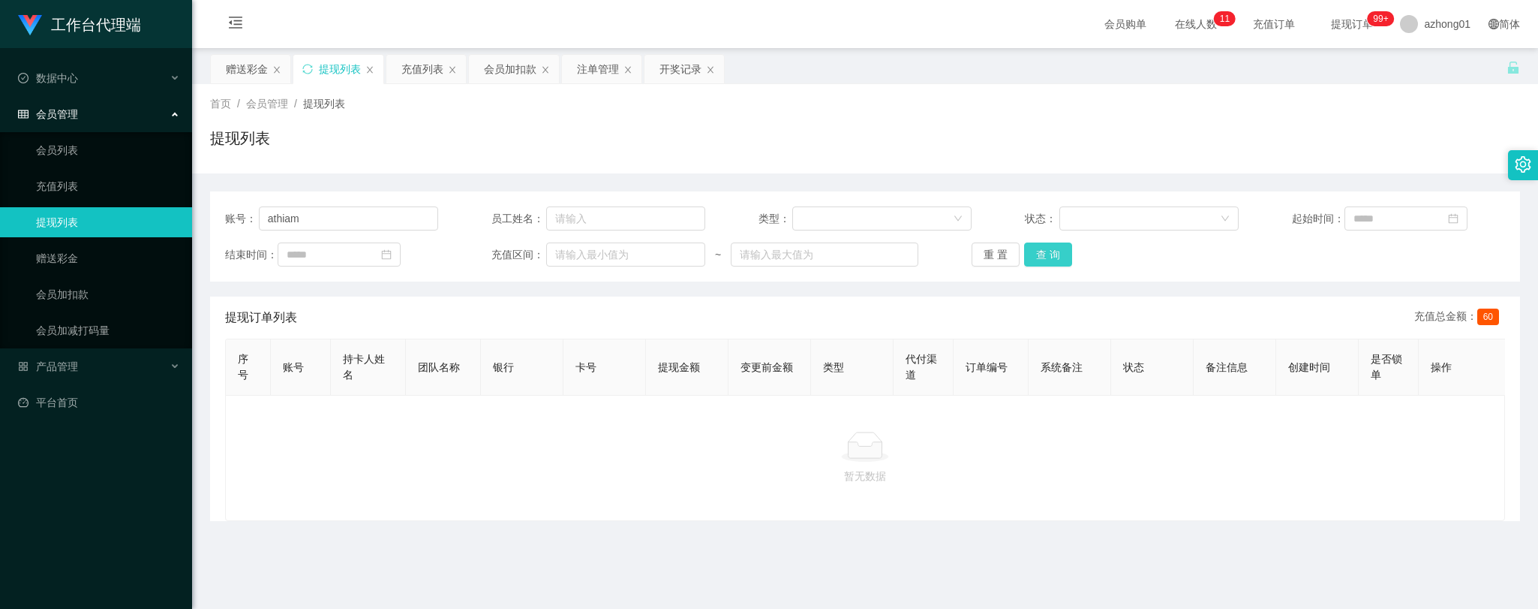
click at [1047, 255] on button "查 询" at bounding box center [1048, 254] width 48 height 24
click at [64, 248] on link "赠送彩金" at bounding box center [108, 258] width 144 height 30
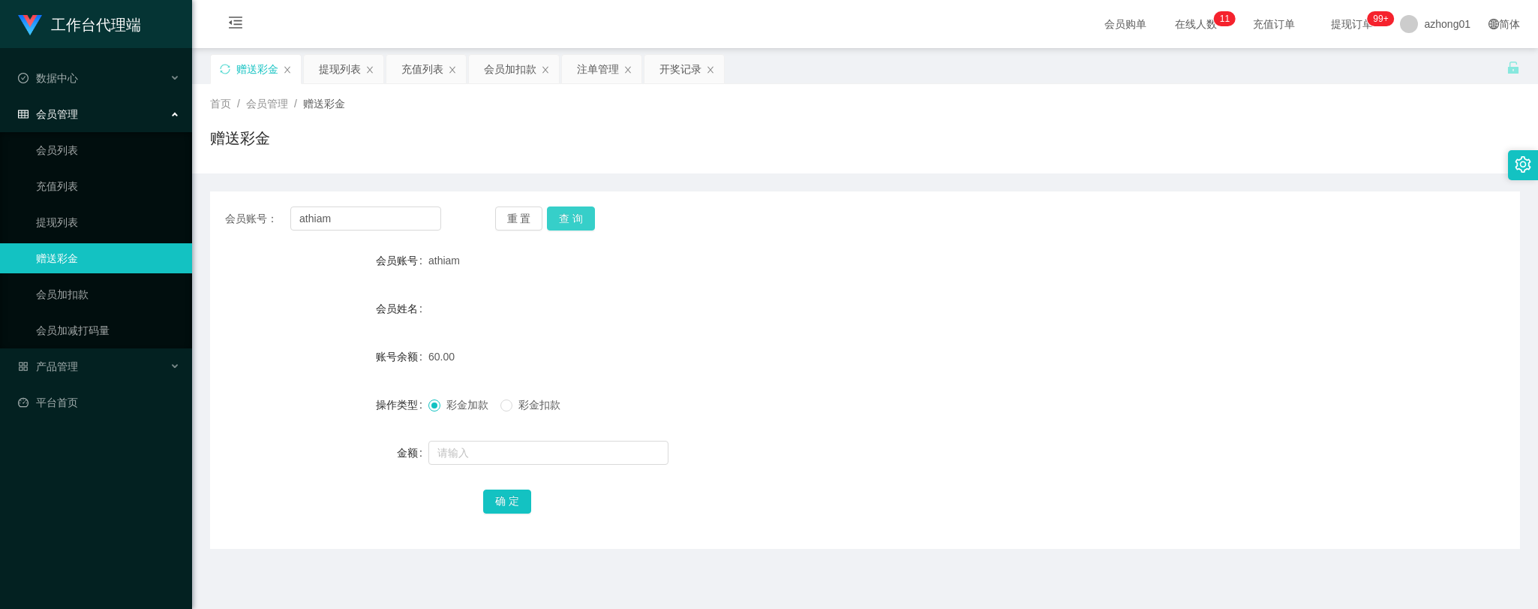
click at [586, 216] on button "查 询" at bounding box center [571, 218] width 48 height 24
click at [580, 218] on button "查 询" at bounding box center [571, 218] width 48 height 24
click at [583, 215] on button "查 询" at bounding box center [571, 218] width 48 height 24
click at [40, 215] on link "提现列表" at bounding box center [108, 222] width 144 height 30
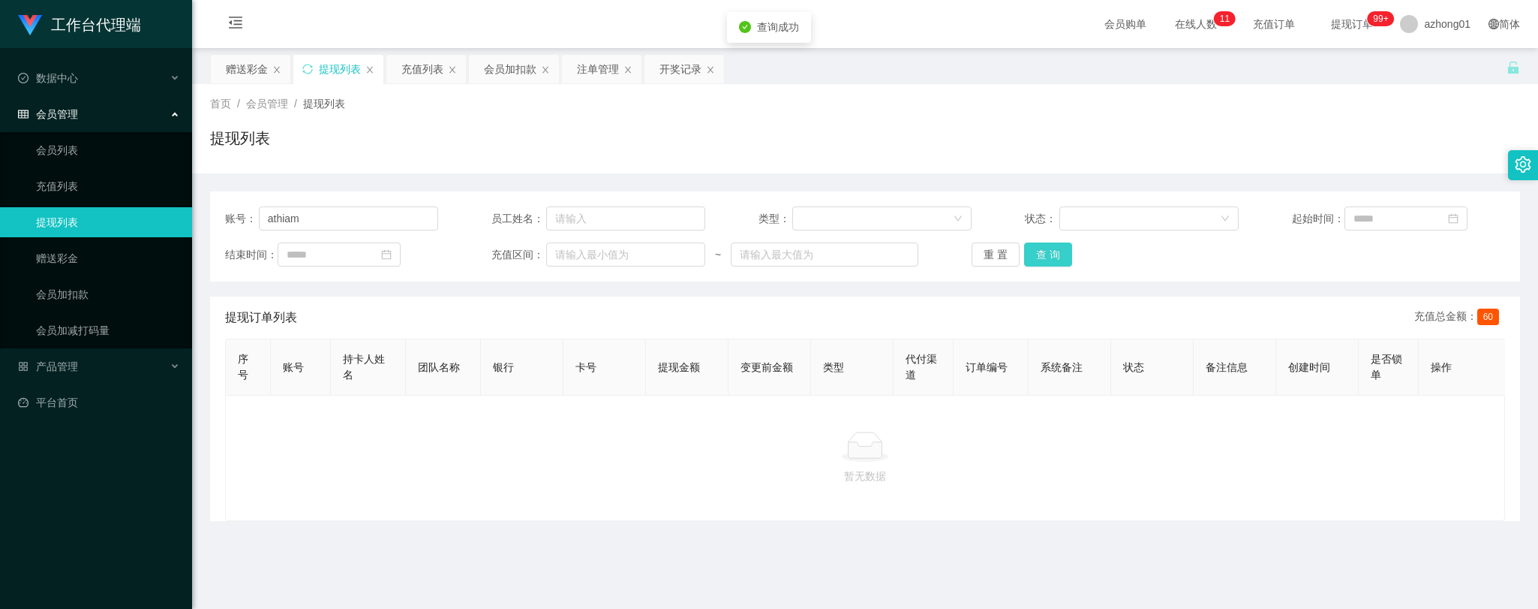
click at [1042, 251] on button "查 询" at bounding box center [1048, 254] width 48 height 24
click at [1042, 252] on button "查 询" at bounding box center [1048, 254] width 48 height 24
click at [63, 255] on link "赠送彩金" at bounding box center [108, 258] width 144 height 30
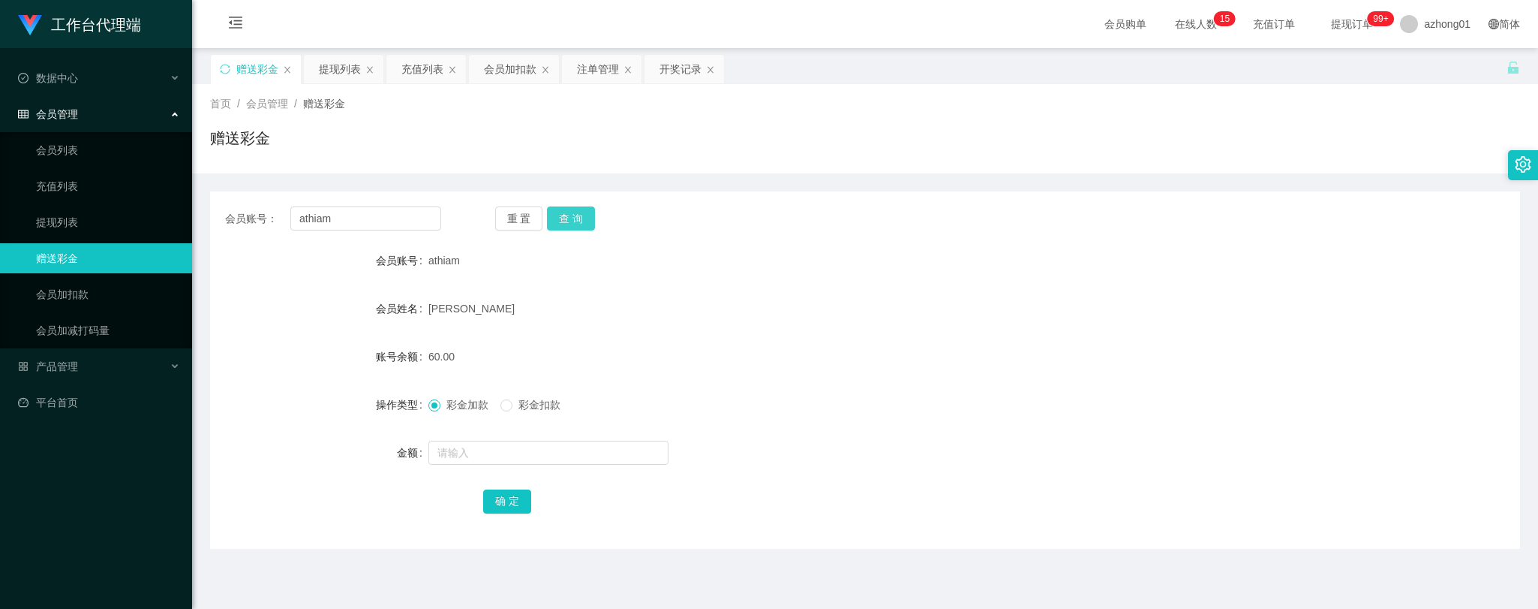
click at [579, 228] on button "查 询" at bounding box center [571, 218] width 48 height 24
click at [374, 519] on div "会员账号： athiam 重 置 查 询 会员账号 athiam 会员姓名 [PERSON_NAME] 账号余额 60.00 操作类型 彩金加款 彩金扣款 金…" at bounding box center [865, 369] width 1310 height 357
click at [579, 219] on button "查 询" at bounding box center [571, 218] width 48 height 24
click at [569, 215] on button "查 询" at bounding box center [571, 218] width 48 height 24
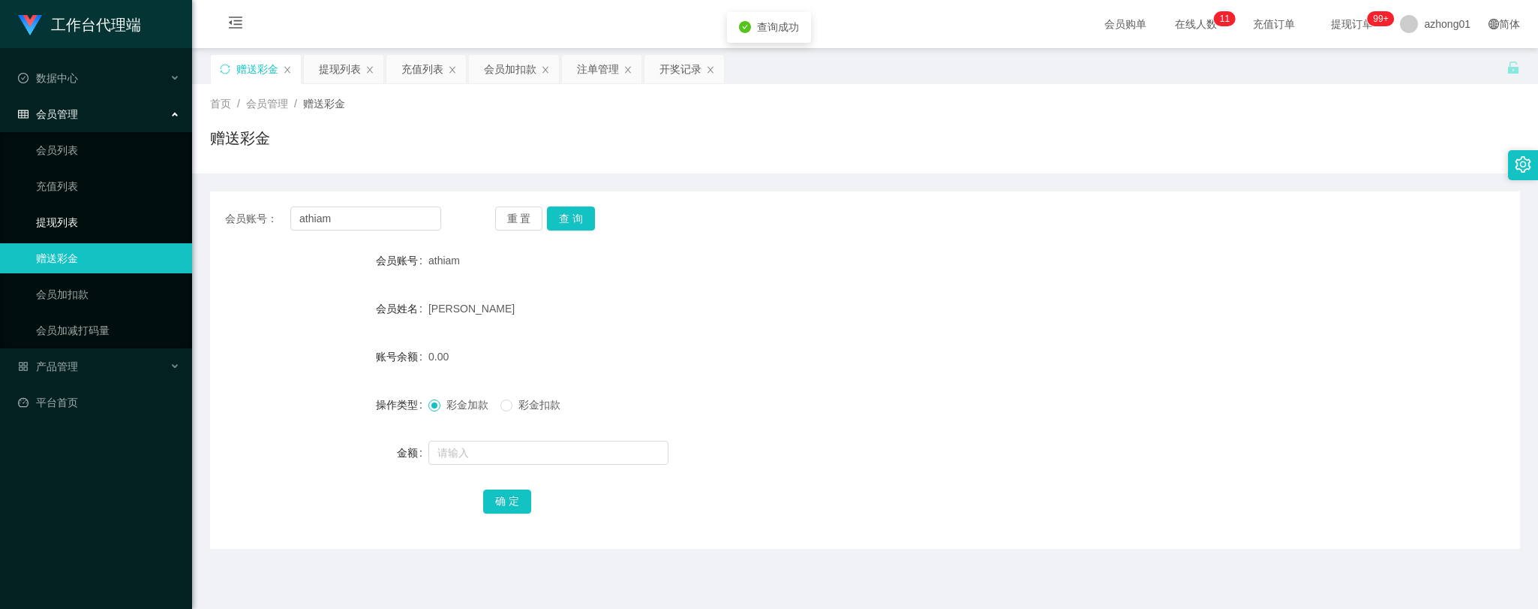
click at [49, 219] on link "提现列表" at bounding box center [108, 222] width 144 height 30
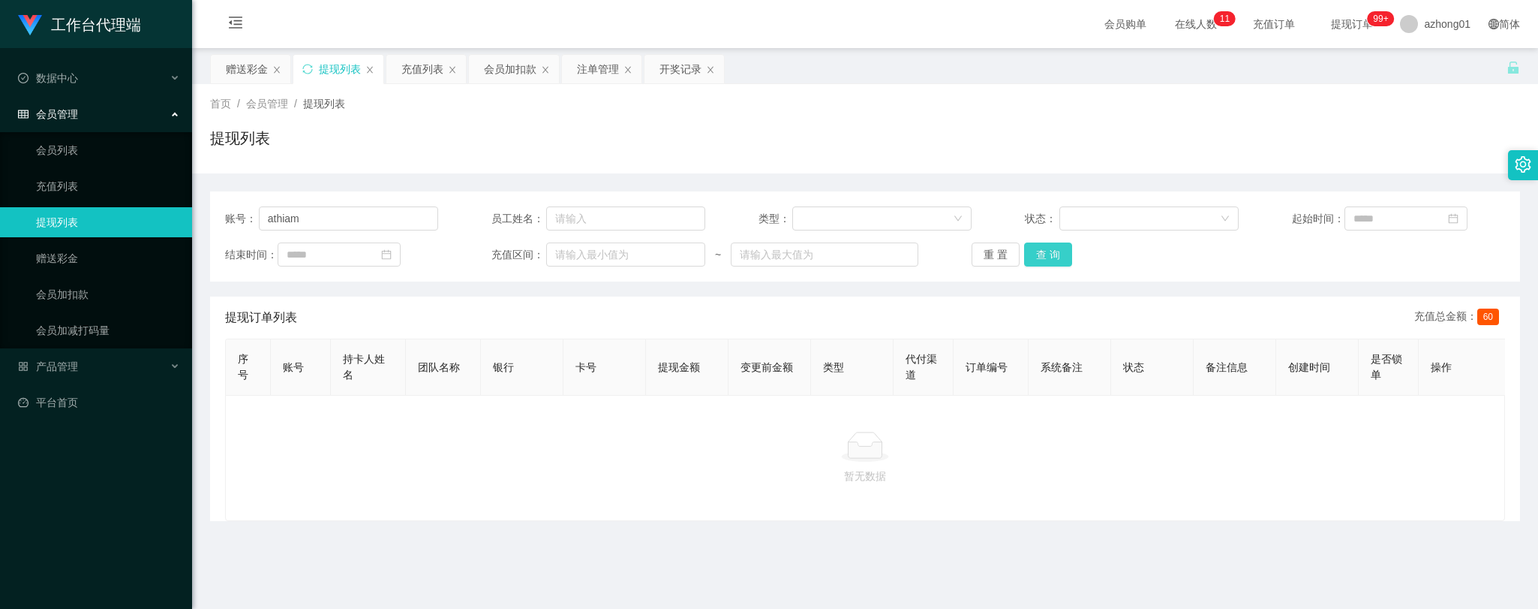
click at [1044, 256] on button "查 询" at bounding box center [1048, 254] width 48 height 24
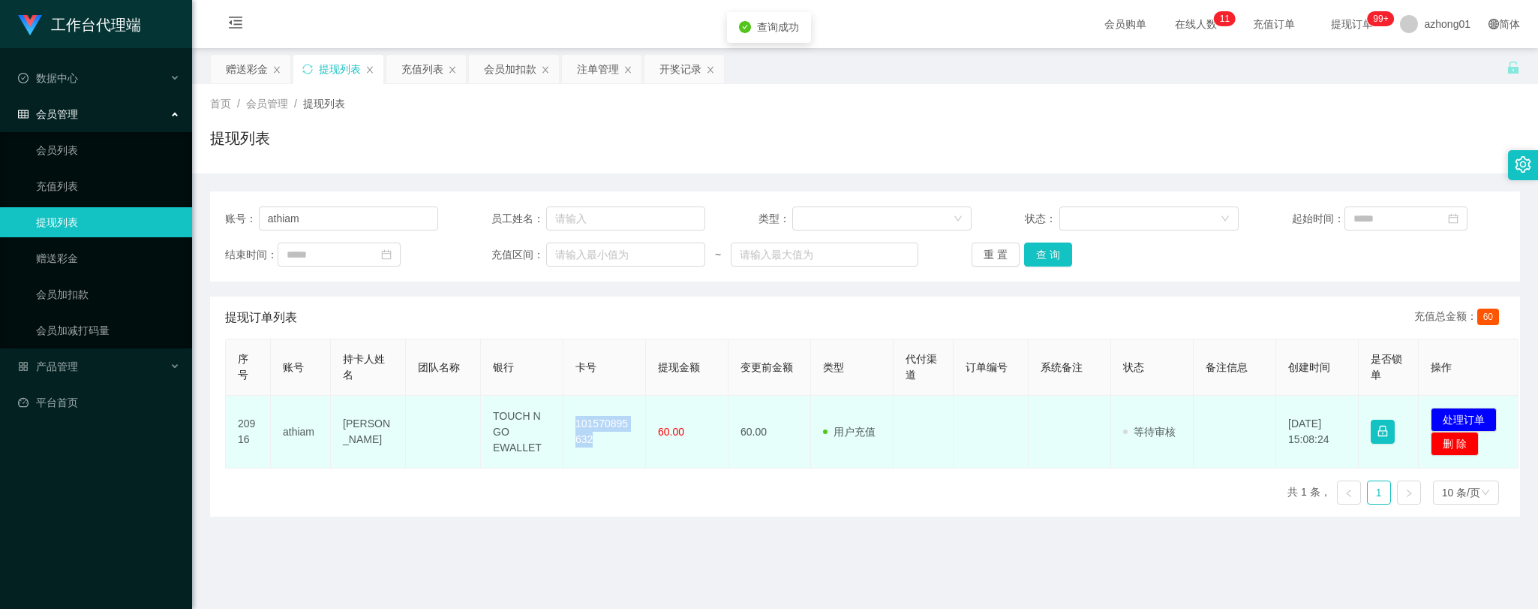
drag, startPoint x: 573, startPoint y: 413, endPoint x: 595, endPoint y: 453, distance: 45.3
click at [595, 453] on td "101570895632" at bounding box center [605, 431] width 83 height 73
copy td "101570895632"
click at [1460, 413] on button "处理订单" at bounding box center [1464, 419] width 66 height 24
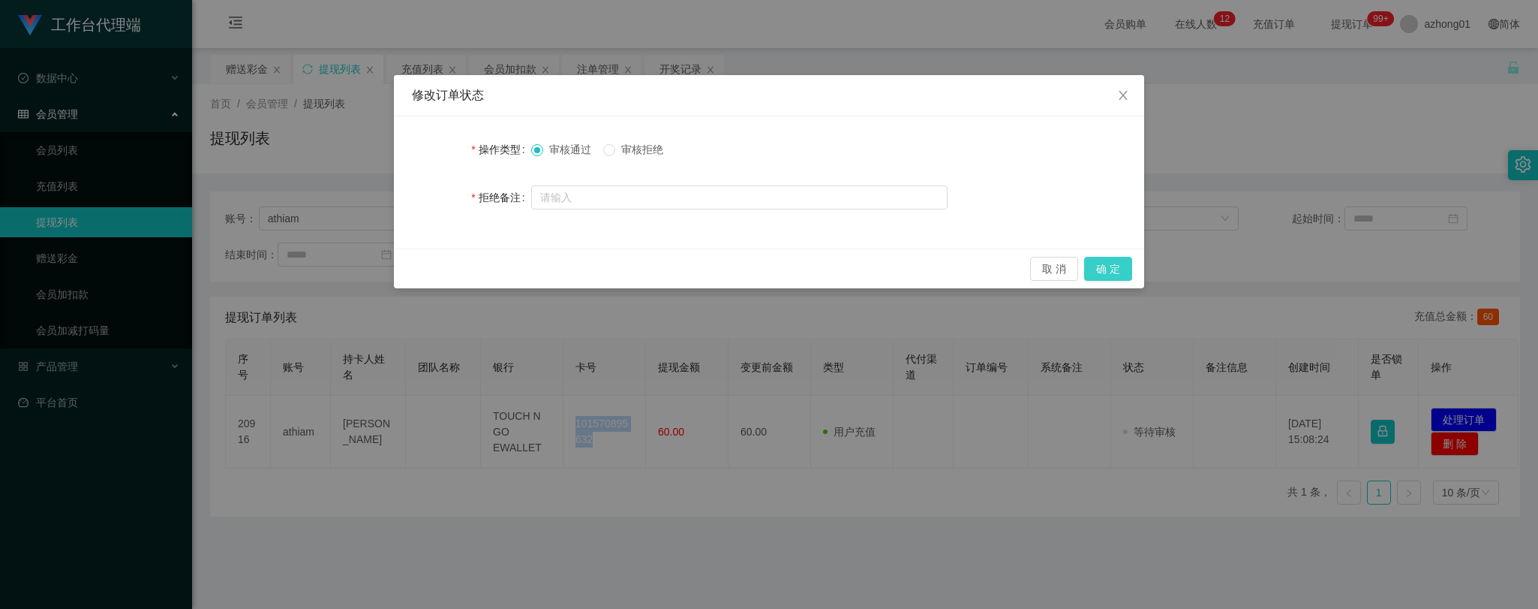
click at [1113, 275] on button "确 定" at bounding box center [1108, 269] width 48 height 24
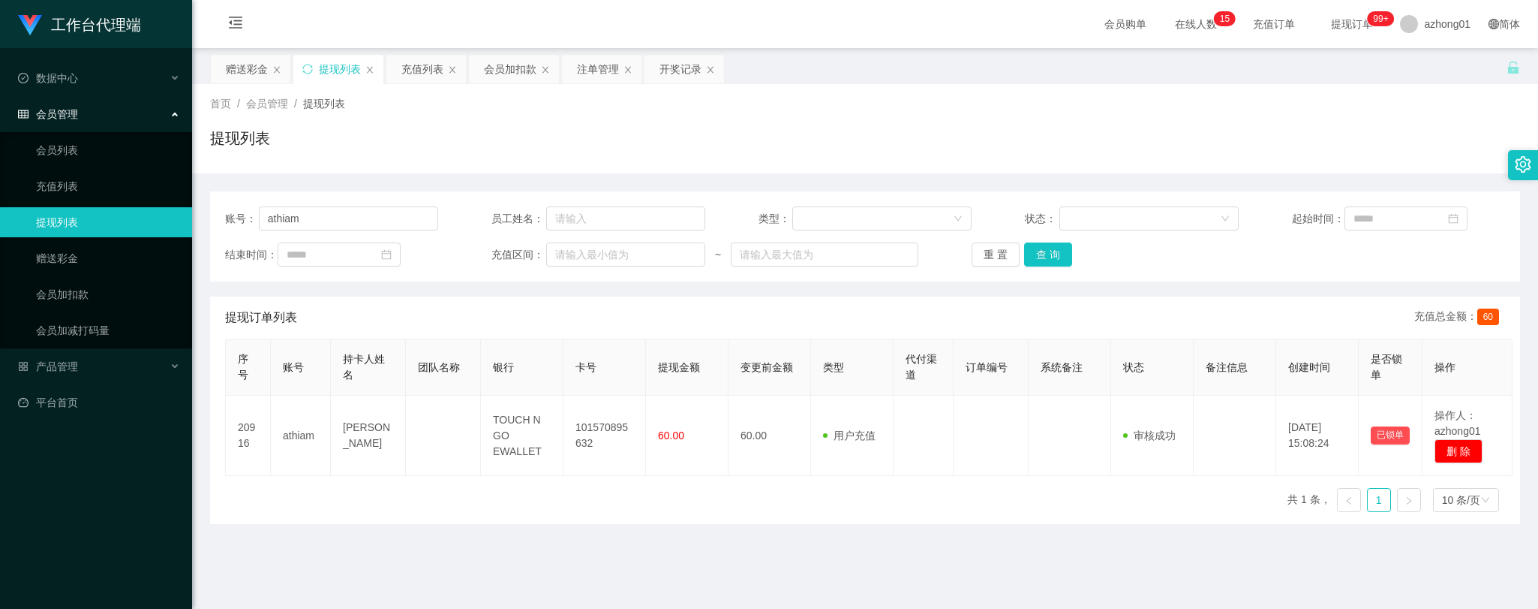
drag, startPoint x: 661, startPoint y: 534, endPoint x: 671, endPoint y: 522, distance: 15.5
click at [661, 534] on main "关闭左侧 关闭右侧 关闭其它 刷新页面 赠送彩金 提现列表 充值列表 会员加扣款 注单管理 开奖记录 首页 / 会员管理 / 提现列表 / 提现列表 账号： …" at bounding box center [865, 370] width 1346 height 644
click at [56, 251] on link "赠送彩金" at bounding box center [108, 258] width 144 height 30
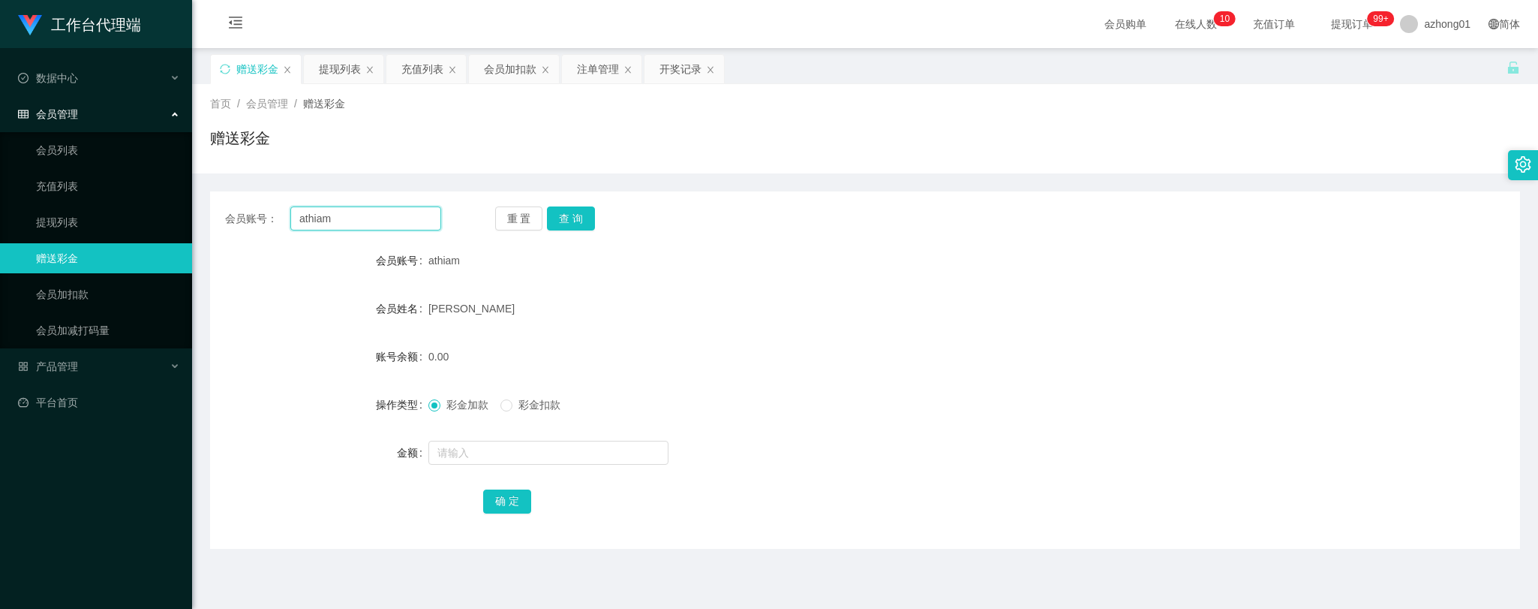
drag, startPoint x: 348, startPoint y: 218, endPoint x: 244, endPoint y: 211, distance: 104.6
click at [244, 211] on div "会员账号： [PERSON_NAME]" at bounding box center [333, 218] width 216 height 24
paste input "Yapp"
click at [572, 214] on button "查 询" at bounding box center [571, 218] width 48 height 24
drag, startPoint x: 346, startPoint y: 218, endPoint x: 160, endPoint y: 200, distance: 187.0
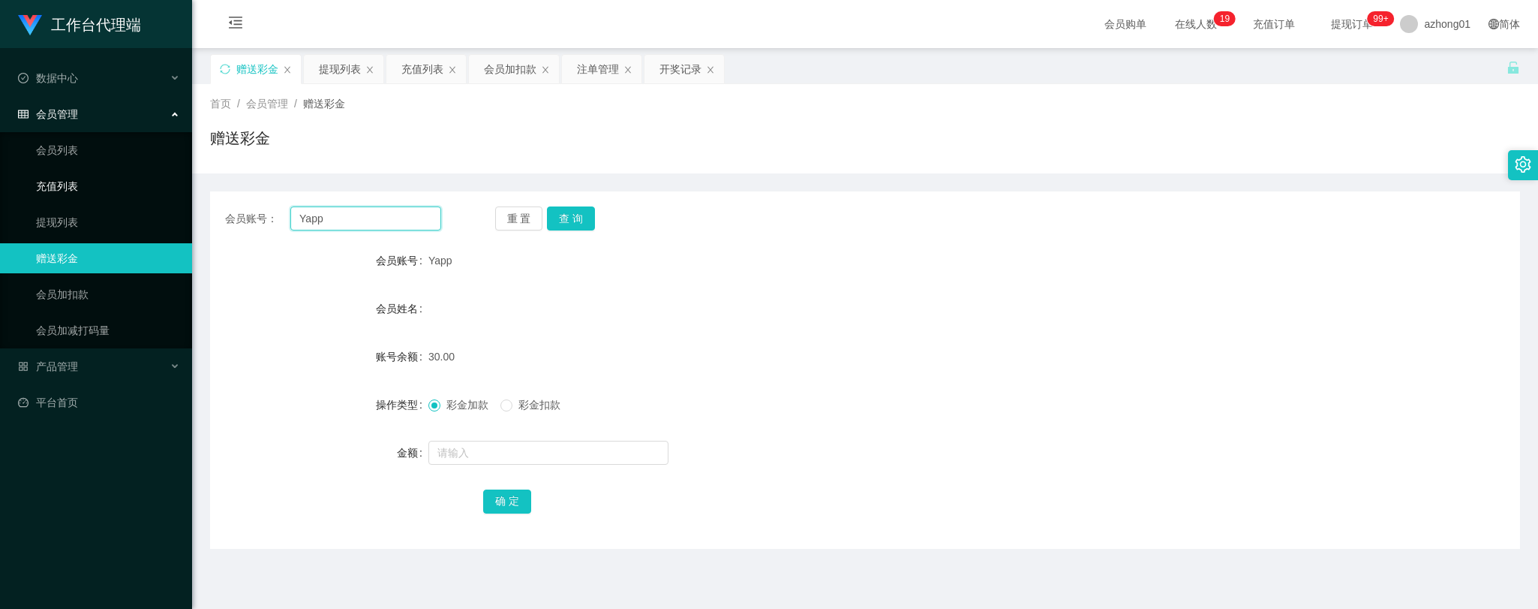
click at [160, 200] on section "工作台代理端 数据中心 会员管理 会员列表 充值列表 提现列表 赠送彩金 会员加扣款 会员加减打码量 产品管理 开奖记录 注单管理 产品列表 即时注单 产品预…" at bounding box center [769, 381] width 1538 height 762
paste input "text"
click at [572, 212] on button "查 询" at bounding box center [571, 218] width 48 height 24
click at [576, 212] on button "查 询" at bounding box center [571, 218] width 48 height 24
click at [575, 218] on button "查 询" at bounding box center [571, 218] width 48 height 24
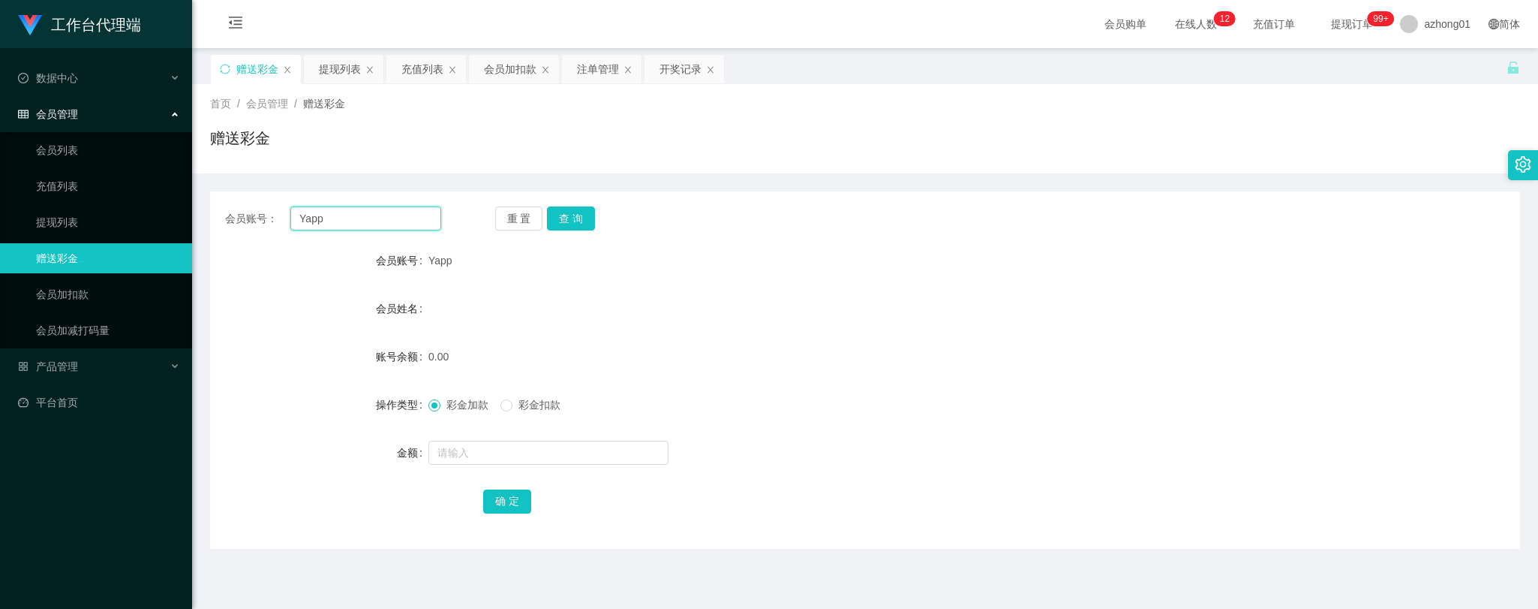
drag, startPoint x: 338, startPoint y: 218, endPoint x: 242, endPoint y: 212, distance: 96.2
click at [241, 211] on div "会员账号： Yapp" at bounding box center [333, 218] width 216 height 24
paste input "text"
type input "Yapp"
click at [576, 216] on button "查 询" at bounding box center [571, 218] width 48 height 24
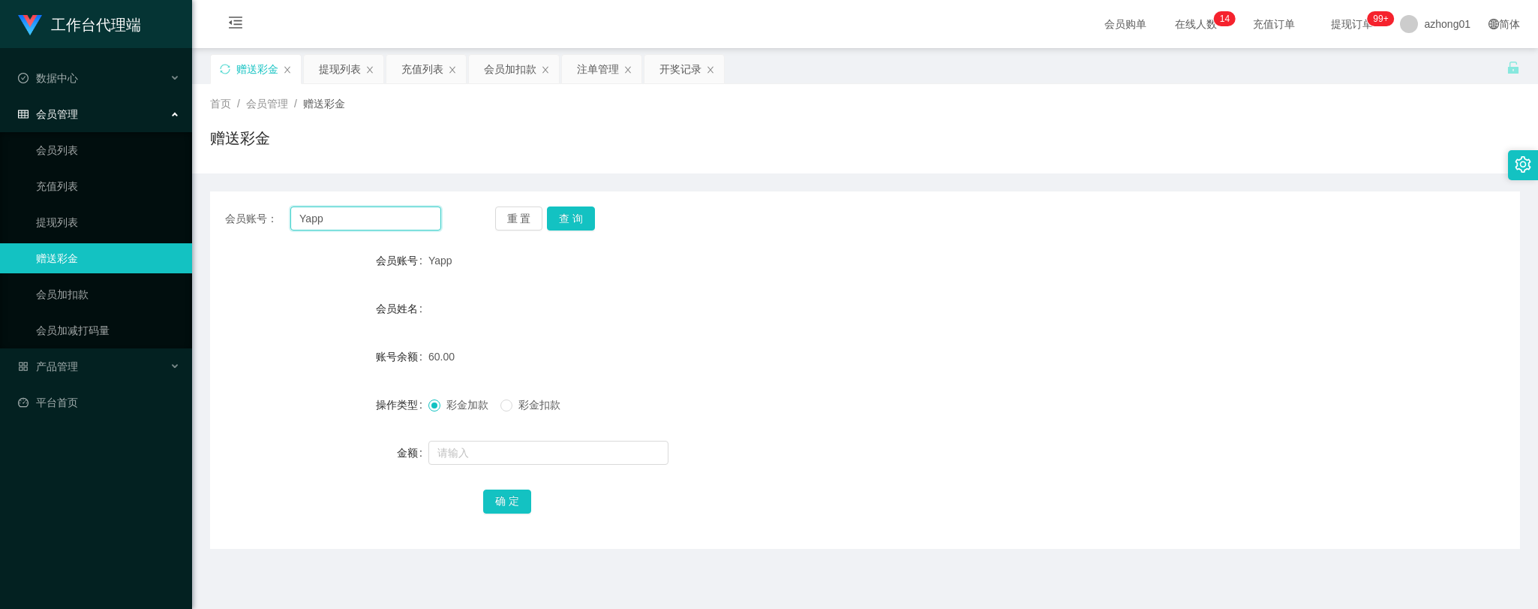
drag, startPoint x: 335, startPoint y: 219, endPoint x: 252, endPoint y: 215, distance: 83.4
click at [252, 215] on div "会员账号： Yapp" at bounding box center [333, 218] width 216 height 24
click at [572, 220] on button "查 询" at bounding box center [571, 218] width 48 height 24
click at [64, 220] on link "提现列表" at bounding box center [108, 222] width 144 height 30
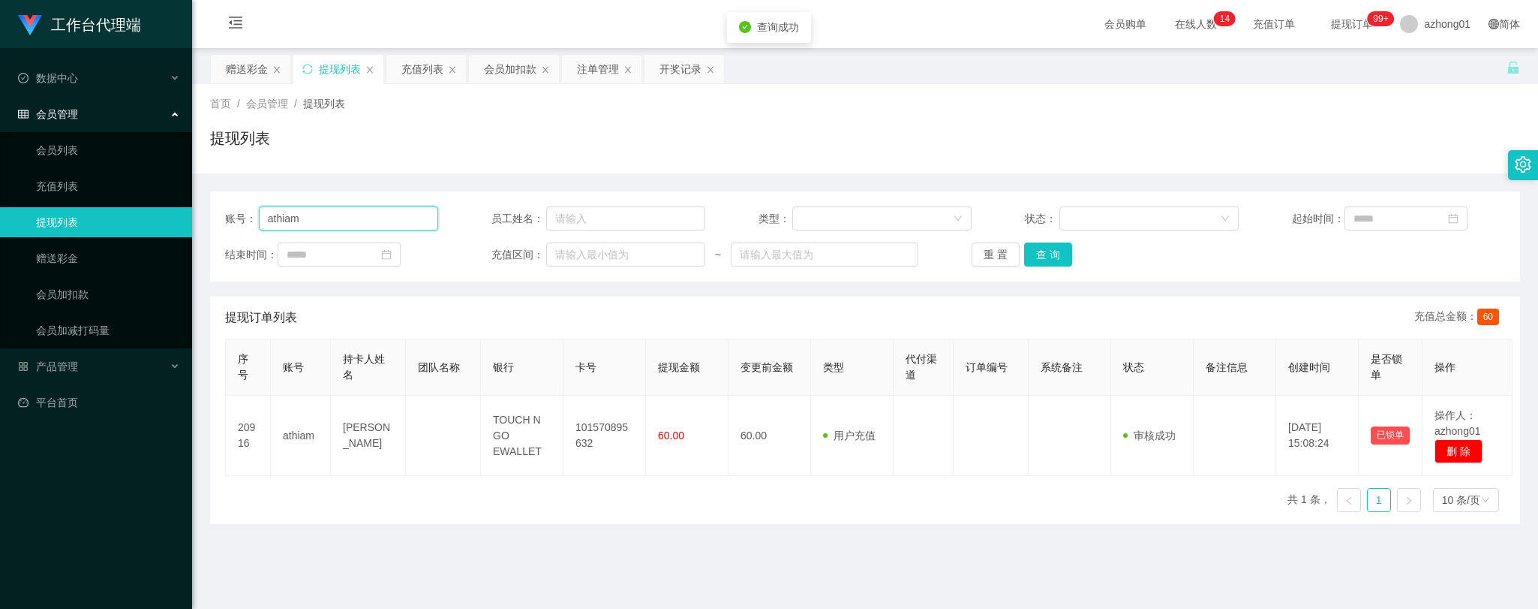
drag, startPoint x: 335, startPoint y: 218, endPoint x: 206, endPoint y: 210, distance: 130.0
click at [206, 210] on main "关闭左侧 关闭右侧 关闭其它 刷新页面 赠送彩金 提现列表 充值列表 会员加扣款 注单管理 开奖记录 首页 / 会员管理 / 提现列表 / 提现列表 账号： …" at bounding box center [865, 370] width 1346 height 644
paste input "Yapp"
click at [1044, 260] on button "查 询" at bounding box center [1048, 254] width 48 height 24
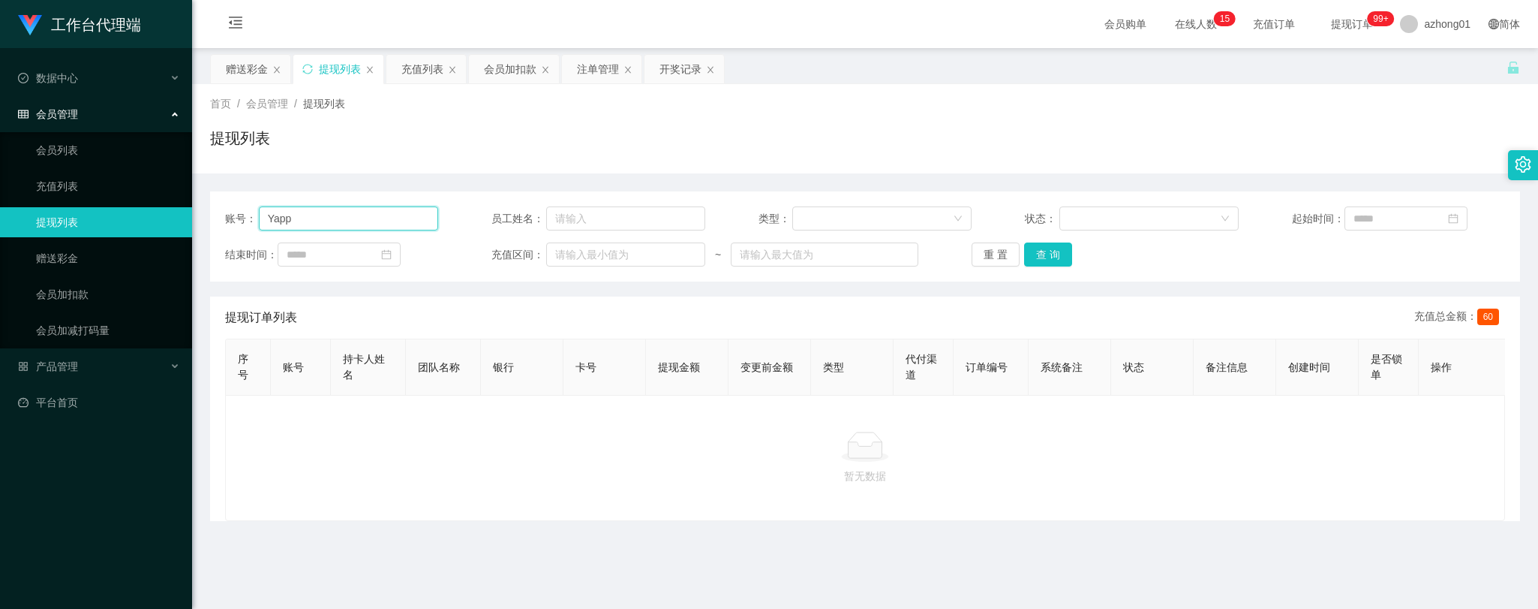
drag, startPoint x: 304, startPoint y: 221, endPoint x: 242, endPoint y: 214, distance: 62.0
click at [218, 206] on div "账号： Yapp 员工姓名： 类型： 状态： 起始时间： 结束时间： 充值区间： ~ 重 置 查 询" at bounding box center [865, 236] width 1310 height 90
paste input "text"
click at [1045, 256] on button "查 询" at bounding box center [1048, 254] width 48 height 24
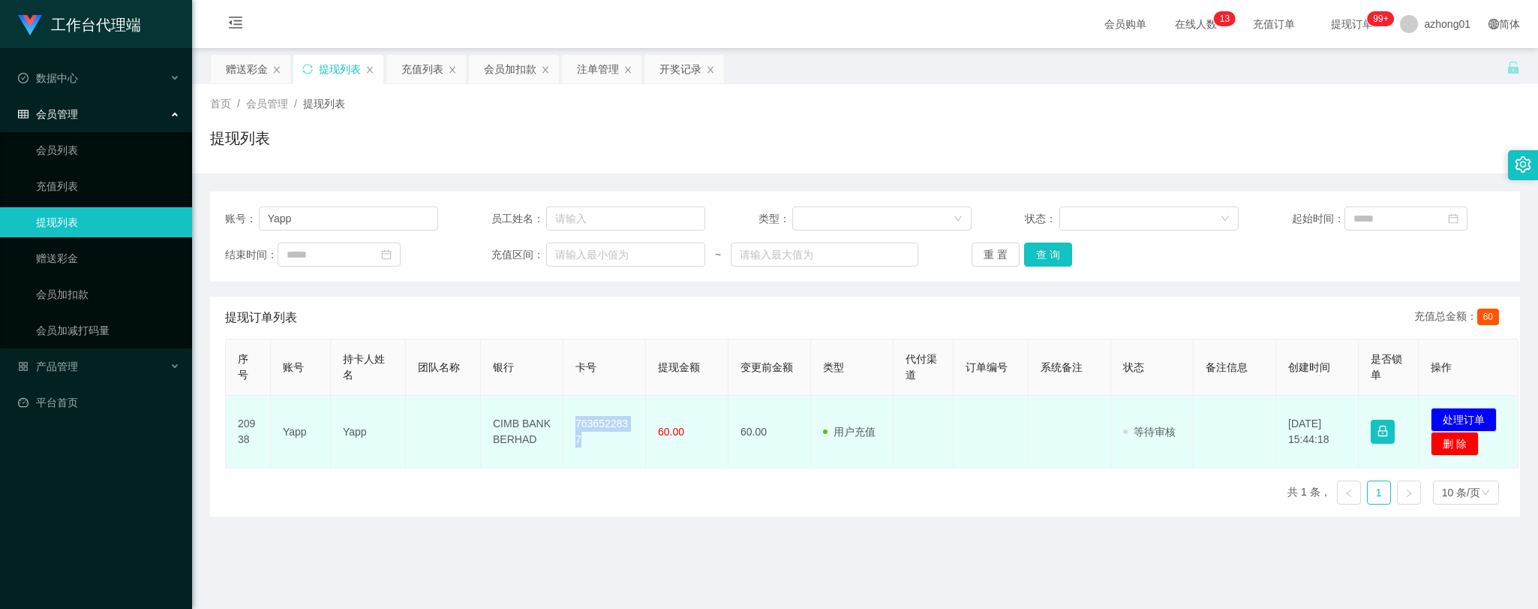
drag, startPoint x: 576, startPoint y: 431, endPoint x: 643, endPoint y: 431, distance: 67.5
click at [643, 431] on td "7636522837" at bounding box center [605, 431] width 83 height 73
copy td "7636522837"
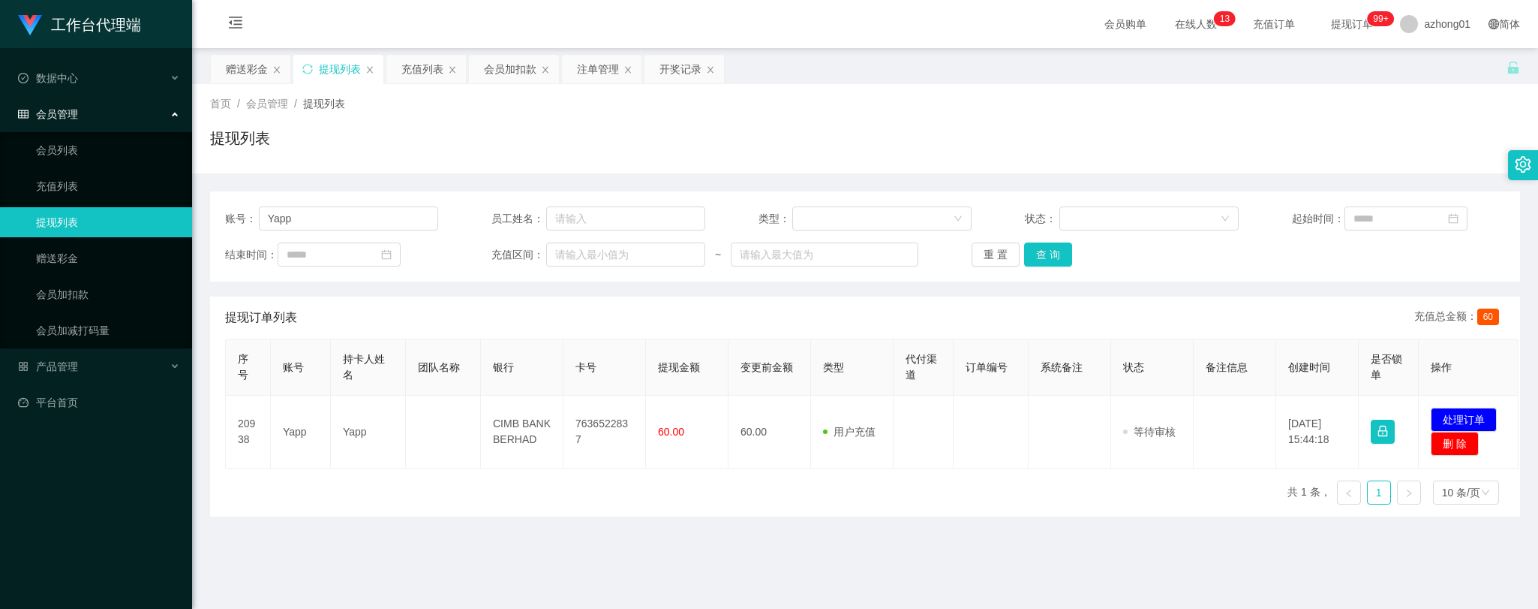
drag, startPoint x: 926, startPoint y: 542, endPoint x: 1055, endPoint y: 519, distance: 131.2
click at [926, 542] on main "关闭左侧 关闭右侧 关闭其它 刷新页面 赠送彩金 提现列表 充值列表 会员加扣款 注单管理 开奖记录 首页 / 会员管理 / 提现列表 / 提现列表 账号： …" at bounding box center [865, 370] width 1346 height 644
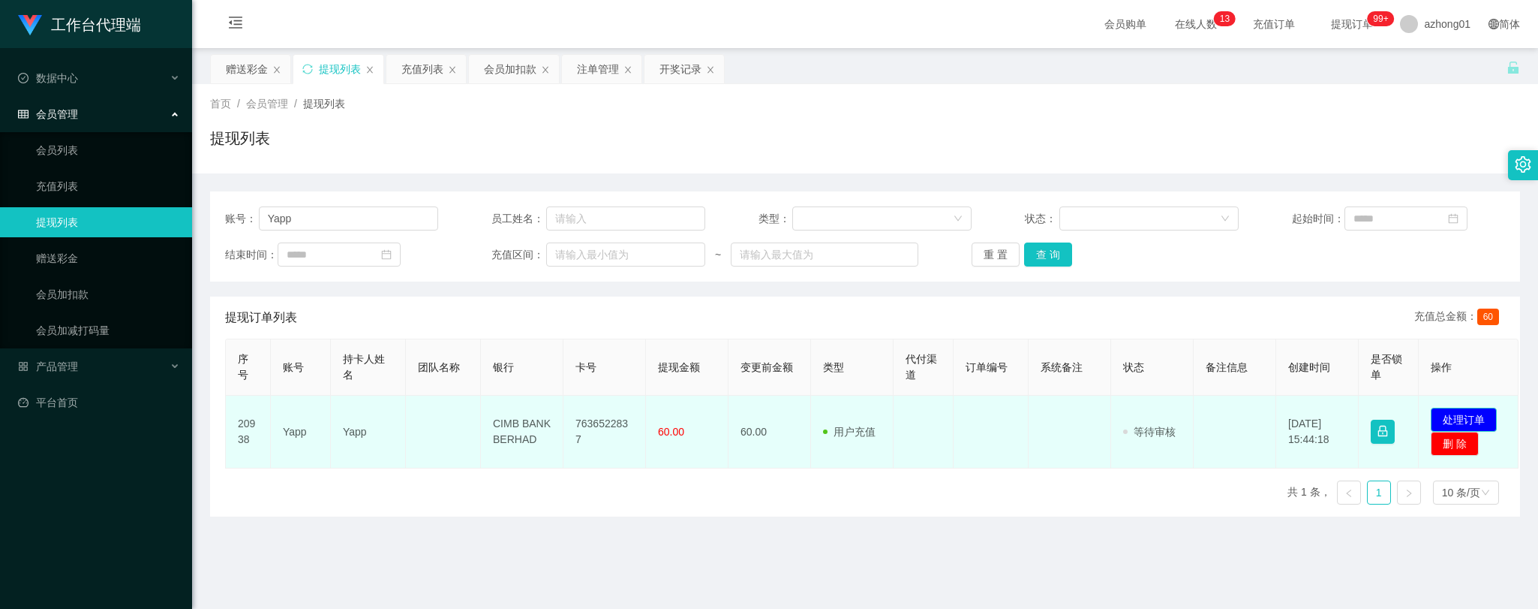
click at [1480, 416] on button "处理订单" at bounding box center [1464, 419] width 66 height 24
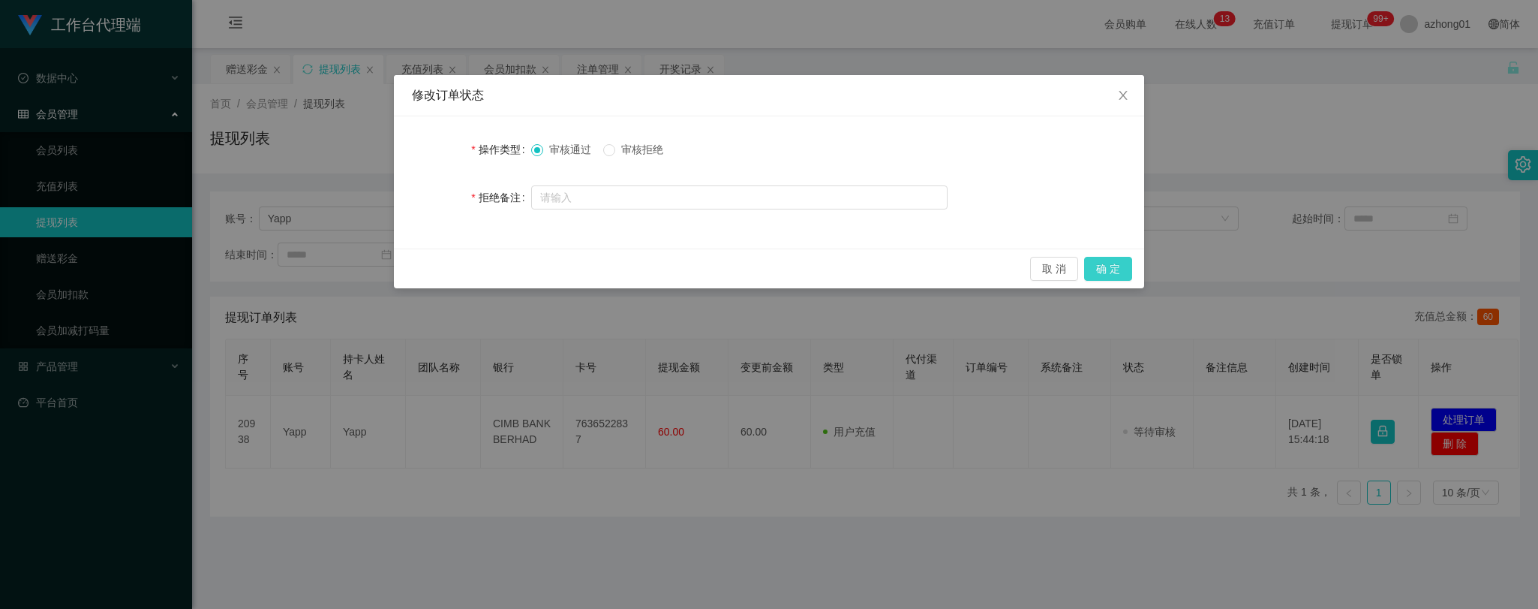
click at [1098, 263] on button "确 定" at bounding box center [1108, 269] width 48 height 24
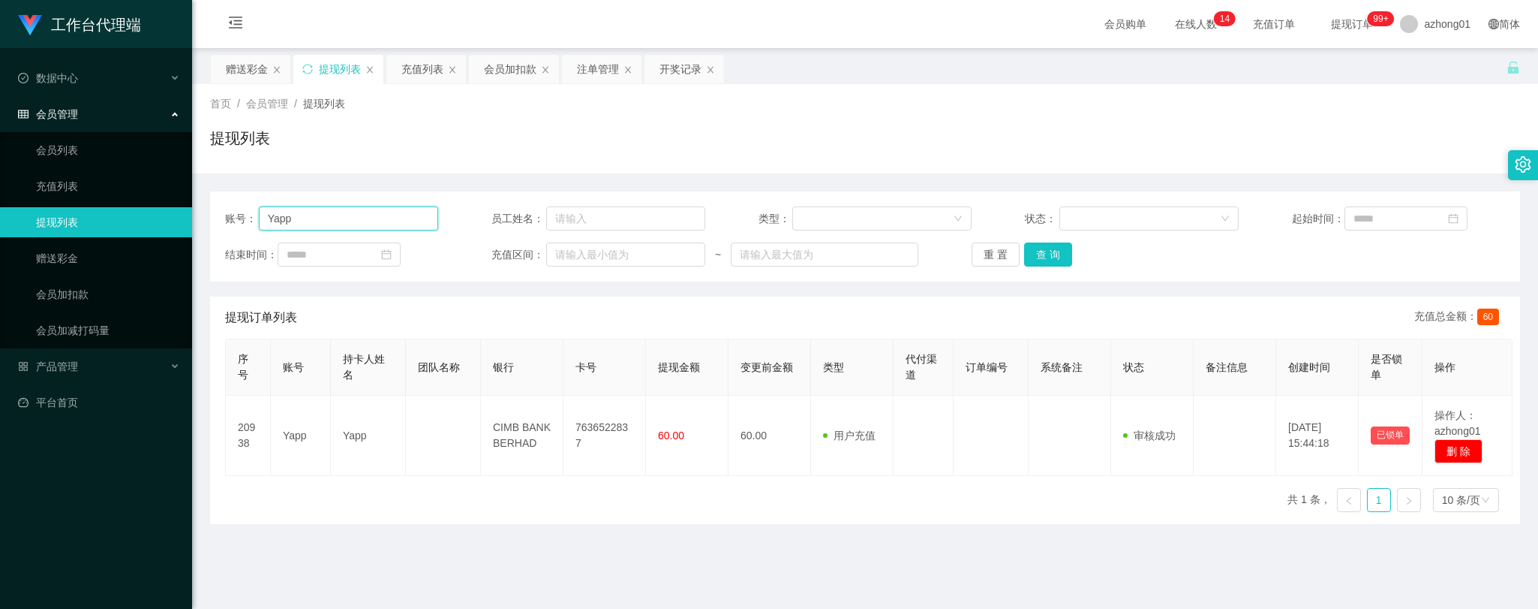
drag, startPoint x: 308, startPoint y: 215, endPoint x: 220, endPoint y: 213, distance: 87.8
click at [215, 212] on div "账号： Yapp 员工姓名： 类型： 状态： 起始时间： 结束时间： 充值区间： ~ 重 置 查 询" at bounding box center [865, 236] width 1310 height 90
paste input "athiam"
type input "athiam"
click at [1048, 251] on button "查 询" at bounding box center [1048, 254] width 48 height 24
